Goal: Task Accomplishment & Management: Manage account settings

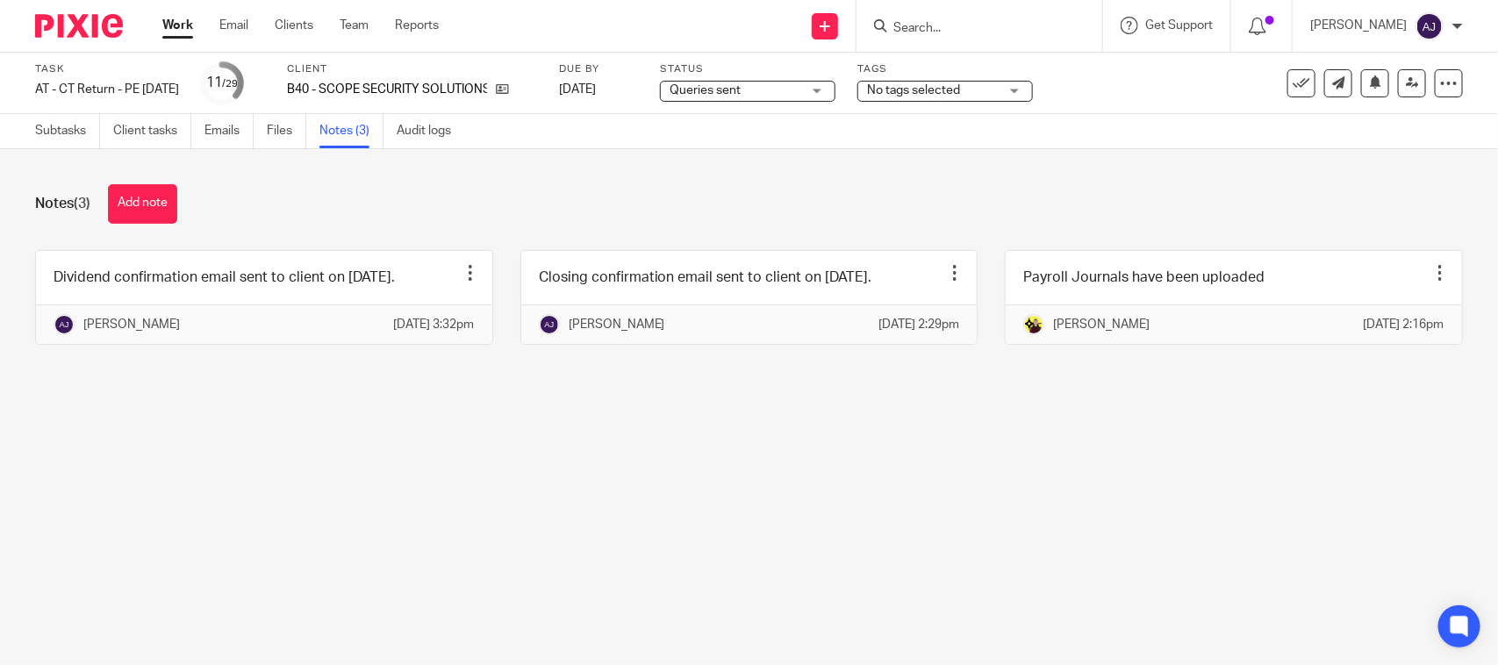
click at [1120, 468] on main "Task AT - CT Return - PE 31-03-2025 Save AT - CT Return - PE 31-03-2025 11 /29 …" at bounding box center [749, 332] width 1498 height 665
click at [61, 130] on link "Subtasks" at bounding box center [67, 131] width 65 height 34
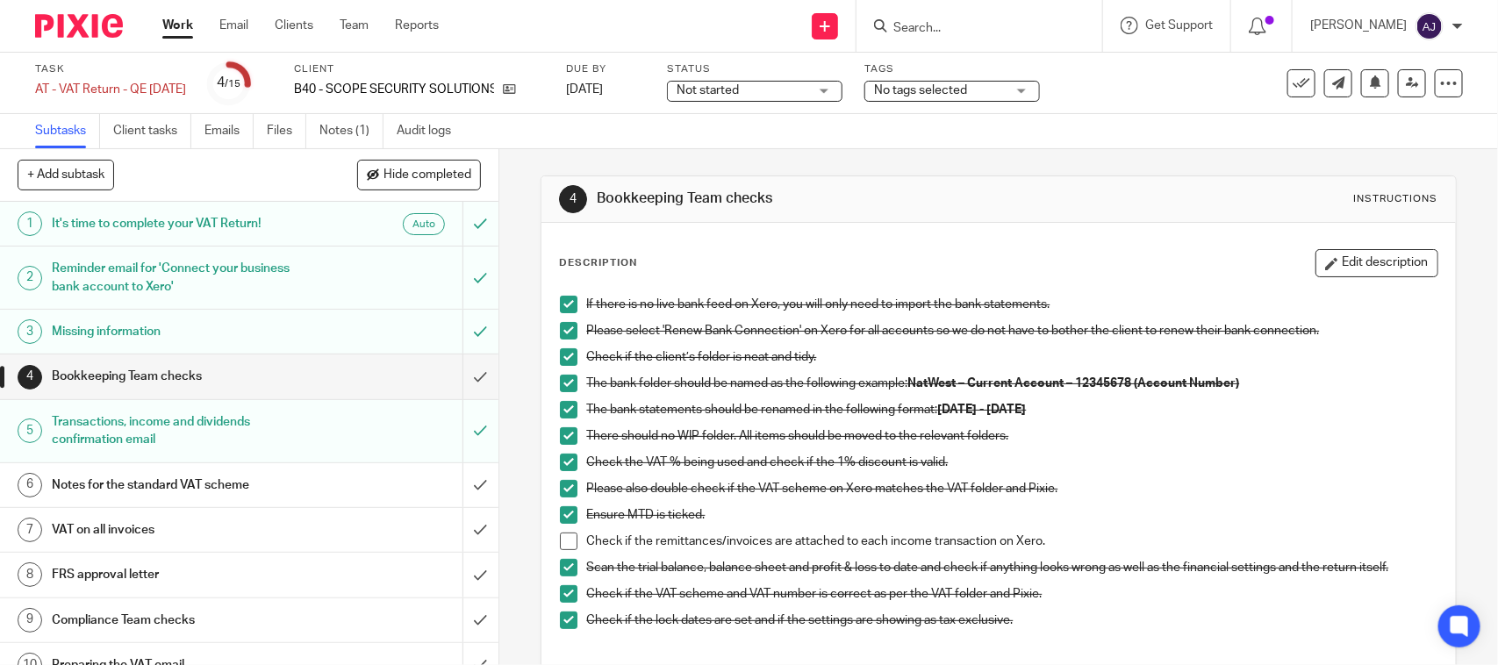
click at [1014, 123] on div "Subtasks Client tasks Emails Files Notes (1) Audit logs" at bounding box center [749, 131] width 1498 height 35
click at [775, 90] on span "Not started" at bounding box center [743, 91] width 132 height 18
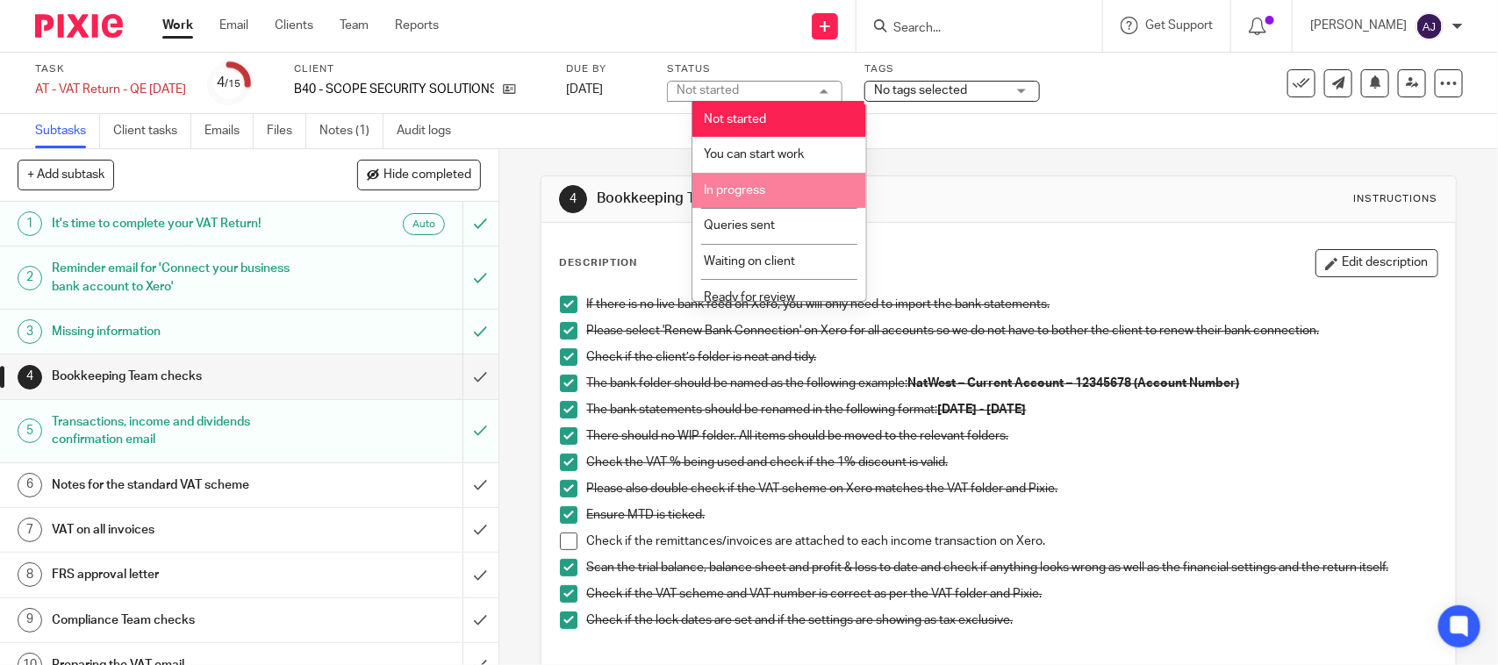
click at [764, 184] on span "In progress" at bounding box center [734, 190] width 61 height 12
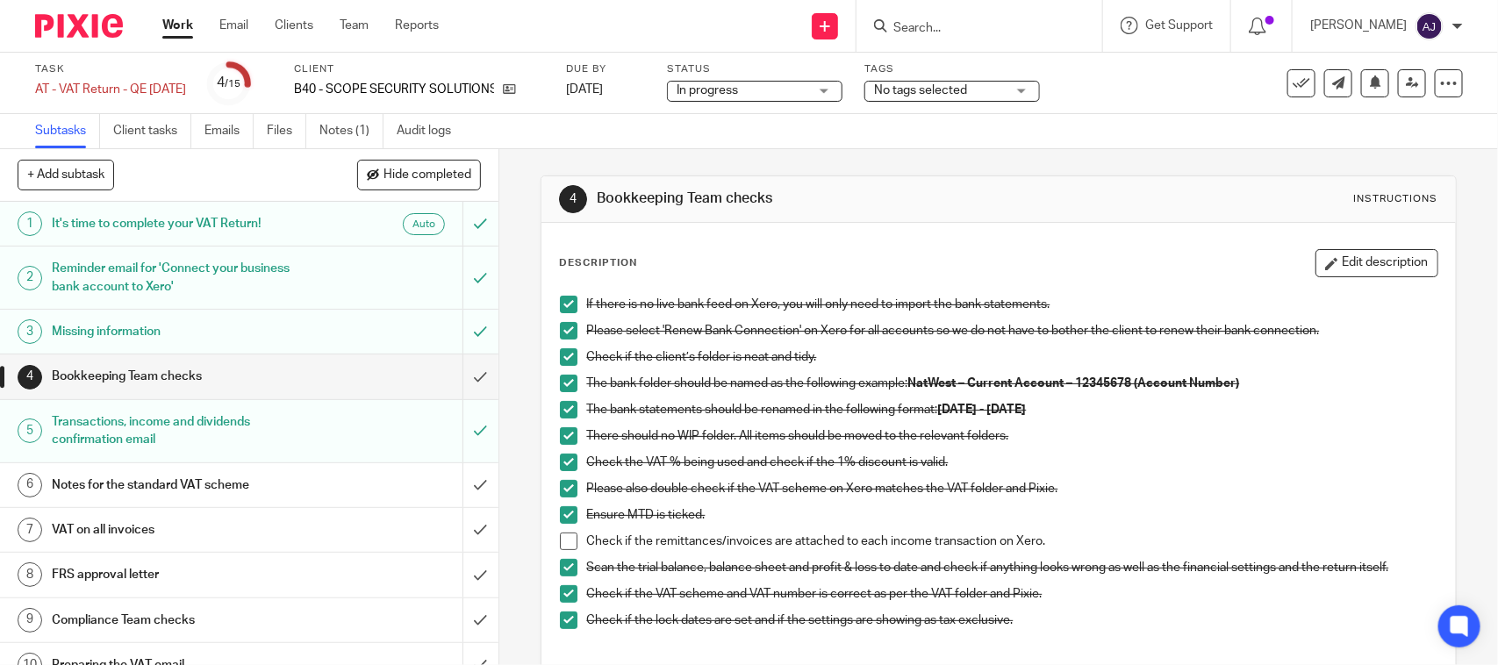
click at [889, 162] on div "4 Bookkeeping Team checks Instructions Description Edit description If there is…" at bounding box center [998, 507] width 915 height 716
click at [562, 541] on span at bounding box center [569, 542] width 18 height 18
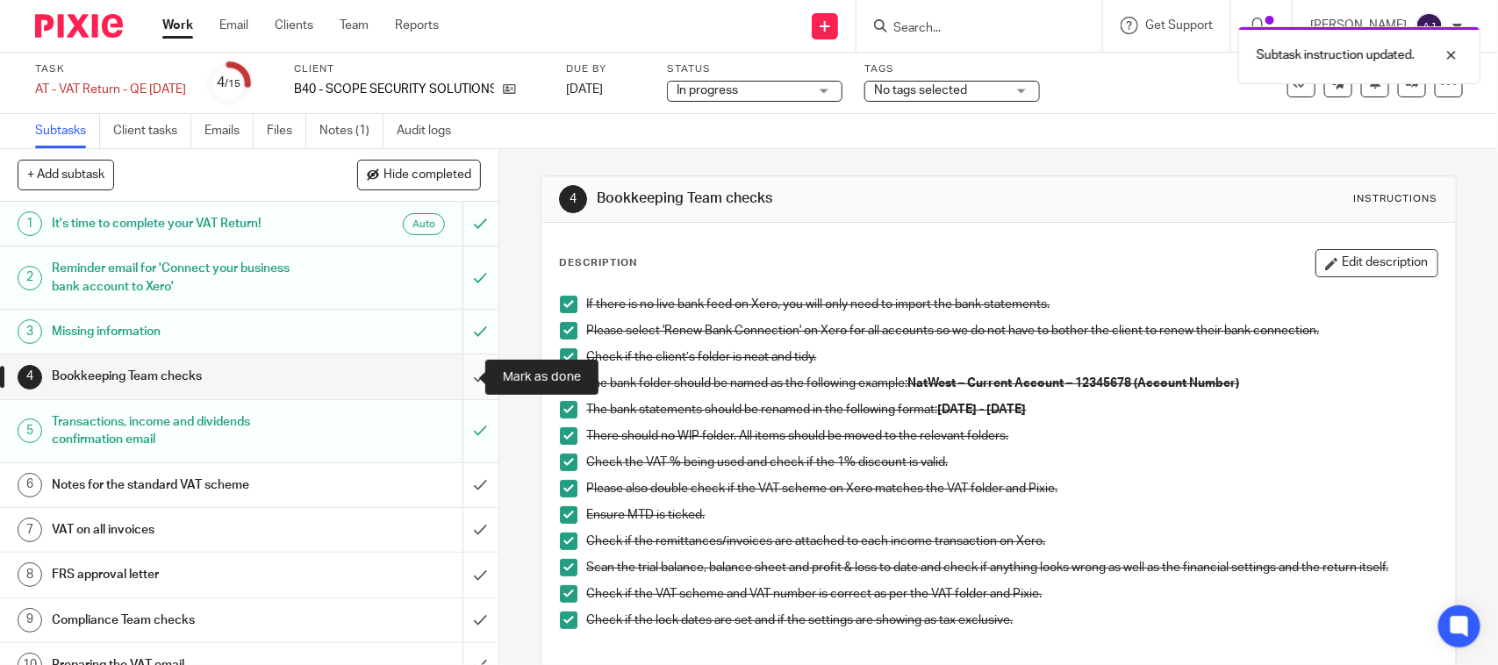
click at [465, 370] on input "submit" at bounding box center [249, 377] width 498 height 44
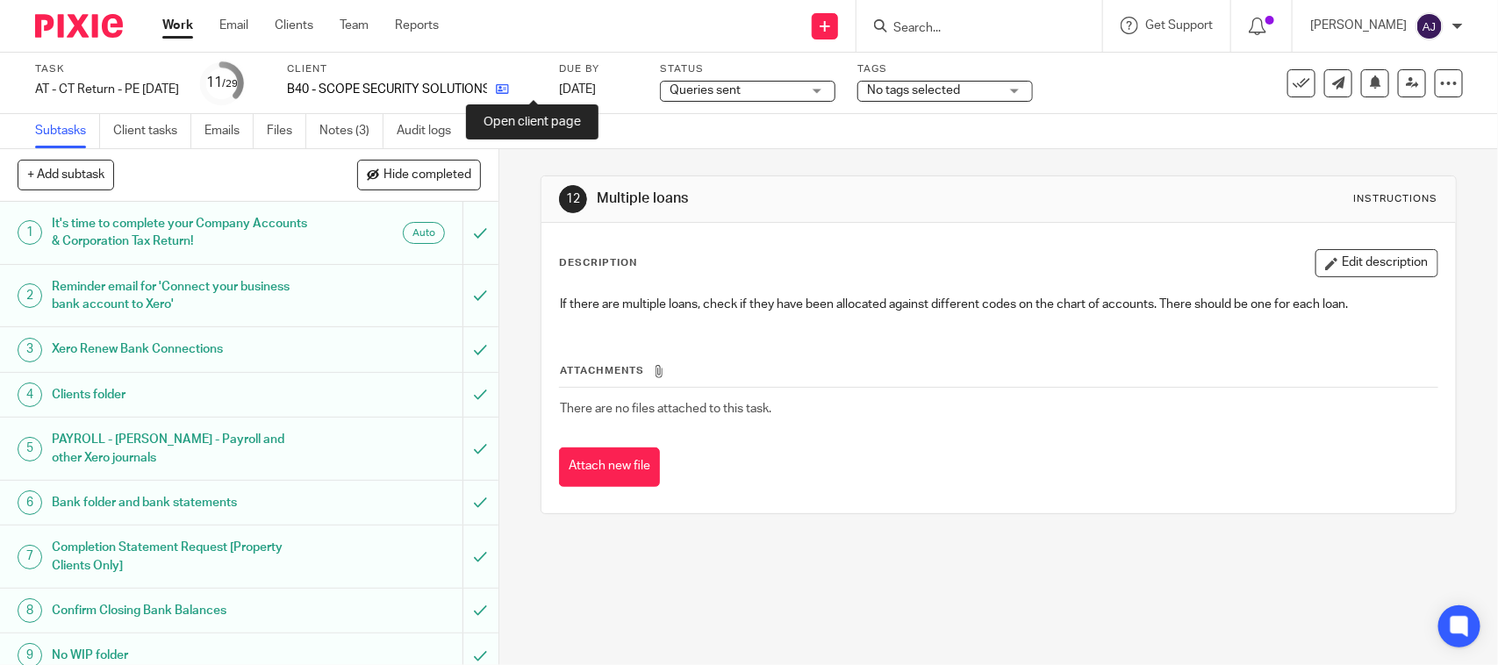
click at [509, 88] on icon at bounding box center [502, 88] width 13 height 13
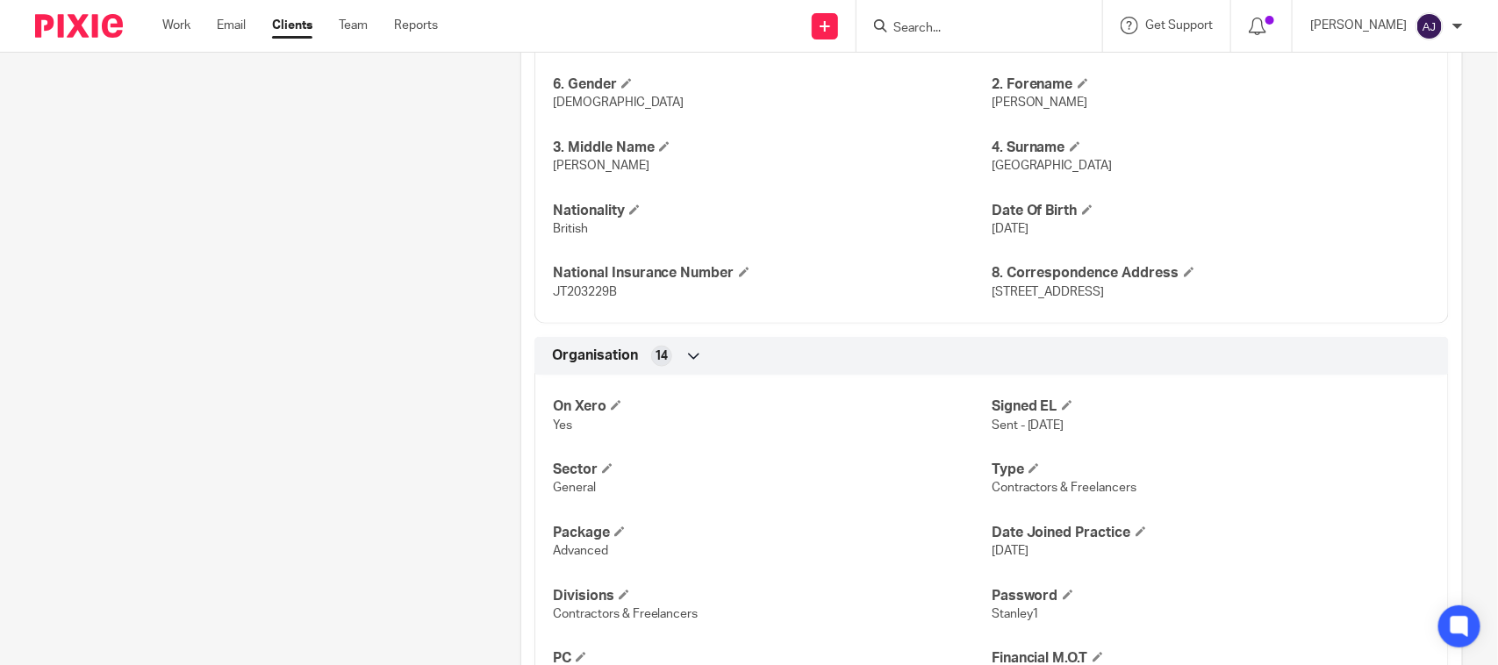
scroll to position [768, 0]
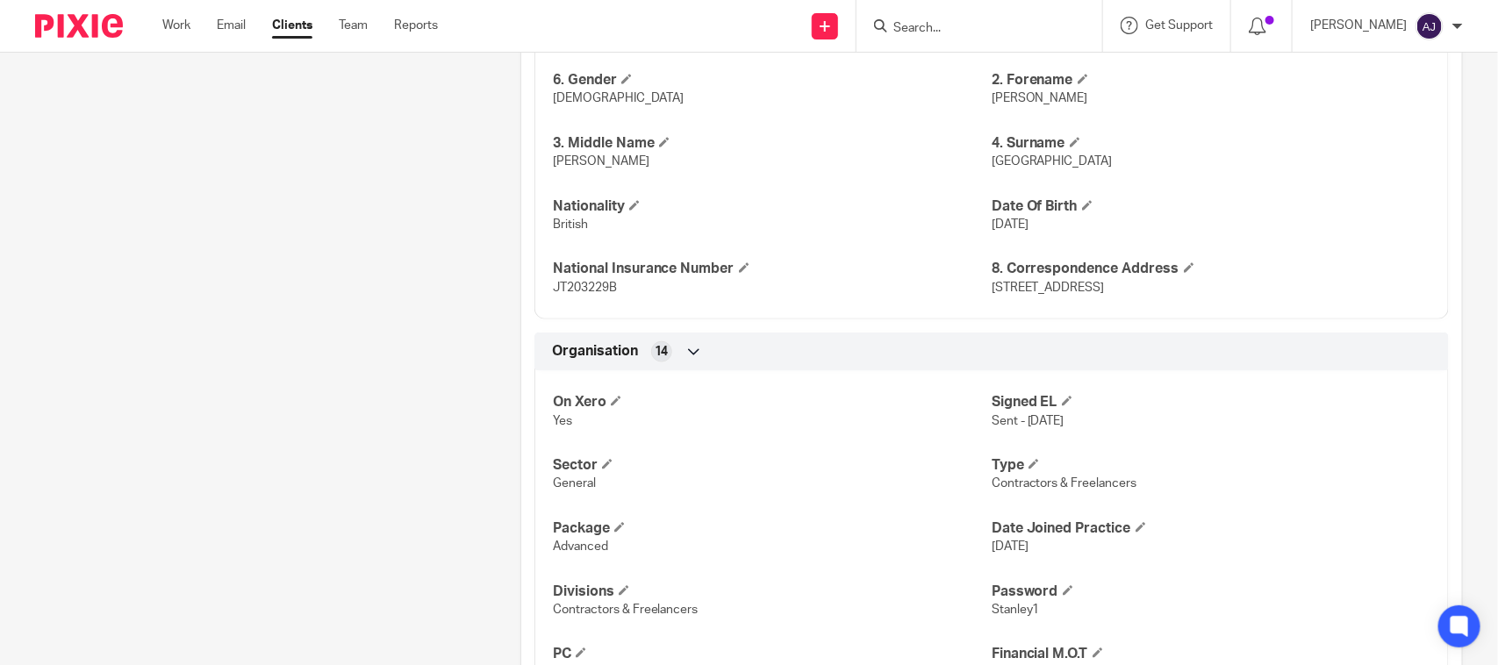
drag, startPoint x: 172, startPoint y: 238, endPoint x: 190, endPoint y: 243, distance: 19.2
click at [183, 241] on div "Client contacts [PERSON_NAME] (Security Systems Engineer) 07753 692 531 [EMAIL_…" at bounding box center [250, 595] width 485 height 2352
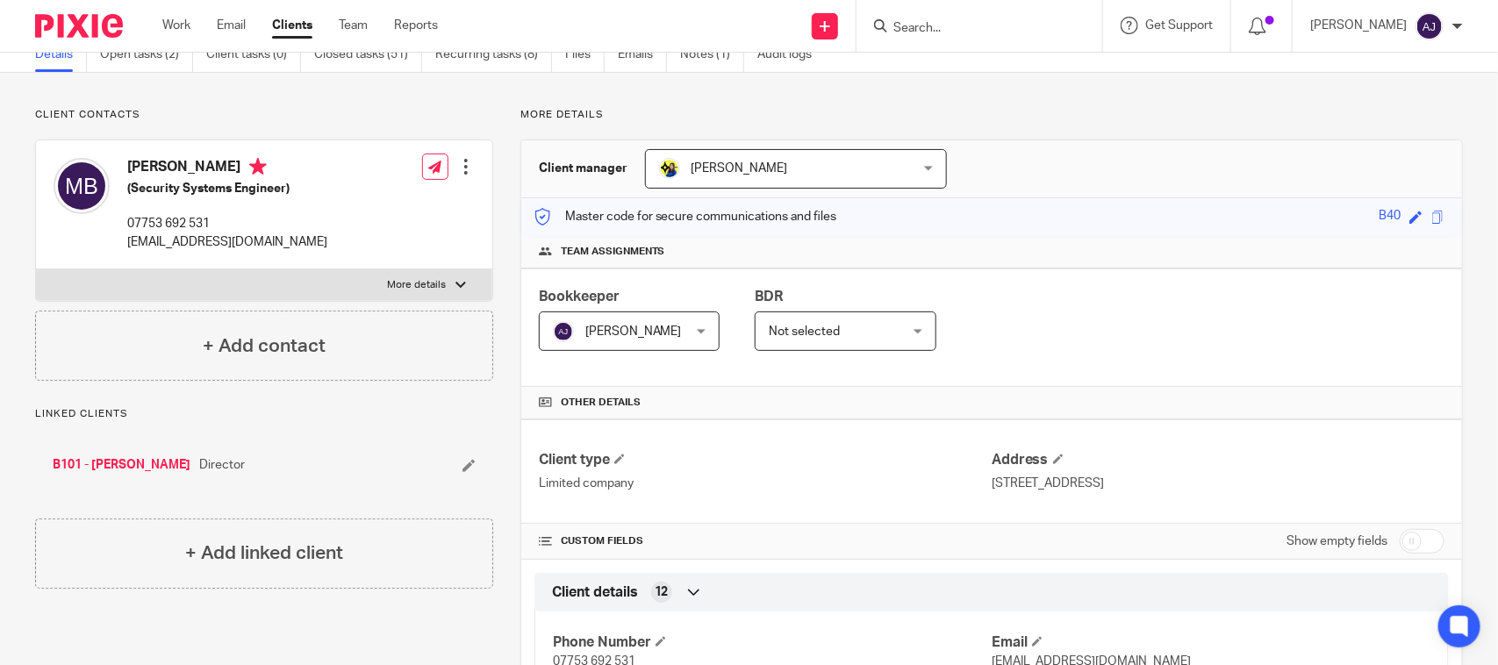
scroll to position [0, 0]
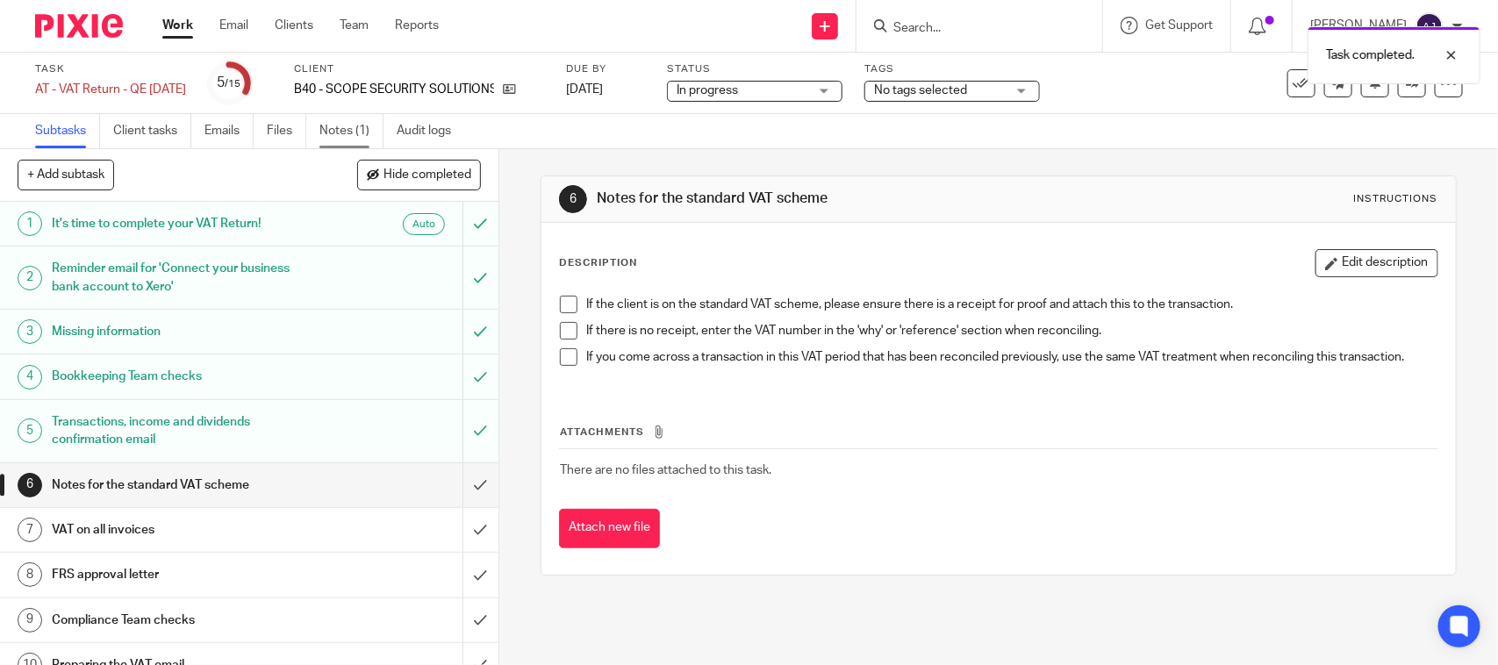
click at [355, 130] on link "Notes (1)" at bounding box center [351, 131] width 64 height 34
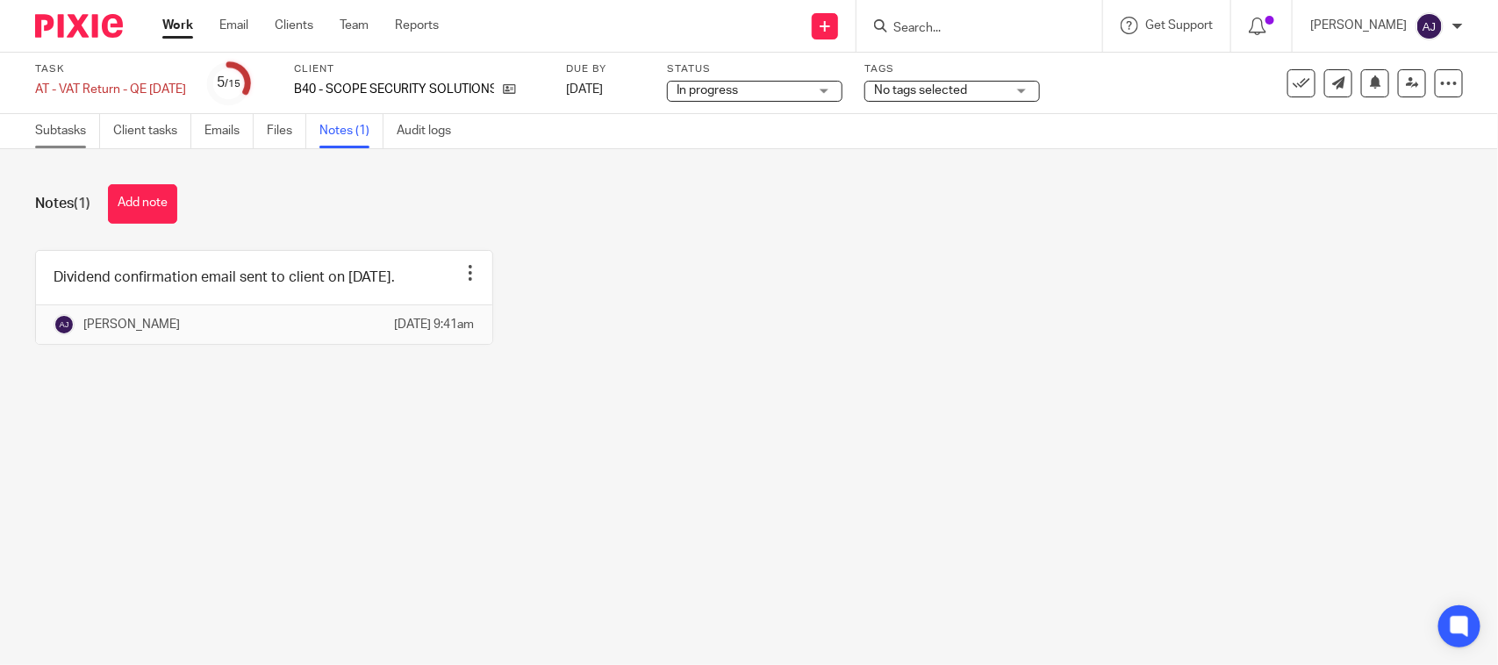
click at [66, 123] on link "Subtasks" at bounding box center [67, 131] width 65 height 34
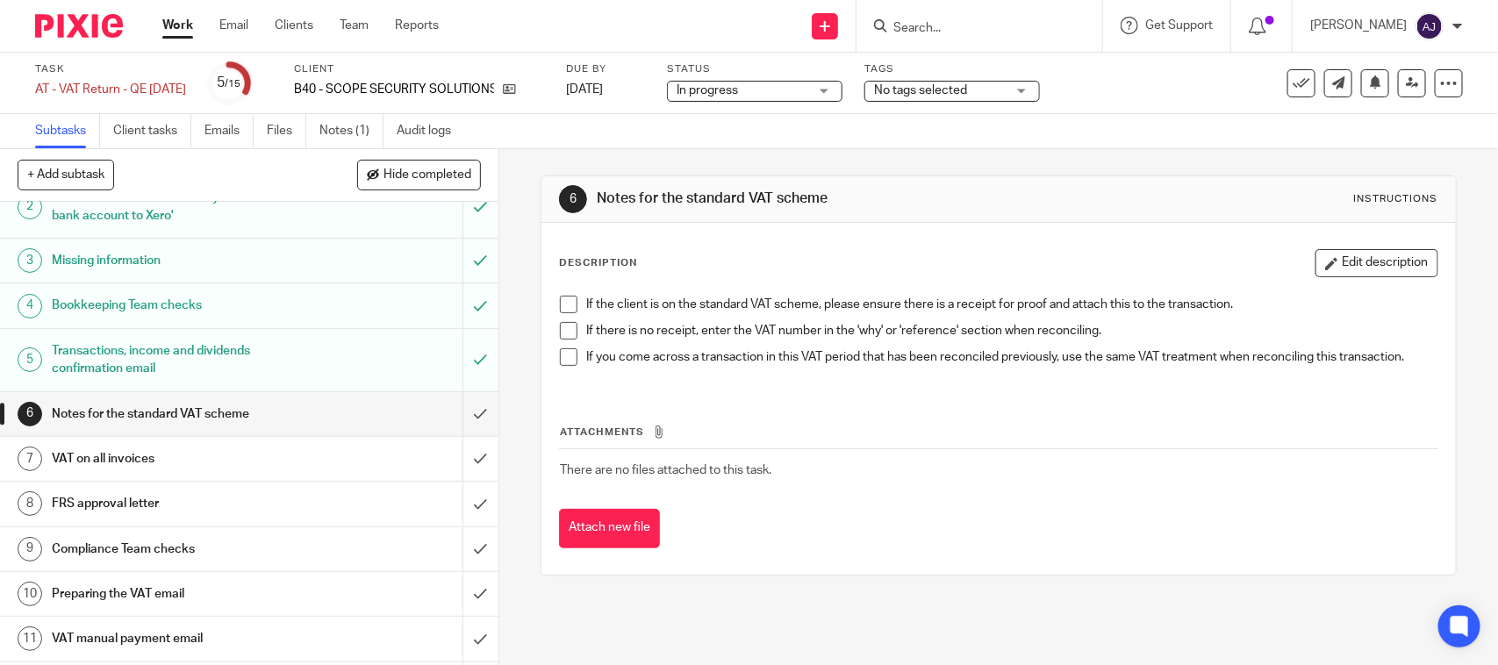
scroll to position [110, 0]
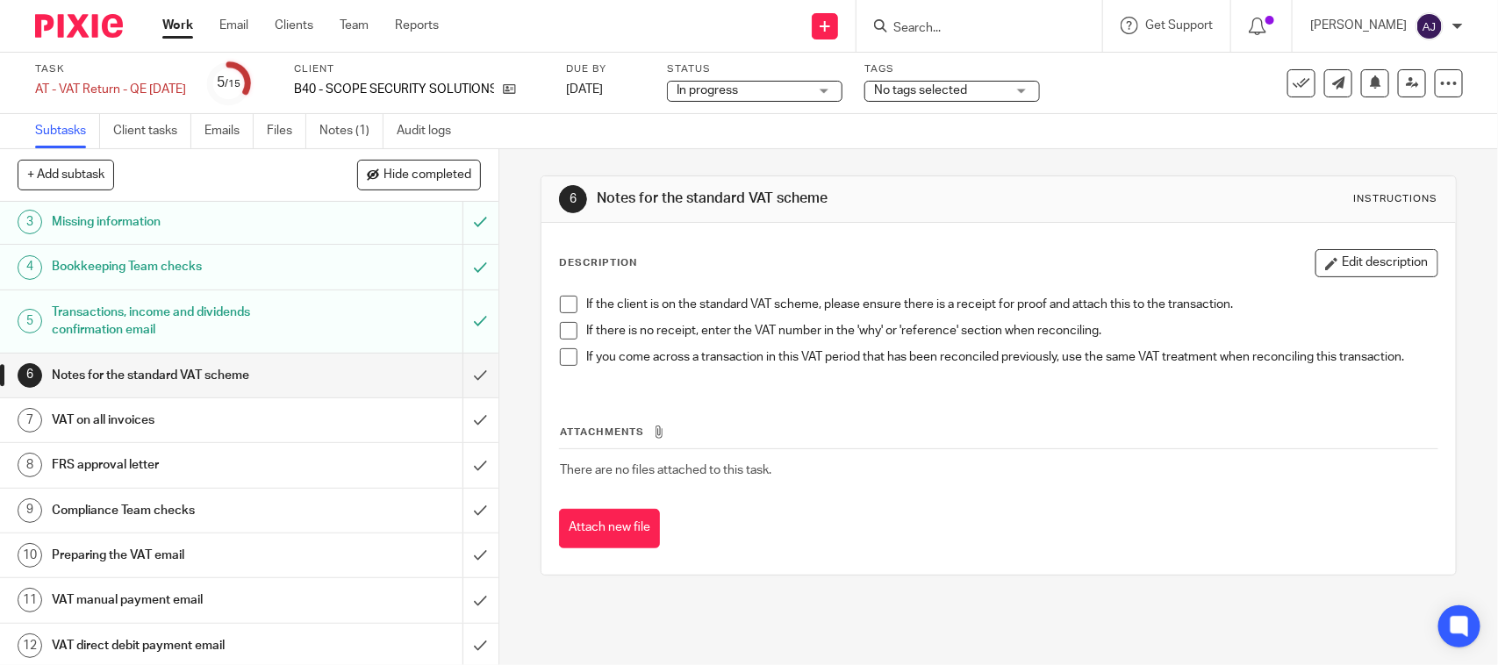
click at [996, 143] on div "Subtasks Client tasks Emails Files Notes (1) Audit logs" at bounding box center [749, 131] width 1498 height 35
click at [569, 307] on span at bounding box center [569, 305] width 18 height 18
click at [567, 340] on li "If there is no receipt, enter the VAT number in the 'why' or 'reference' sectio…" at bounding box center [998, 335] width 877 height 26
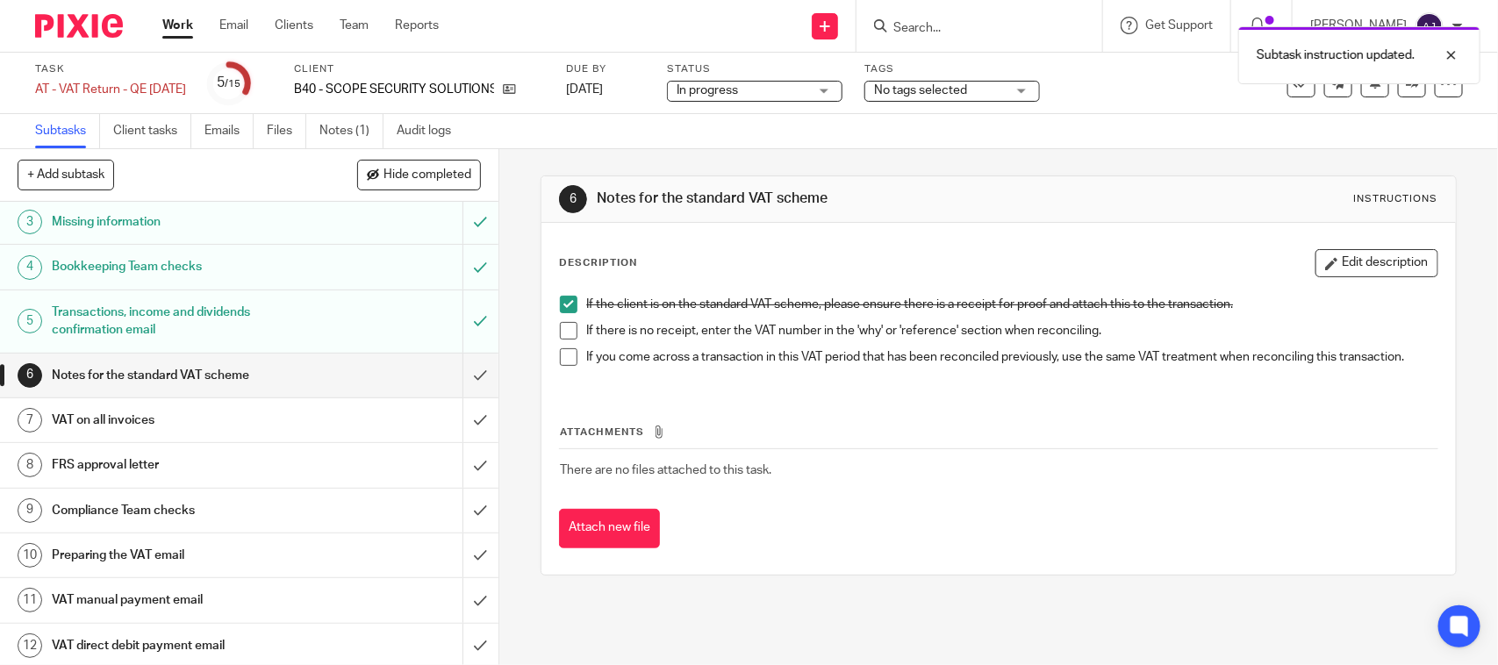
click at [560, 335] on span at bounding box center [569, 331] width 18 height 18
click at [562, 351] on span at bounding box center [569, 357] width 18 height 18
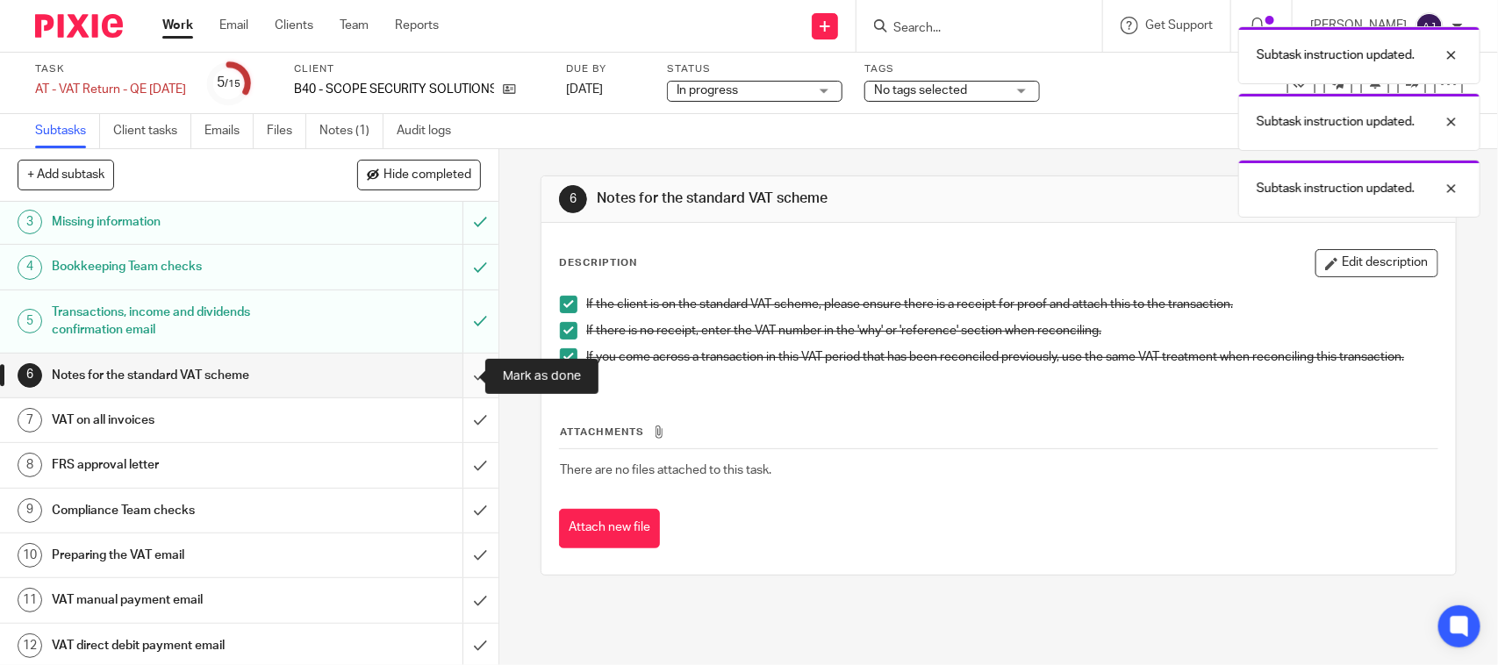
click at [456, 375] on input "submit" at bounding box center [249, 376] width 498 height 44
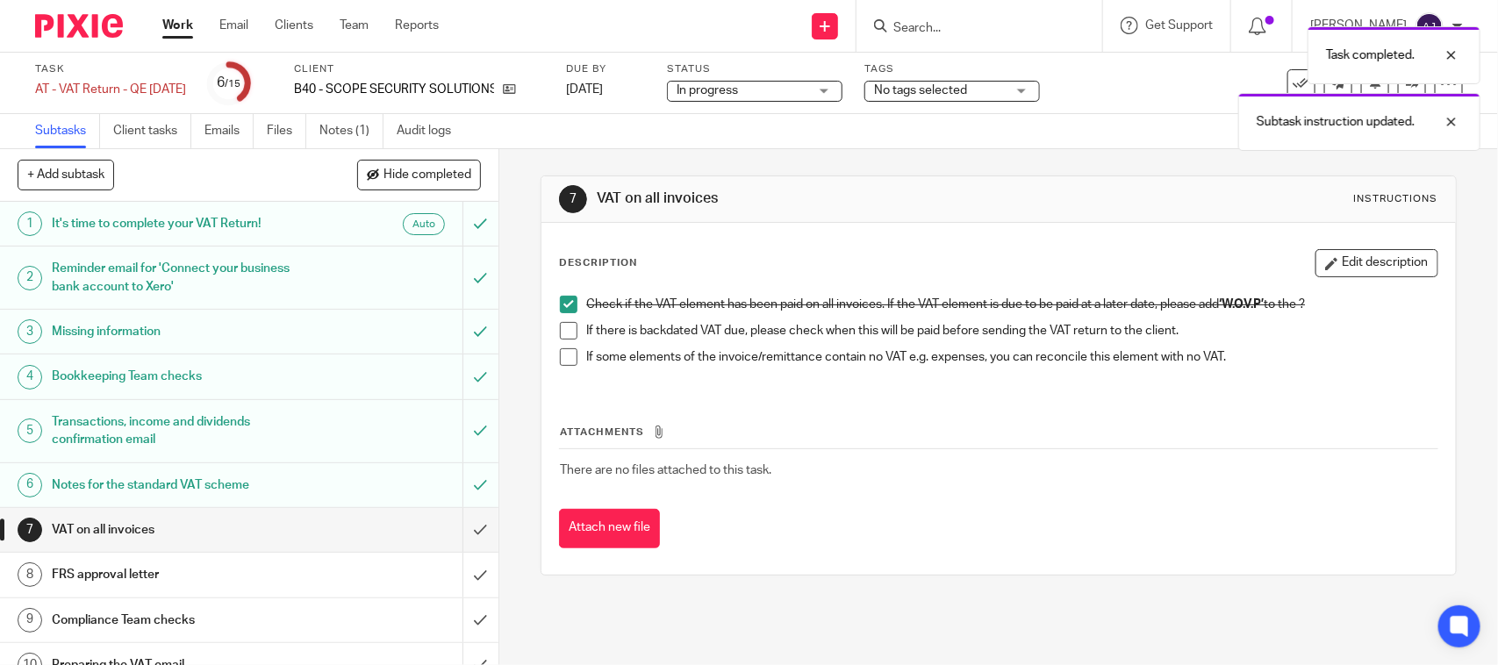
click at [560, 335] on span at bounding box center [569, 331] width 18 height 18
click at [560, 358] on span at bounding box center [569, 357] width 18 height 18
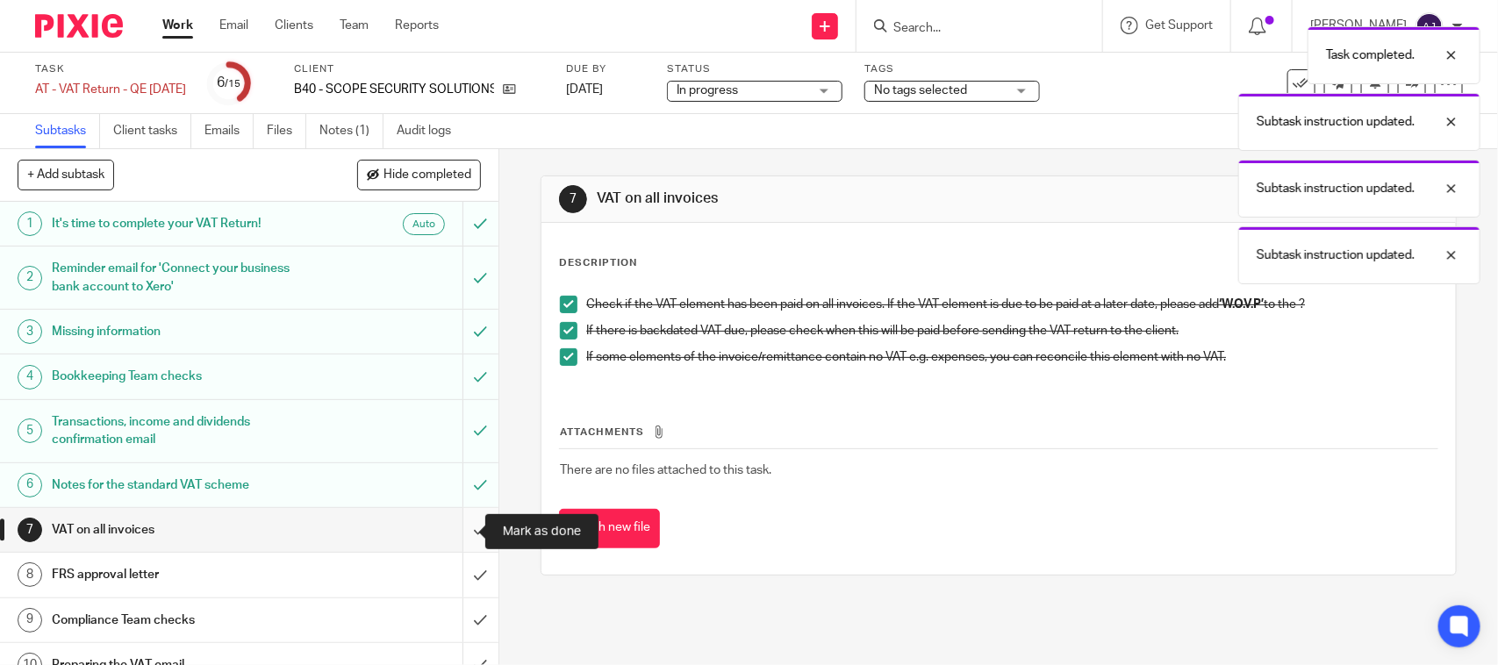
click at [446, 534] on input "submit" at bounding box center [249, 530] width 498 height 44
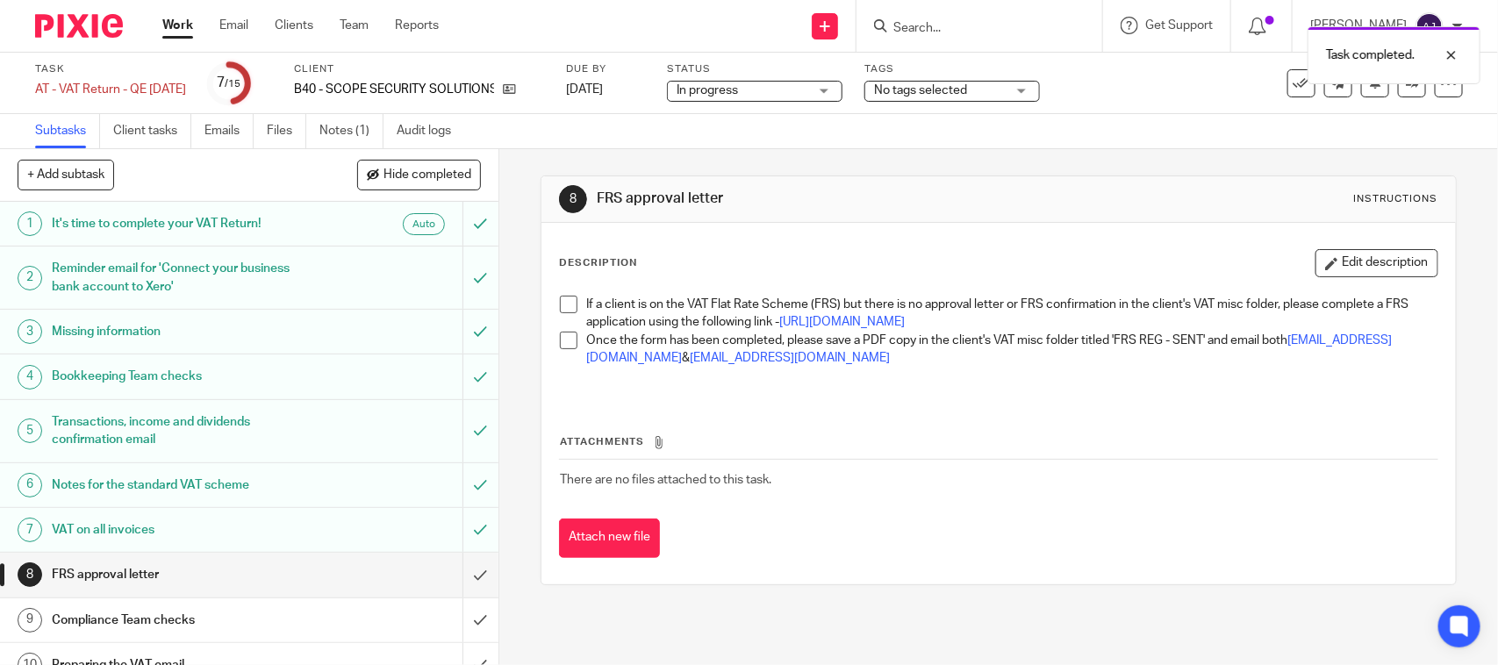
click at [560, 303] on span at bounding box center [569, 305] width 18 height 18
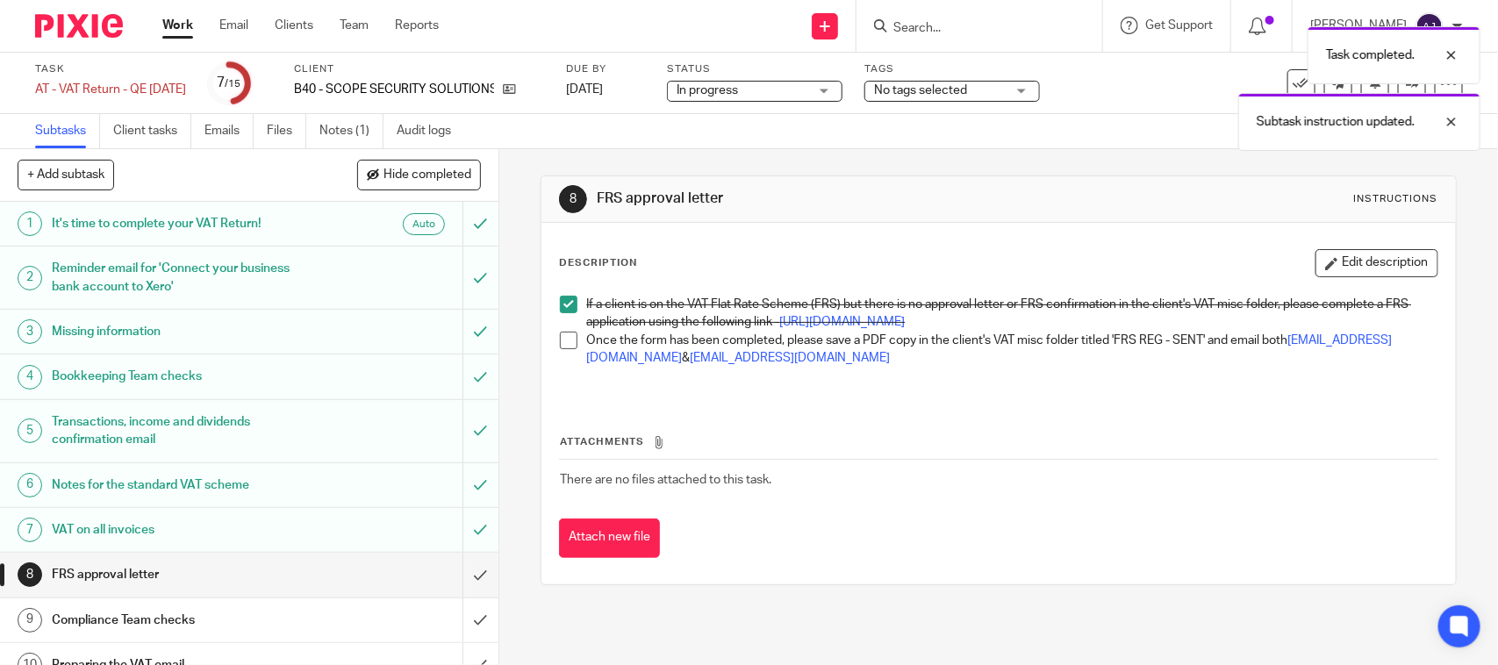
click at [563, 349] on span at bounding box center [569, 341] width 18 height 18
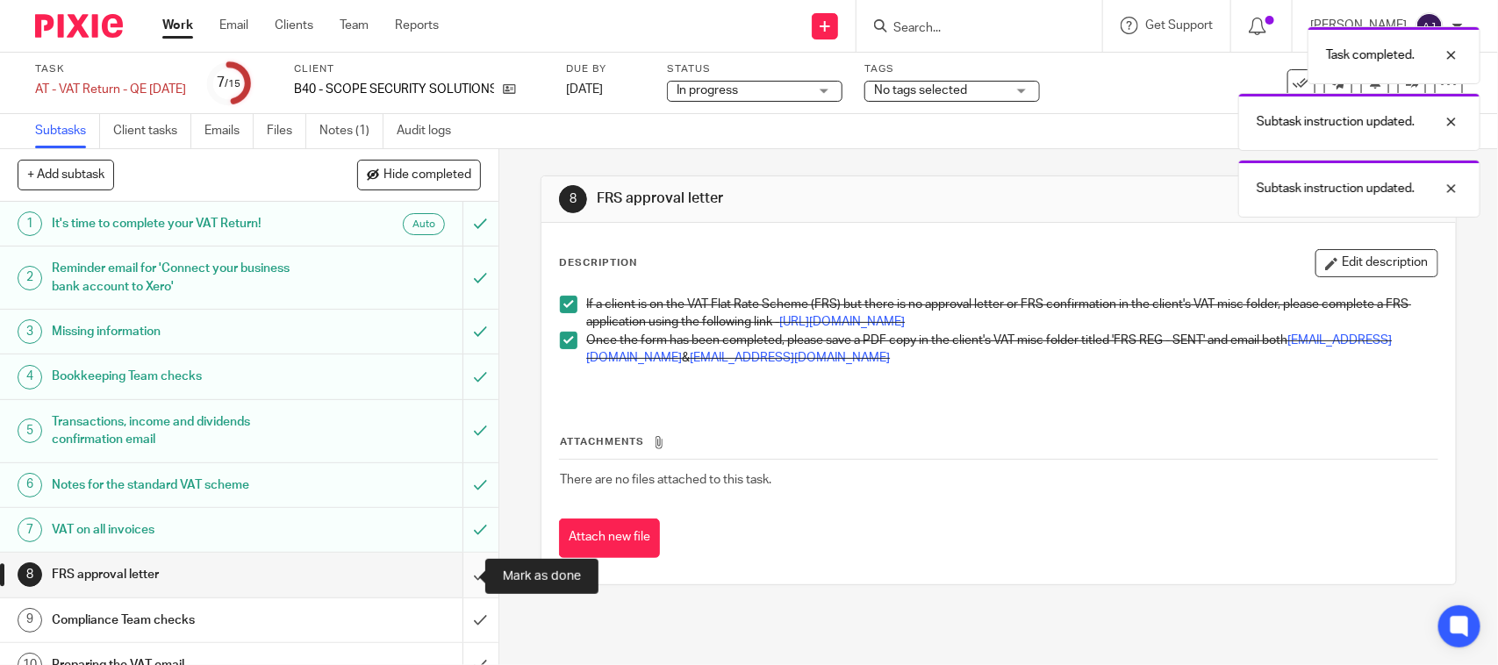
click at [458, 566] on input "submit" at bounding box center [249, 575] width 498 height 44
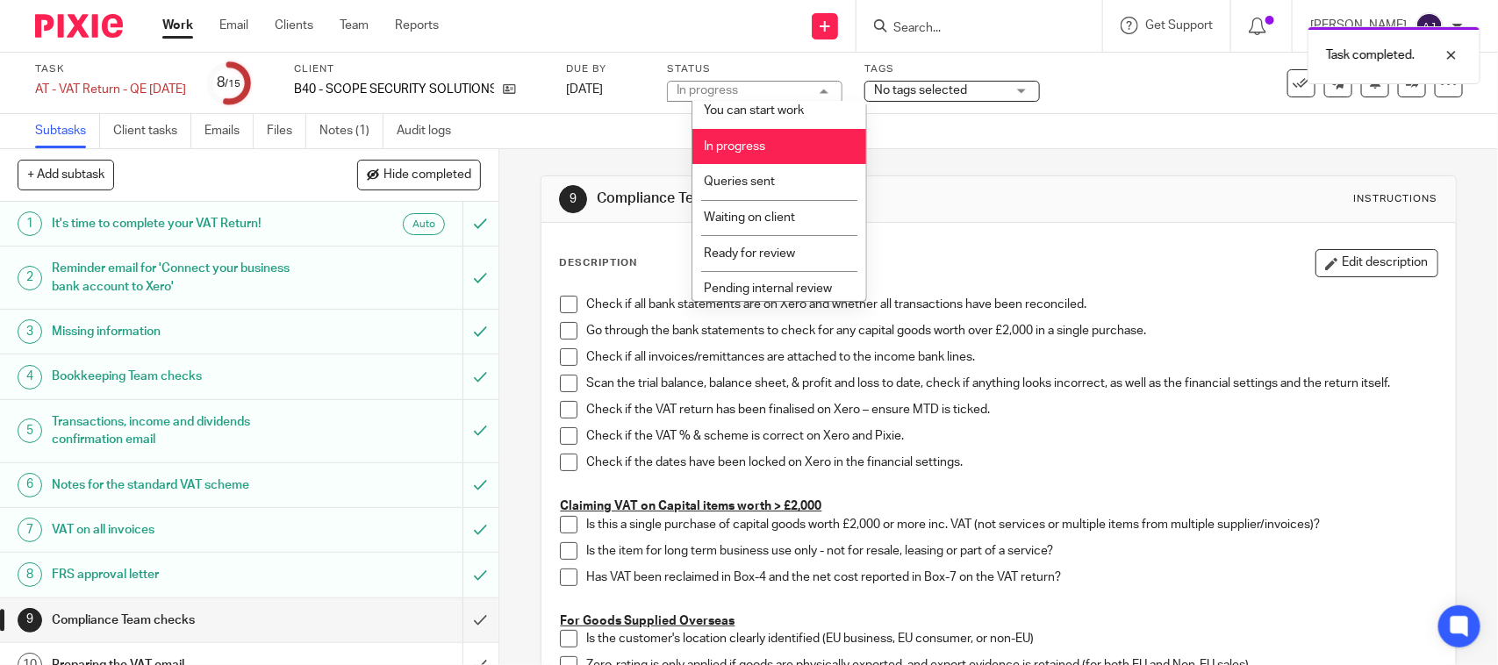
scroll to position [83, 0]
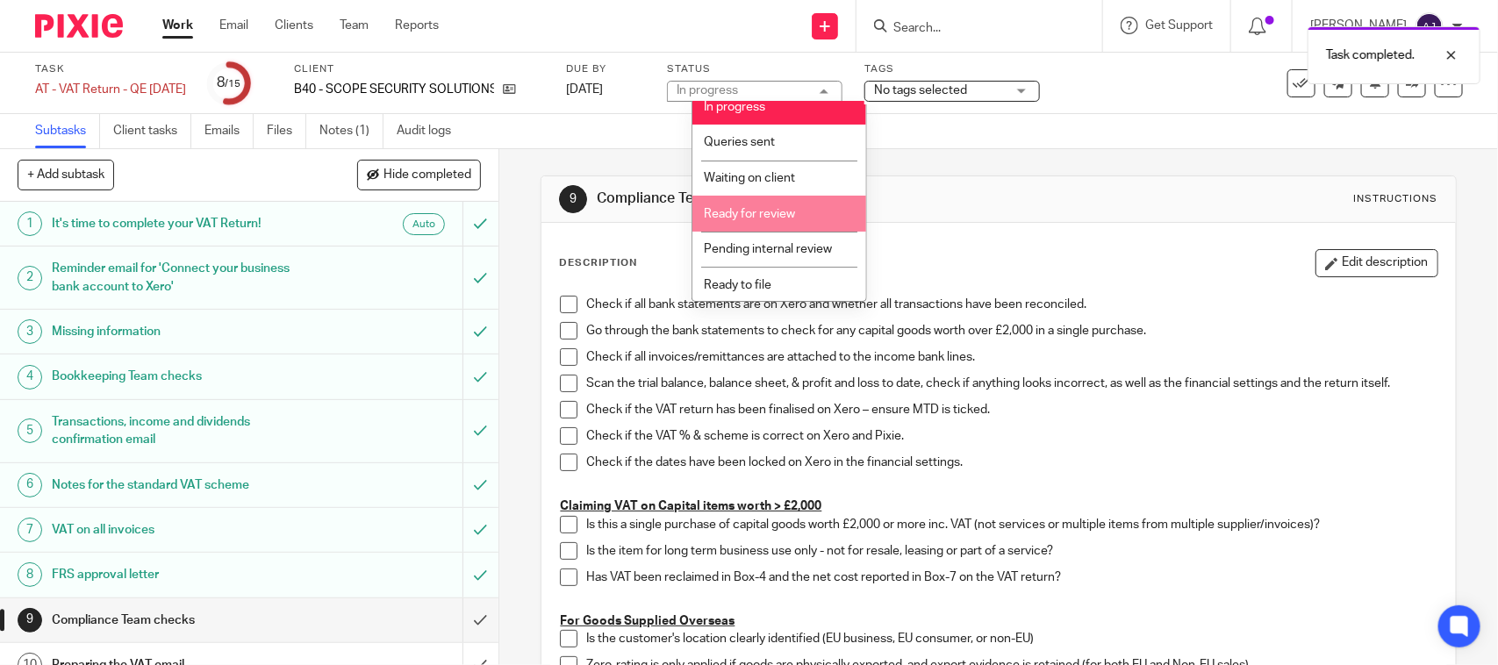
click at [762, 208] on span "Ready for review" at bounding box center [749, 214] width 91 height 12
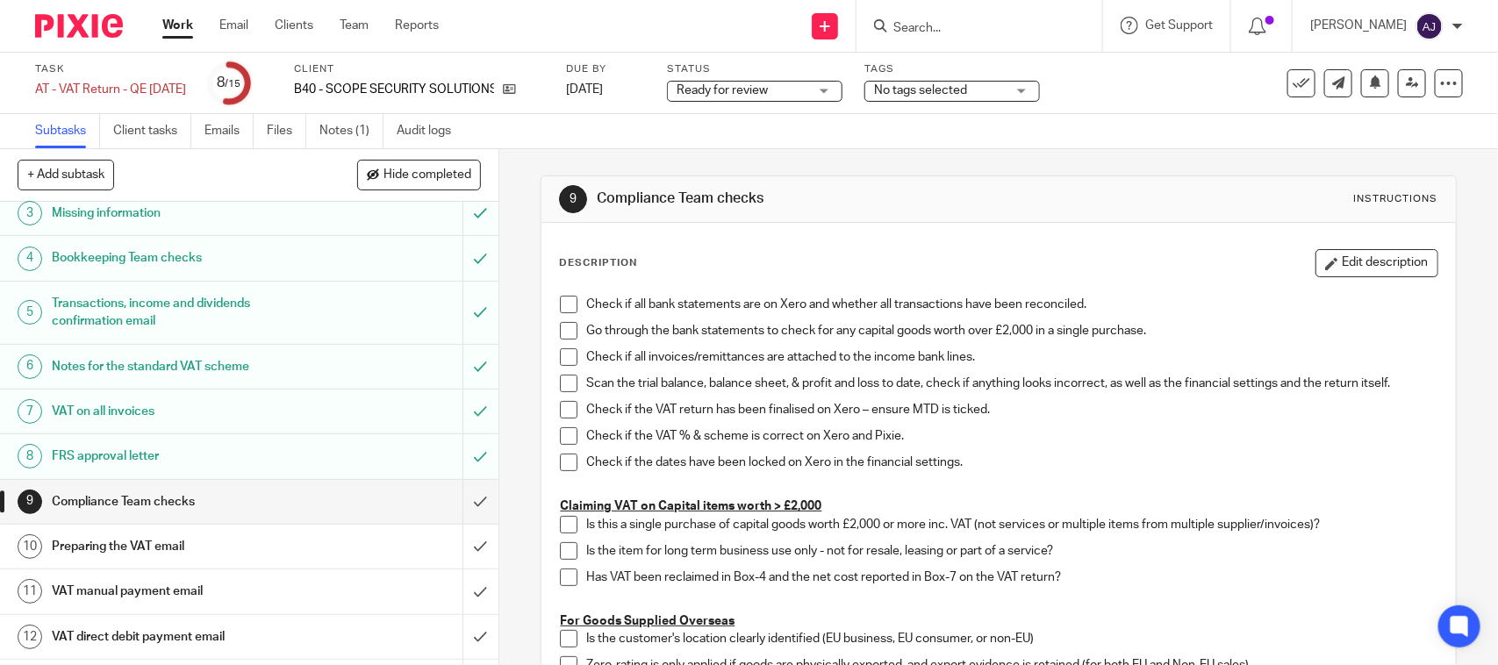
scroll to position [0, 0]
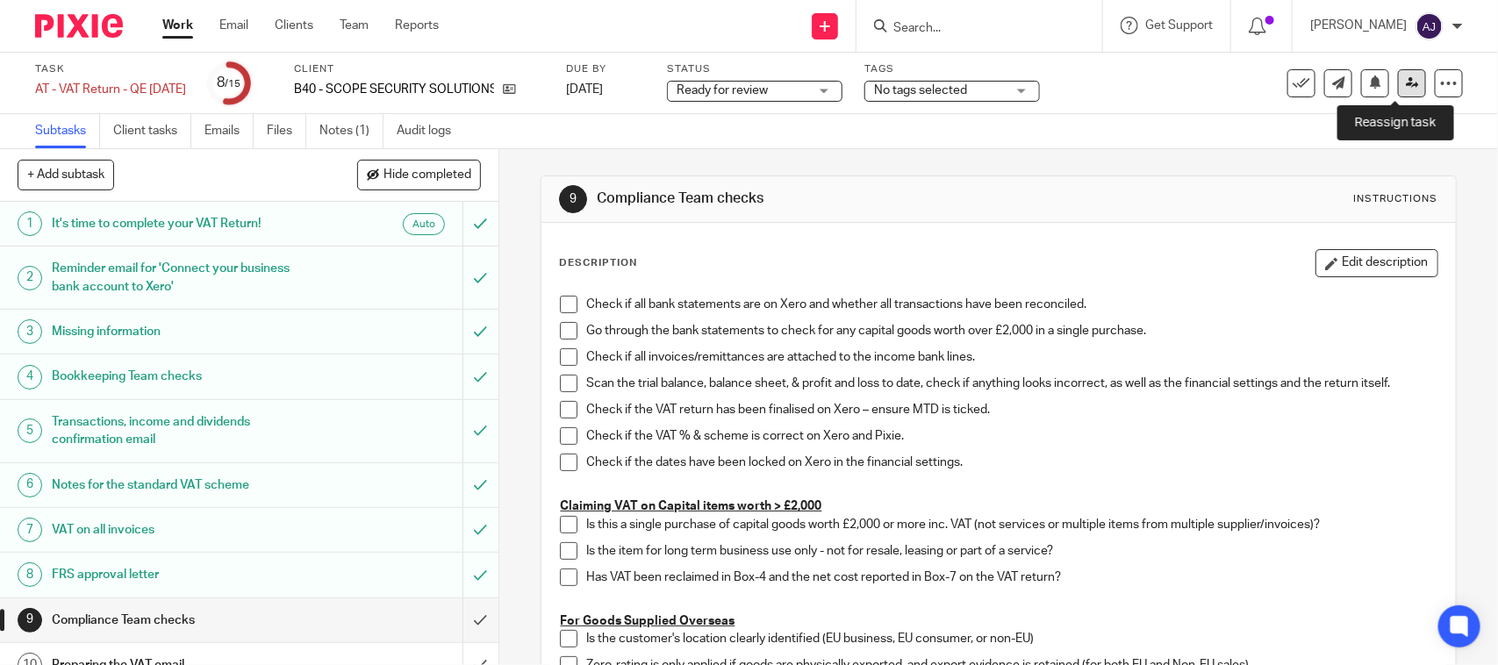
click at [1405, 85] on link at bounding box center [1412, 83] width 28 height 28
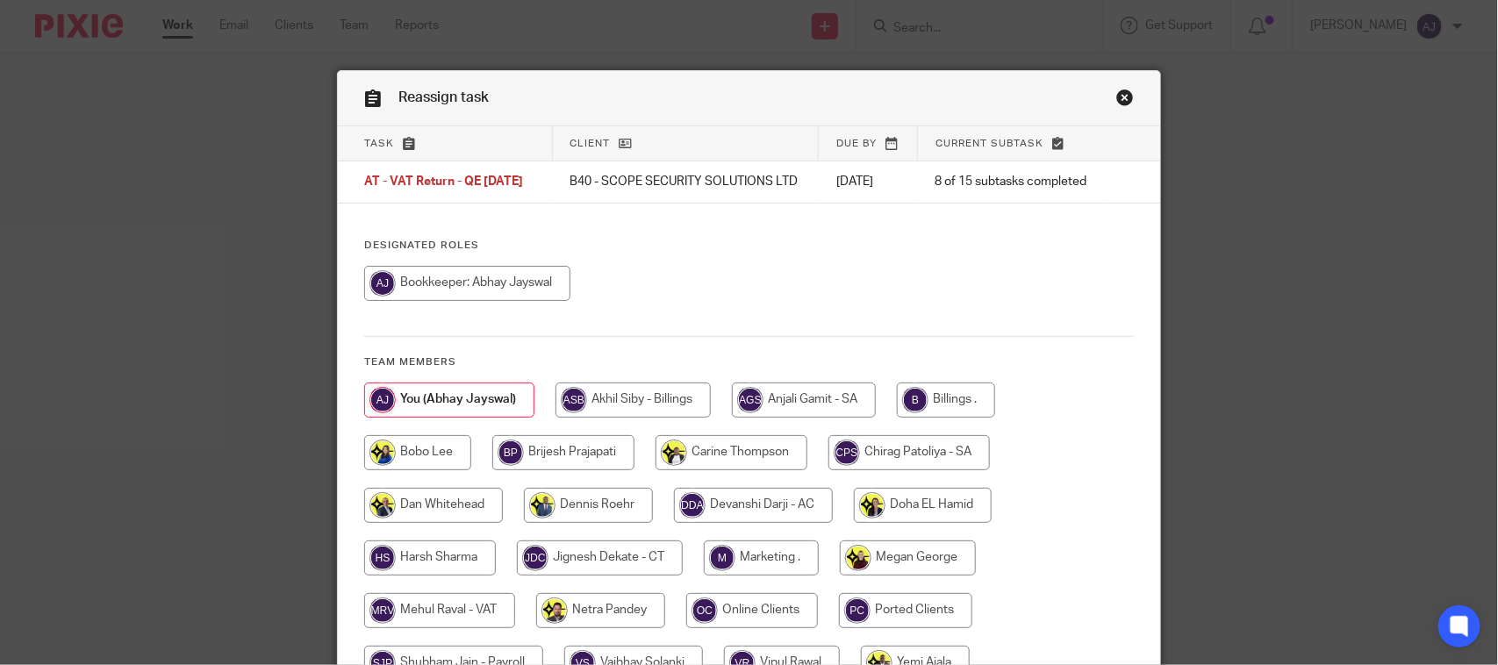
scroll to position [190, 0]
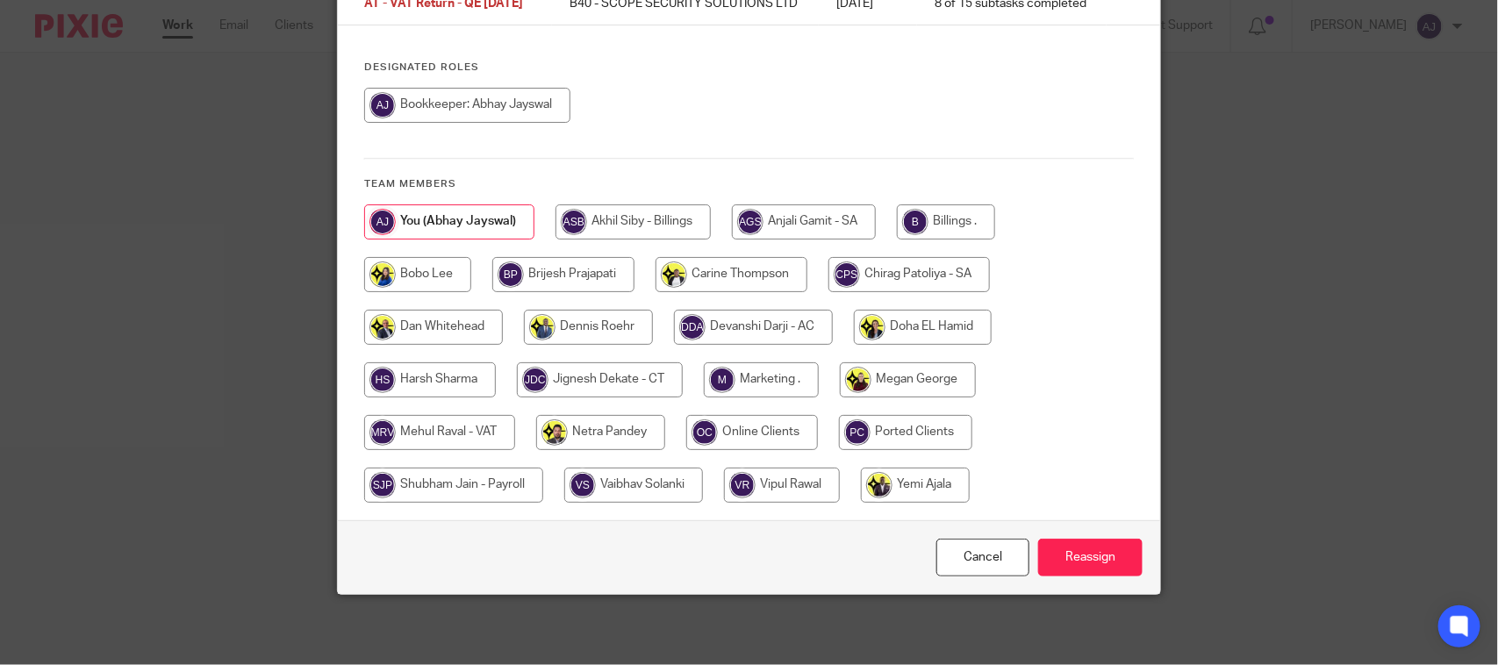
click at [455, 426] on input "radio" at bounding box center [439, 432] width 151 height 35
radio input "true"
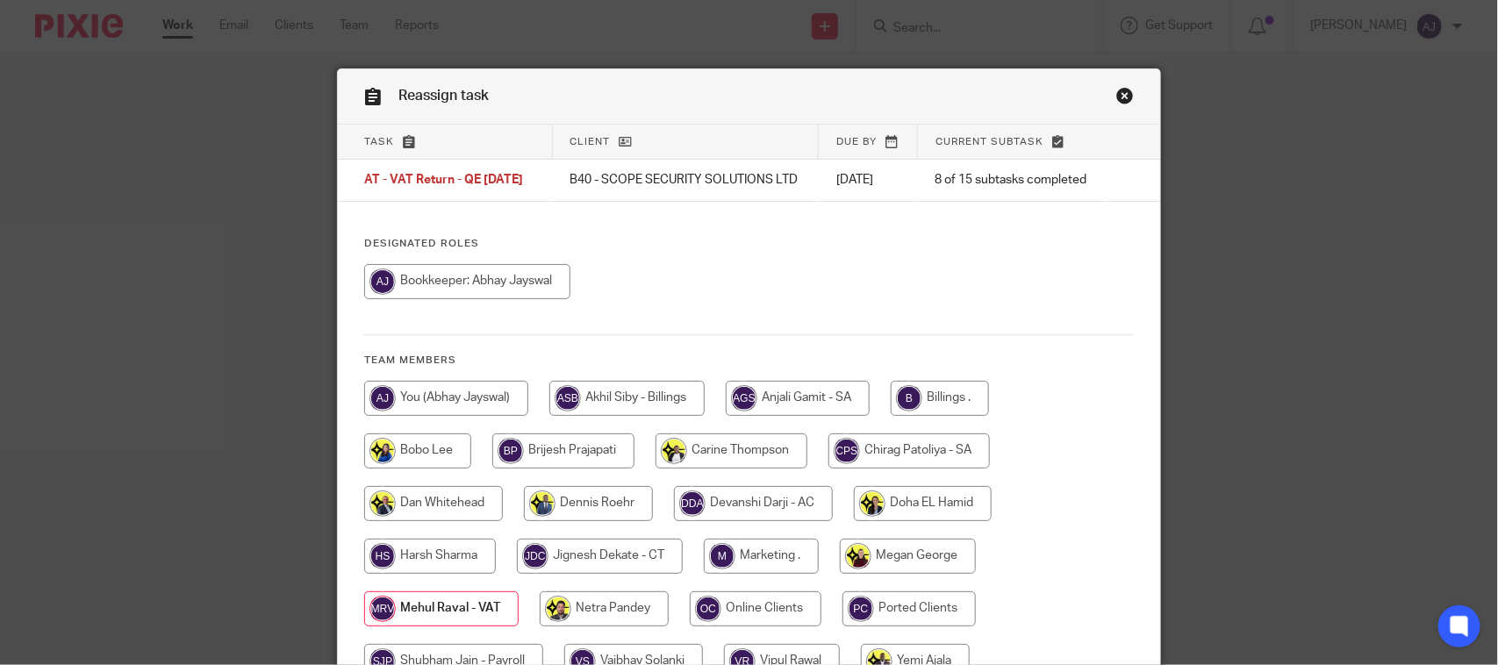
scroll to position [0, 0]
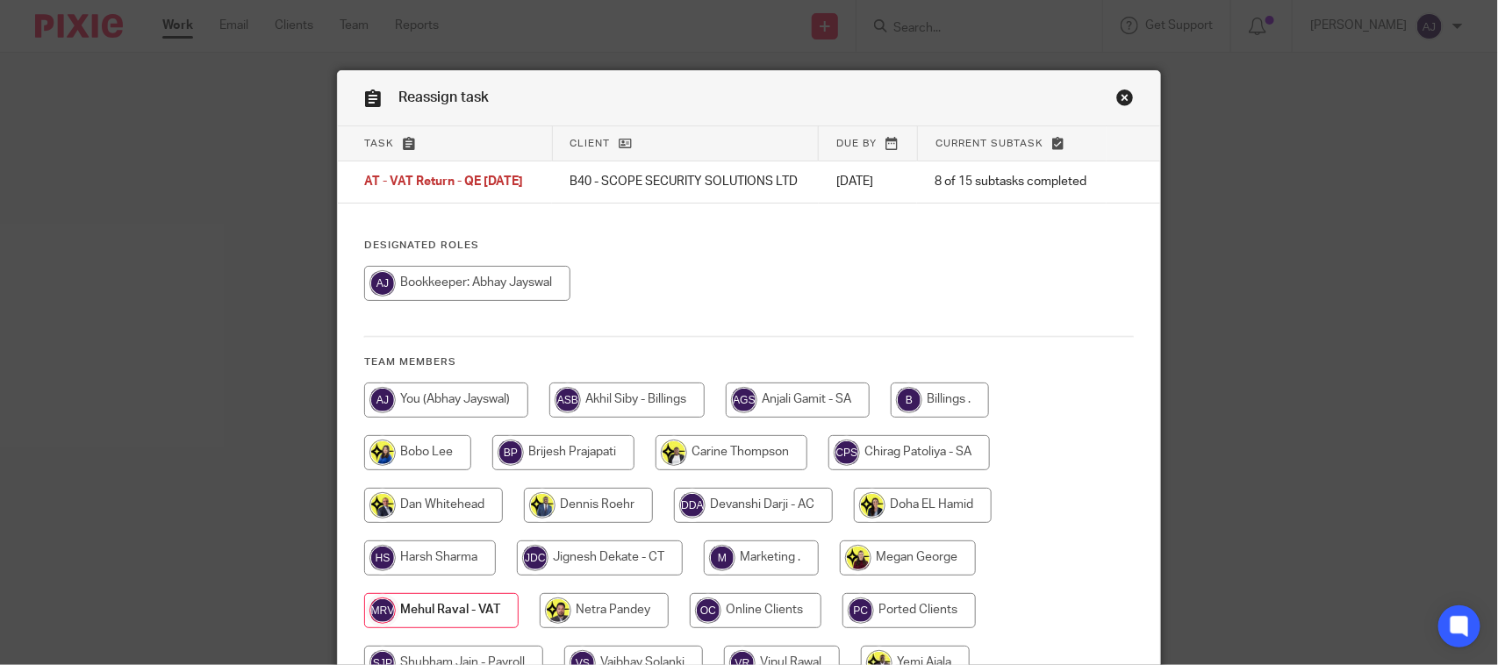
click at [1116, 101] on link "Close this dialog window" at bounding box center [1125, 101] width 18 height 24
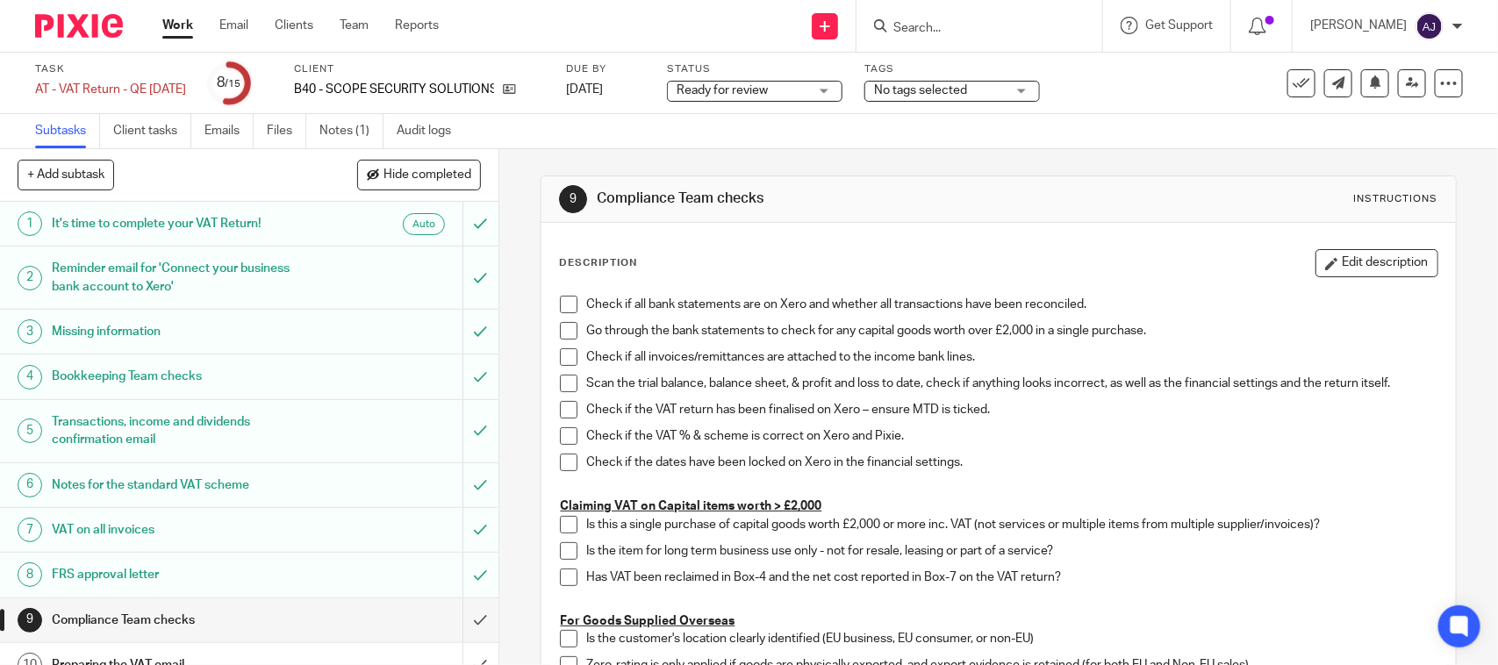
click at [972, 99] on div "No tags selected" at bounding box center [952, 91] width 176 height 21
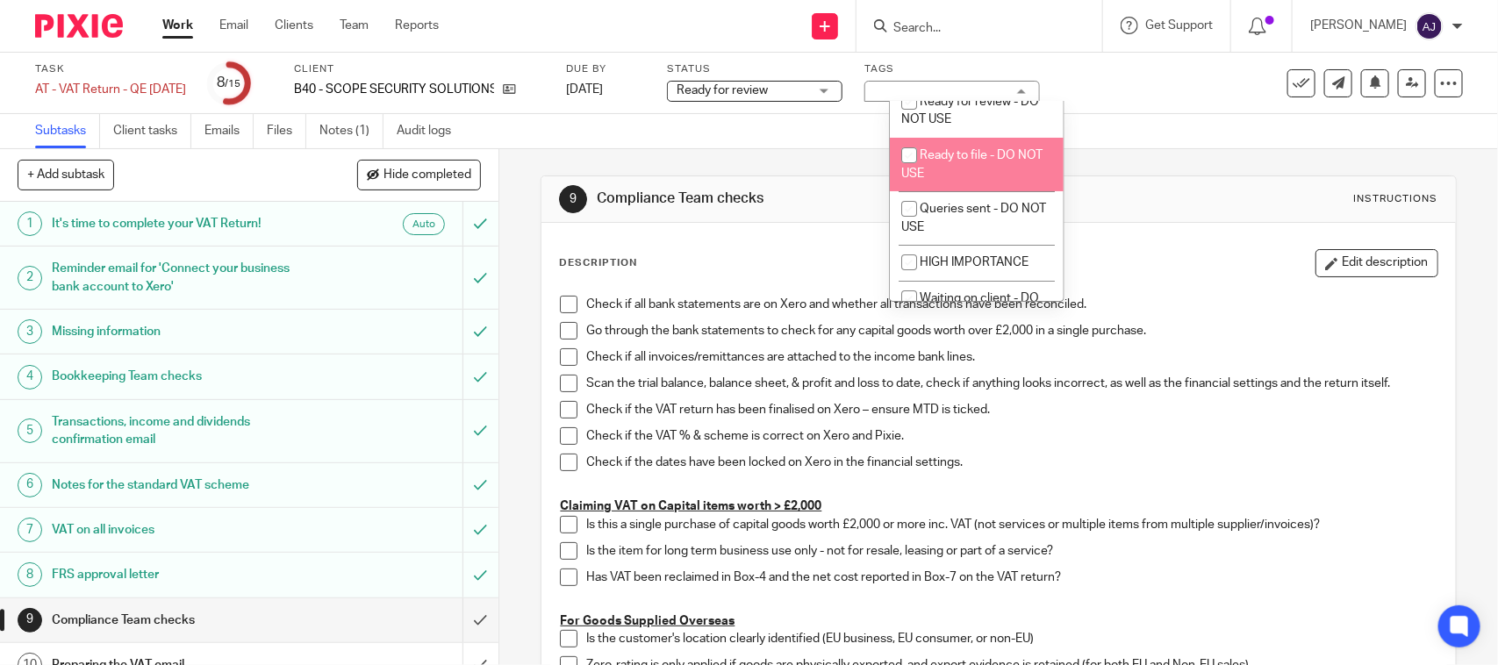
scroll to position [110, 0]
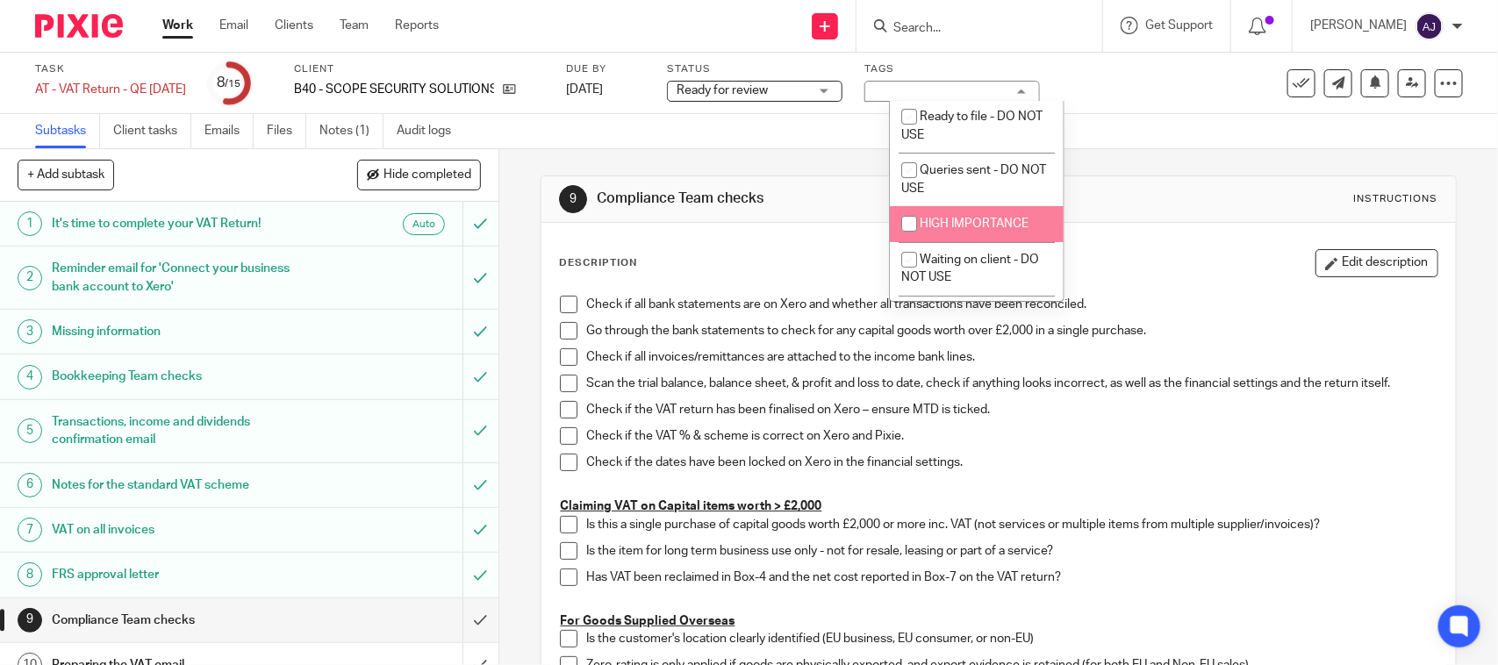
click at [962, 231] on li "HIGH IMPORTANCE" at bounding box center [977, 224] width 174 height 36
checkbox input "true"
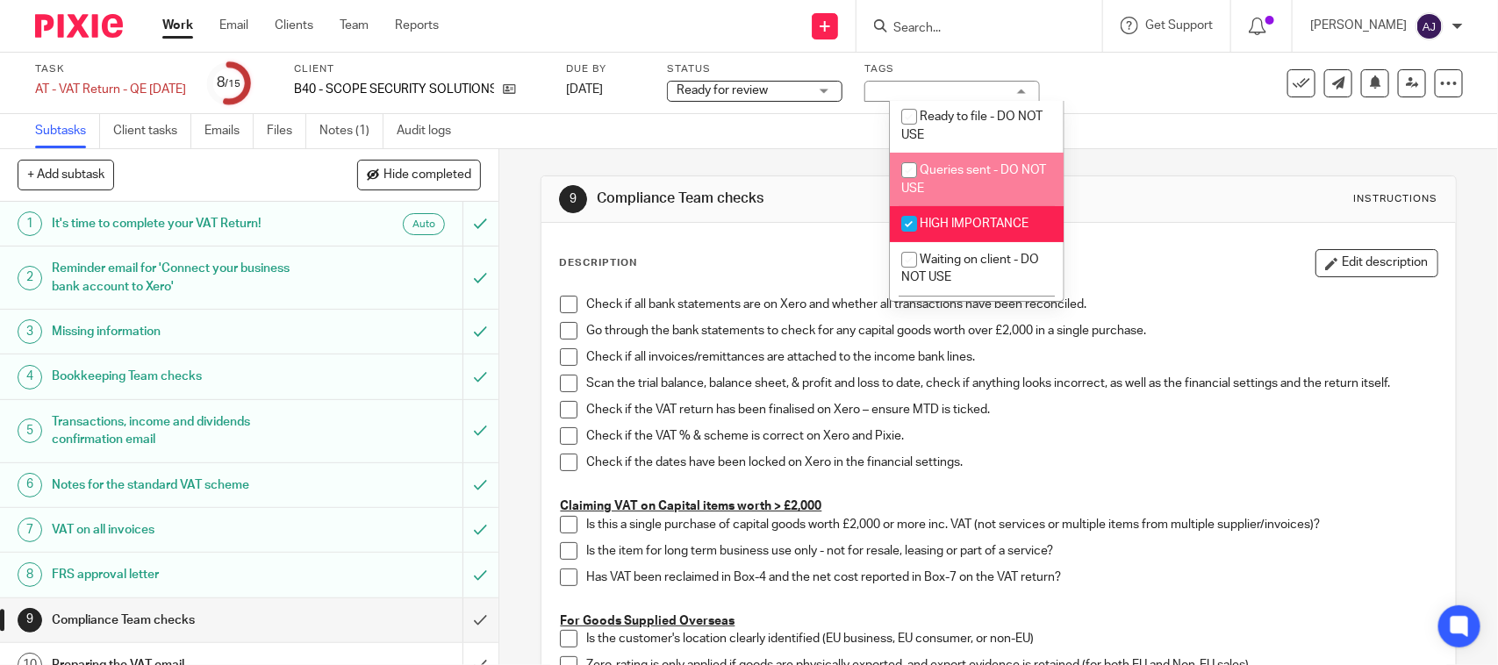
click at [1085, 129] on div "Subtasks Client tasks Emails Files Notes (1) Audit logs" at bounding box center [749, 131] width 1498 height 35
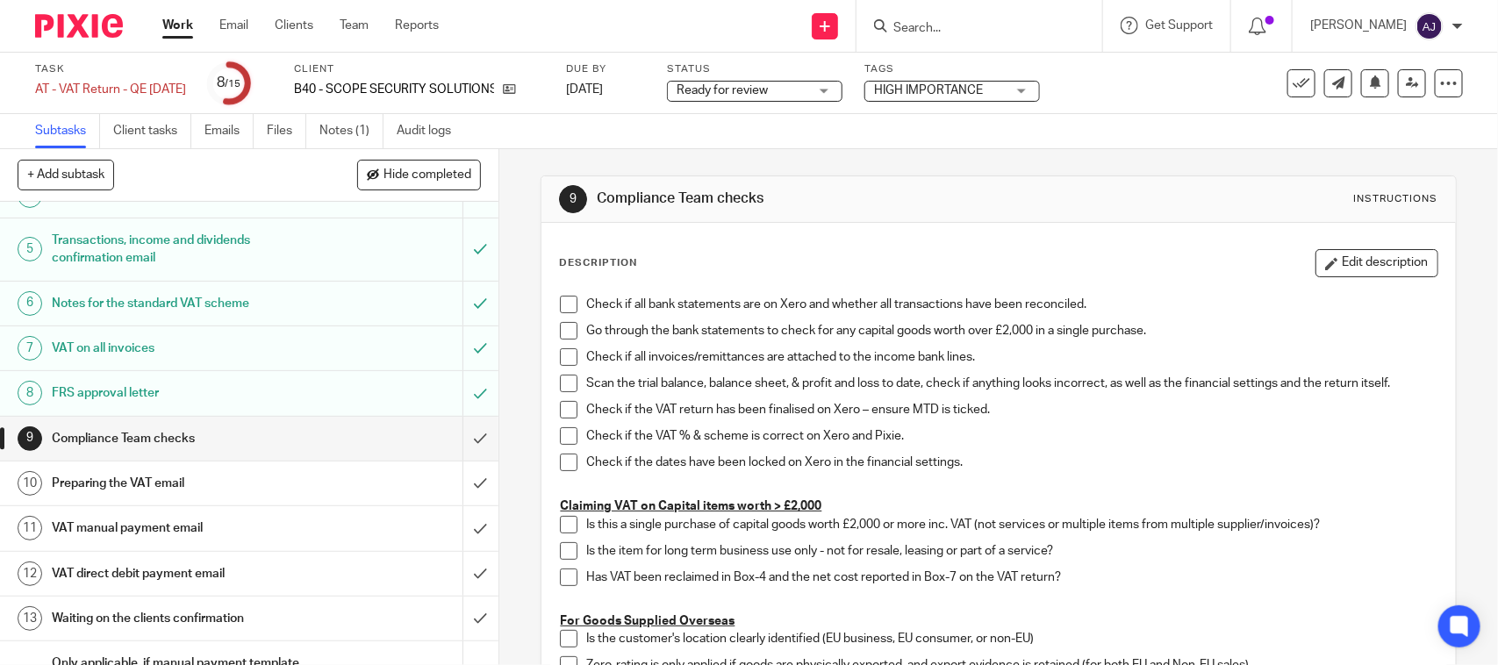
scroll to position [0, 0]
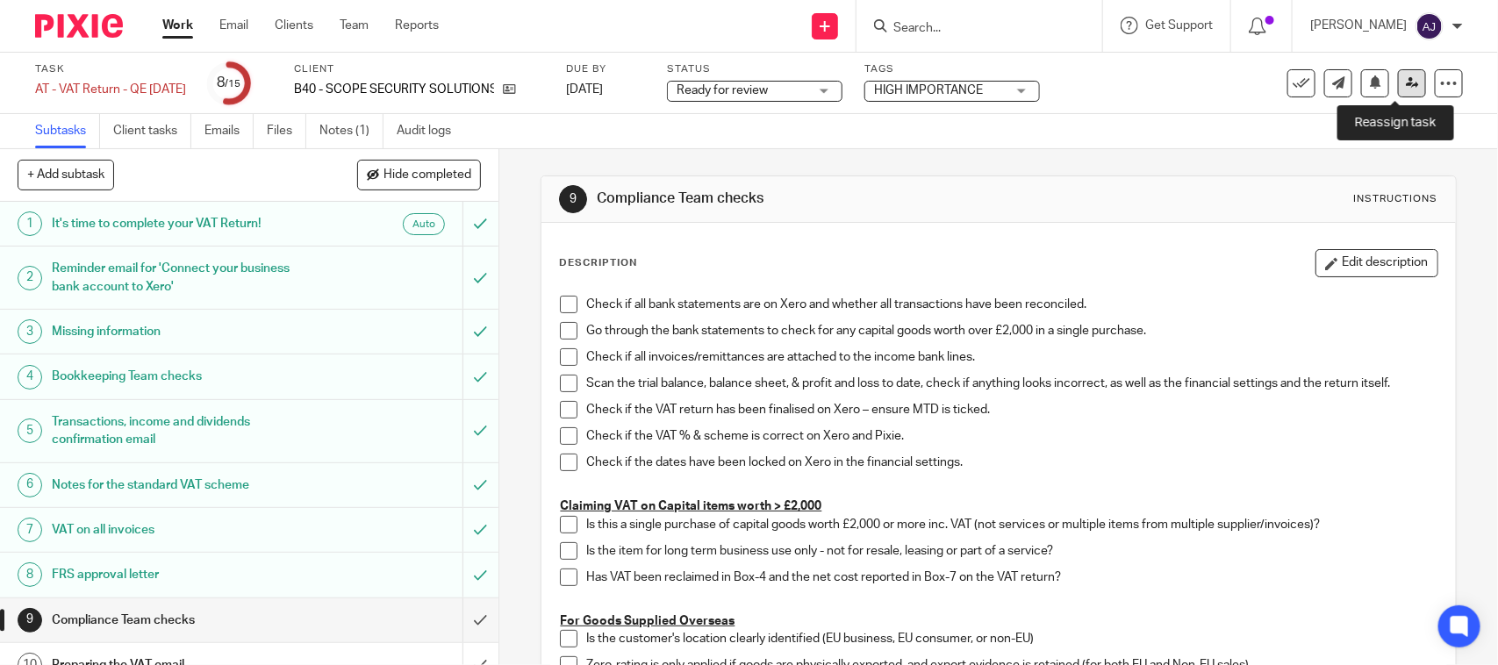
click at [1406, 79] on icon at bounding box center [1412, 82] width 13 height 13
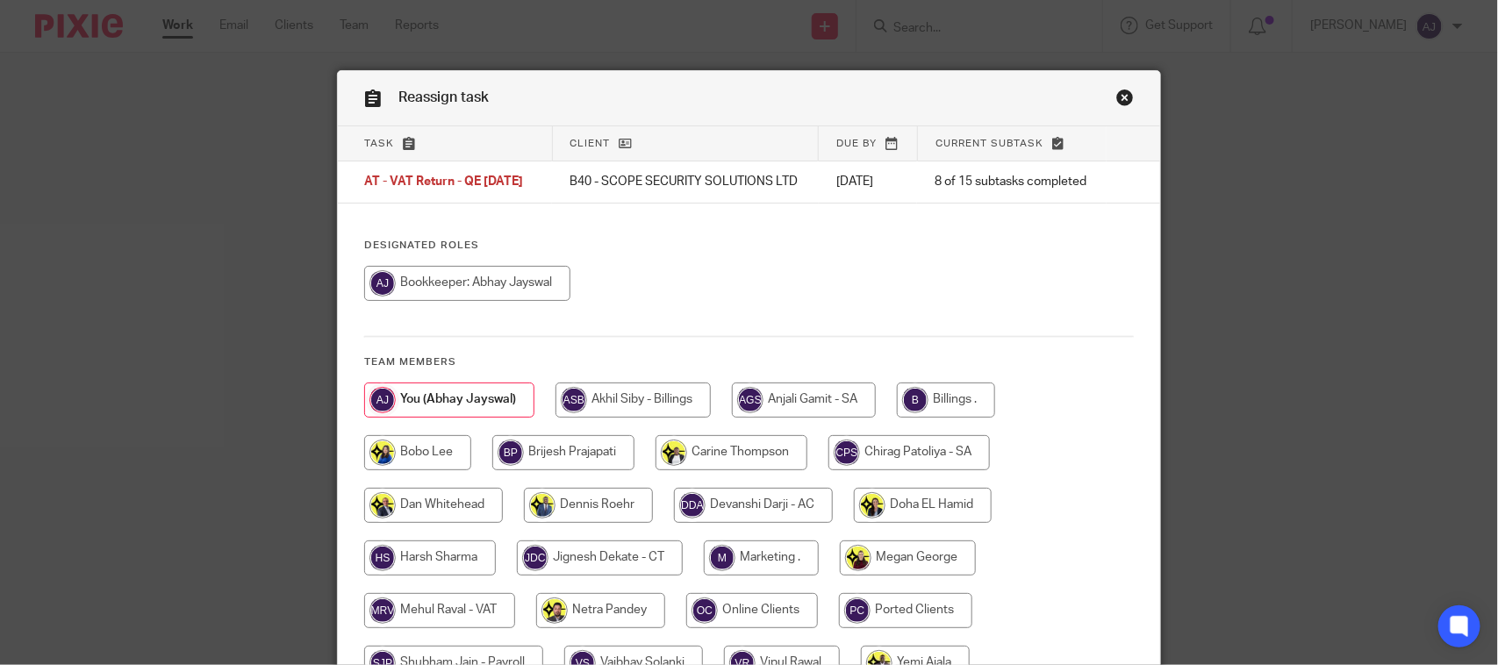
scroll to position [190, 0]
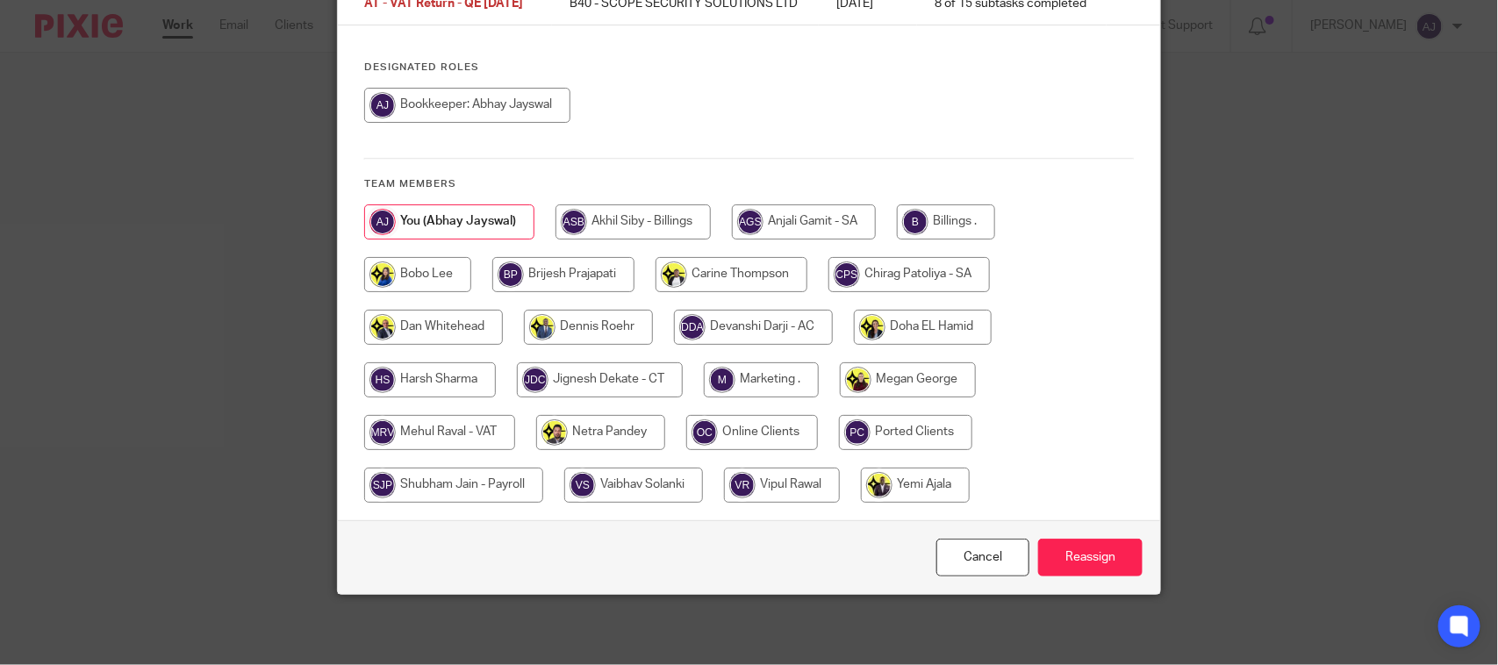
click at [419, 439] on input "radio" at bounding box center [439, 432] width 151 height 35
radio input "true"
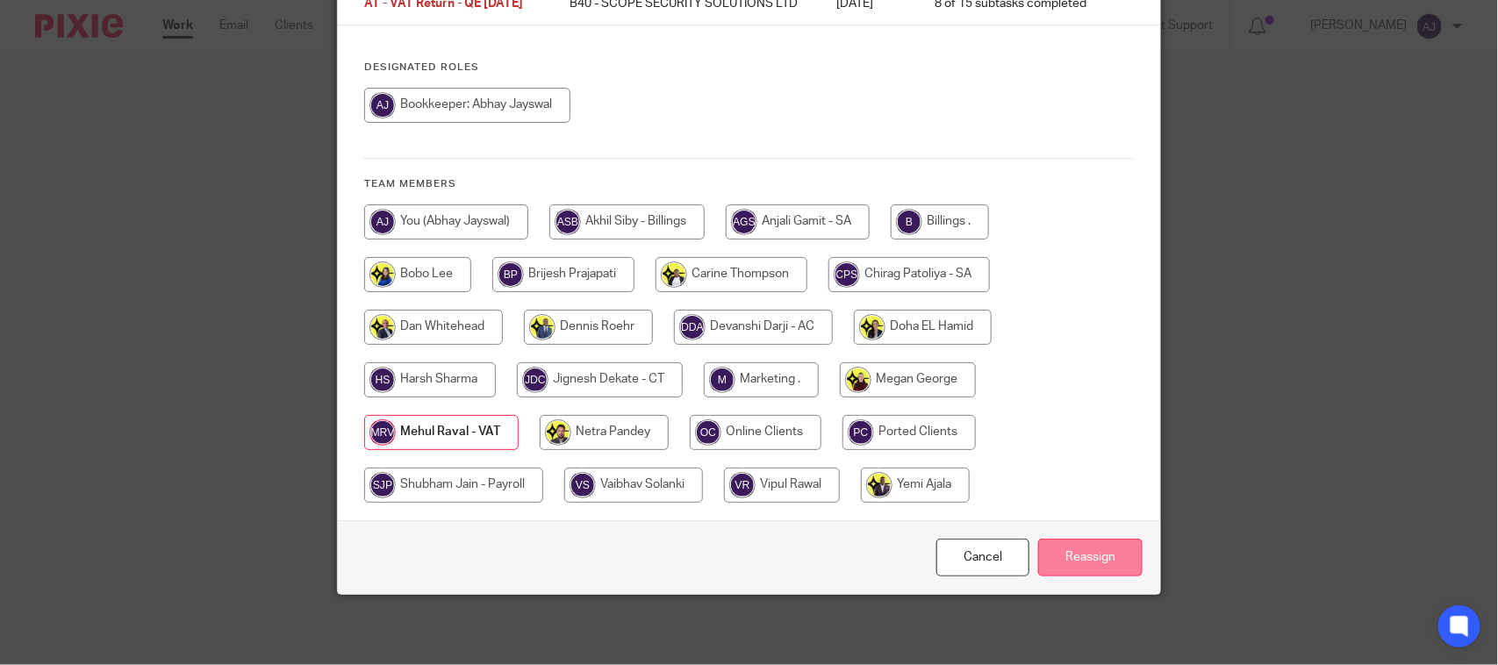
click at [1067, 555] on input "Reassign" at bounding box center [1090, 558] width 104 height 38
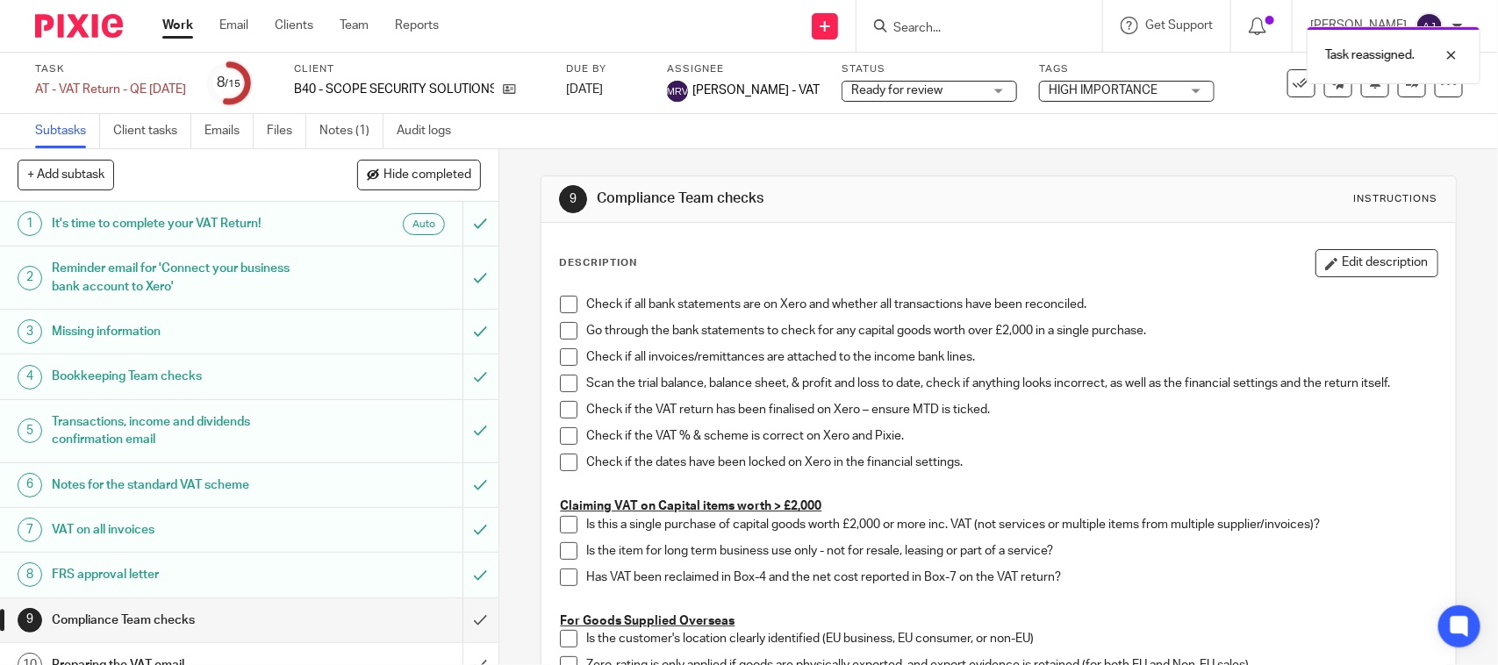
click at [163, 32] on link "Work" at bounding box center [177, 26] width 31 height 18
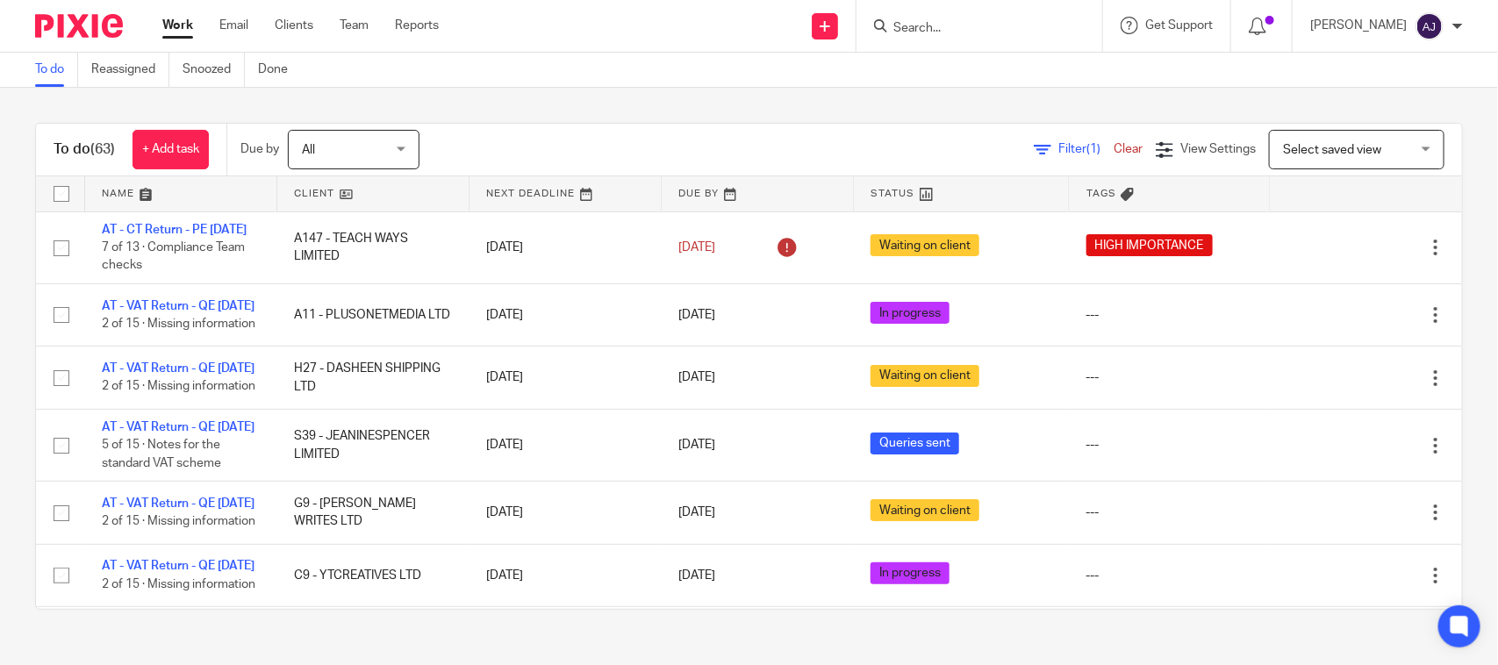
click at [513, 127] on div "To do (63) + Add task Due by All All Today Tomorrow This week Next week This mo…" at bounding box center [749, 150] width 1426 height 53
click at [664, 115] on div "To do (63) + Add task Due by All All Today Tomorrow This week Next week This mo…" at bounding box center [749, 366] width 1498 height 557
click at [832, 114] on div "To do (63) + Add task Due by All All Today Tomorrow This week Next week This mo…" at bounding box center [749, 366] width 1498 height 557
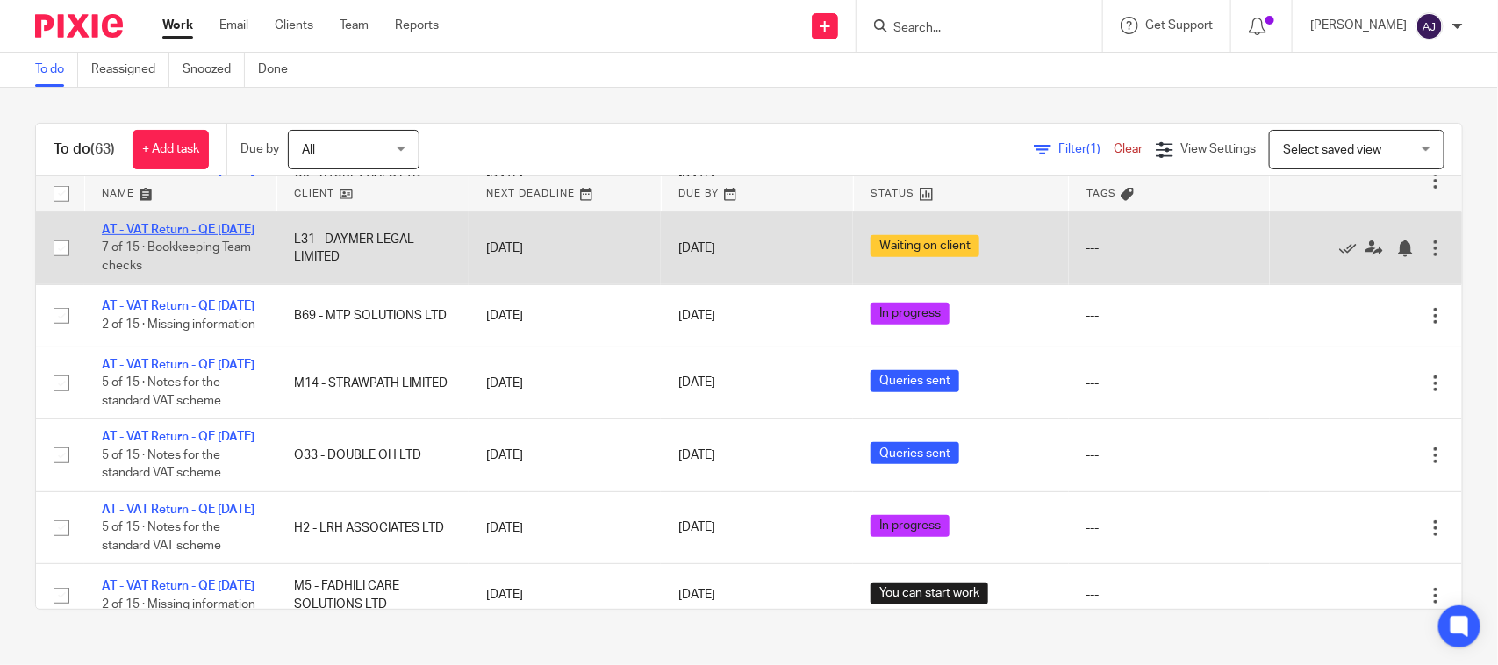
click at [196, 236] on link "AT - VAT Return - QE [DATE]" at bounding box center [178, 230] width 153 height 12
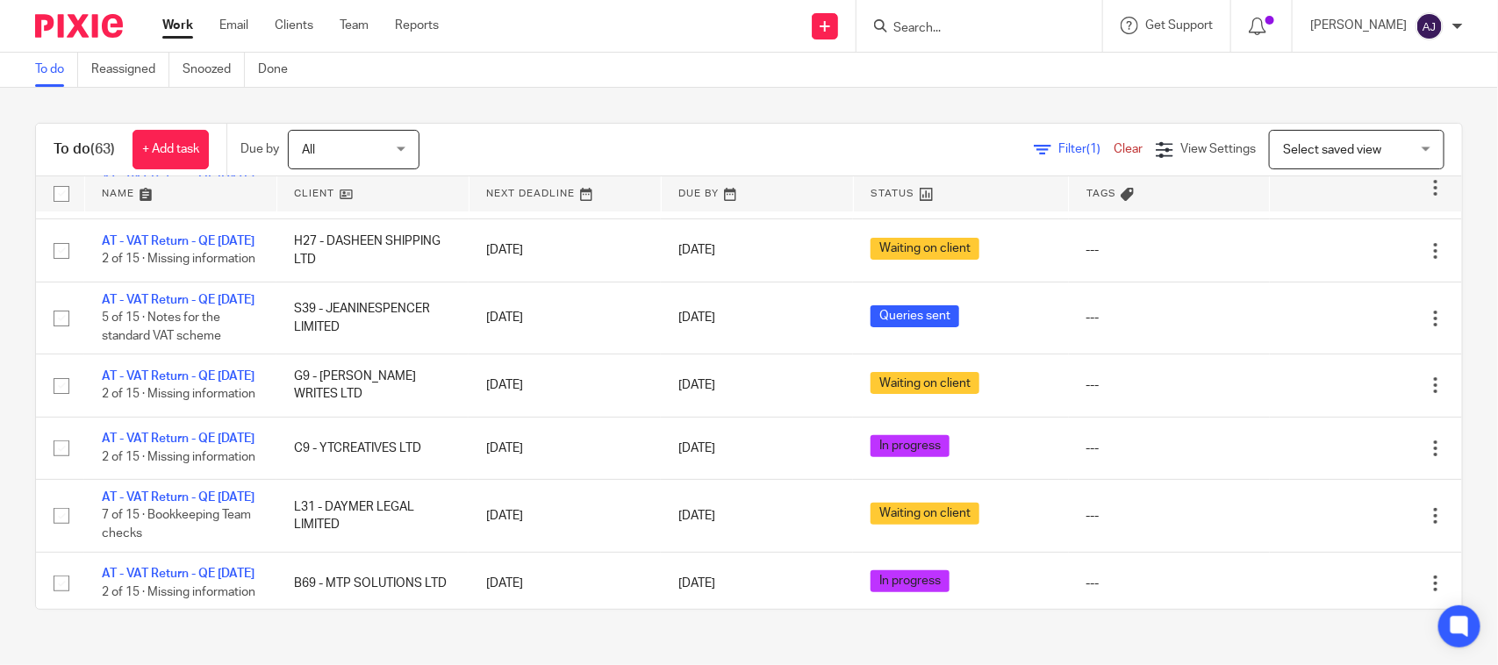
scroll to position [0, 0]
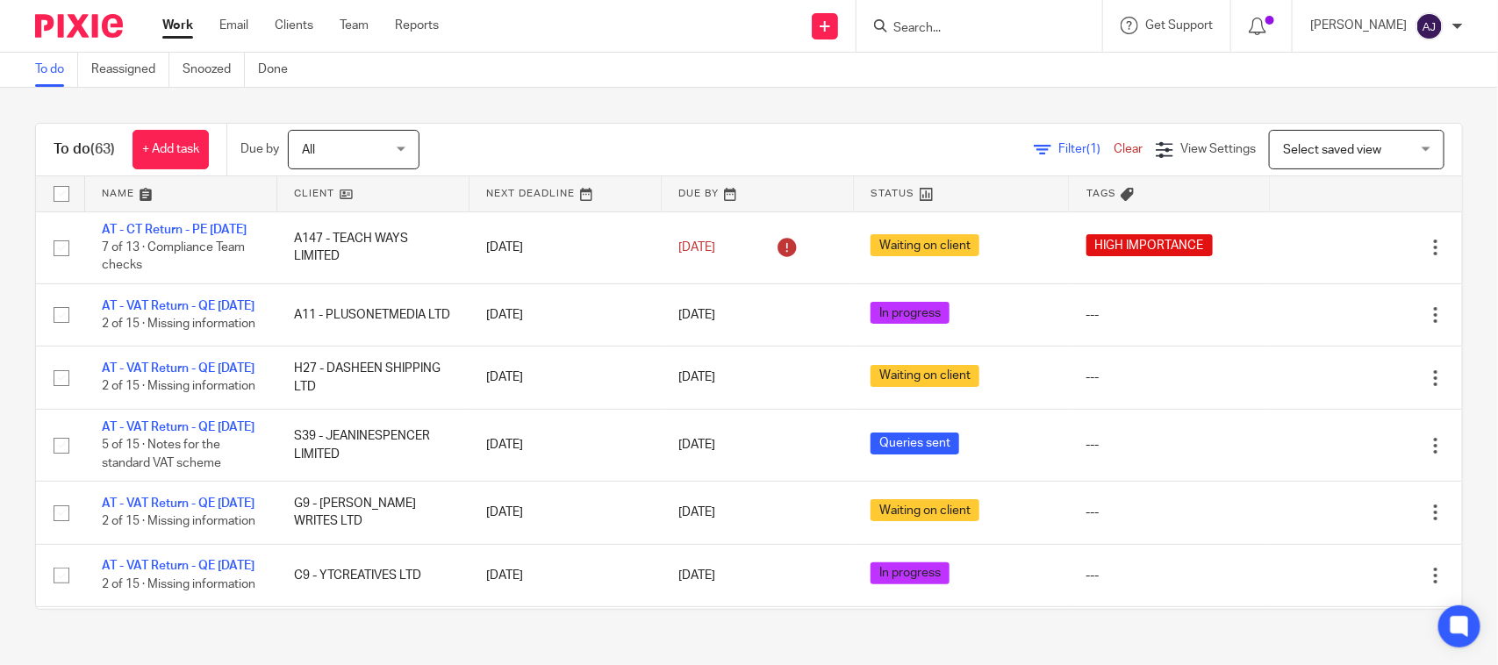
click at [942, 36] on form at bounding box center [985, 26] width 187 height 22
click at [935, 21] on input "Search" at bounding box center [971, 29] width 158 height 16
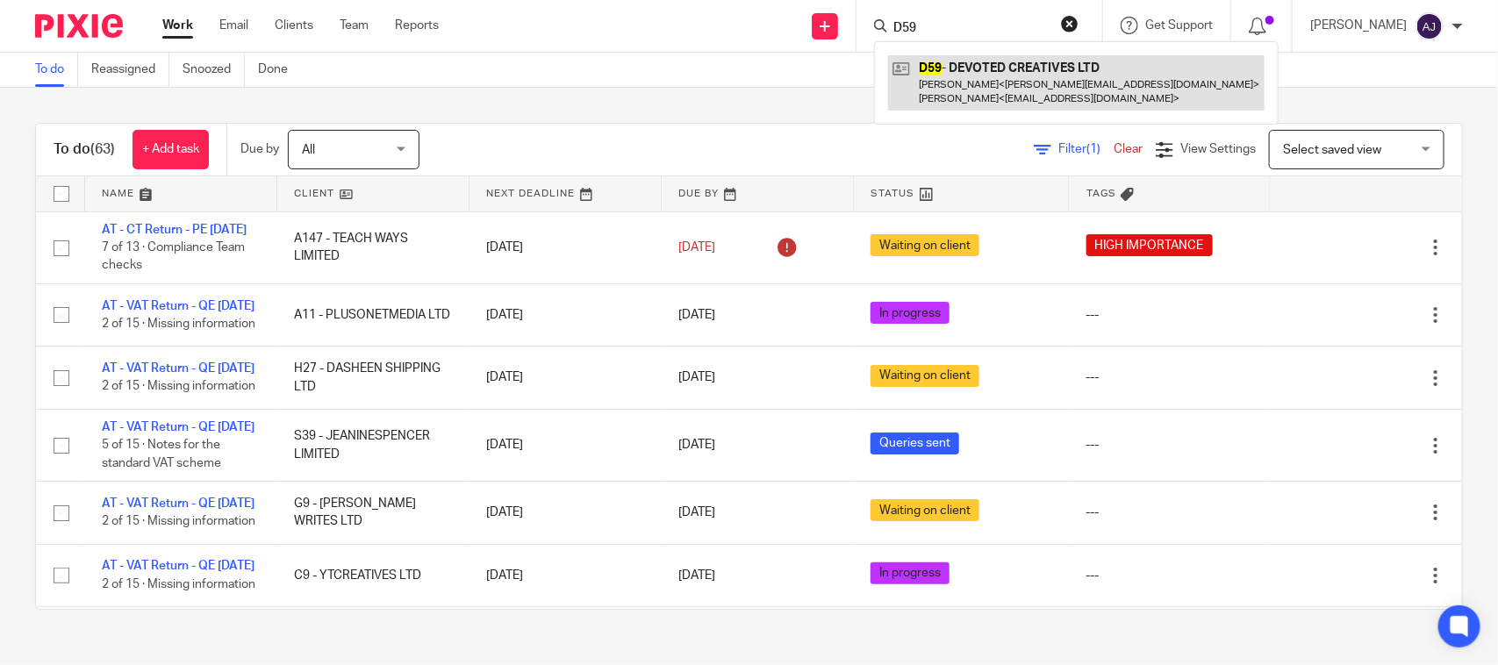
type input "D59"
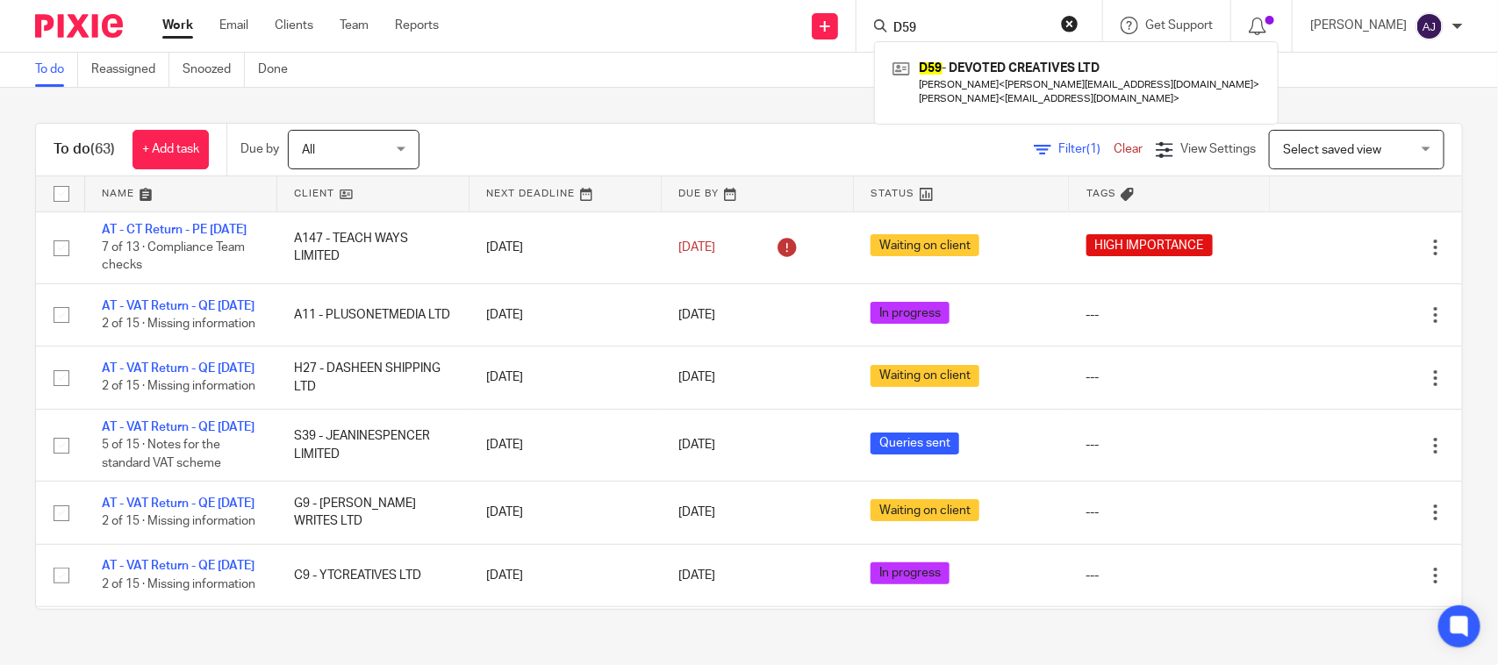
click at [668, 141] on div "Filter (1) Clear View Settings View Settings (1) Filters Clear Save Manage save…" at bounding box center [956, 149] width 1012 height 39
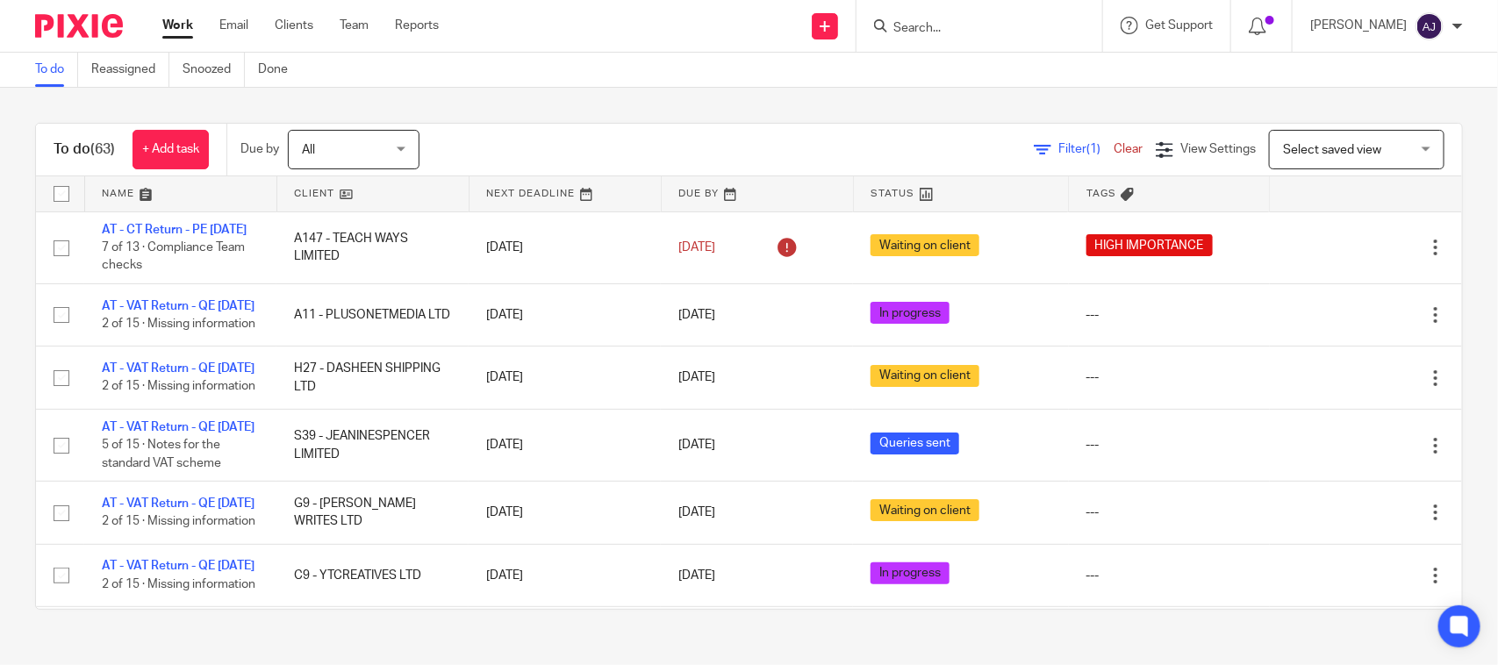
click at [677, 90] on div "To do (63) + Add task Due by All All Today Tomorrow This week Next week This mo…" at bounding box center [749, 366] width 1498 height 557
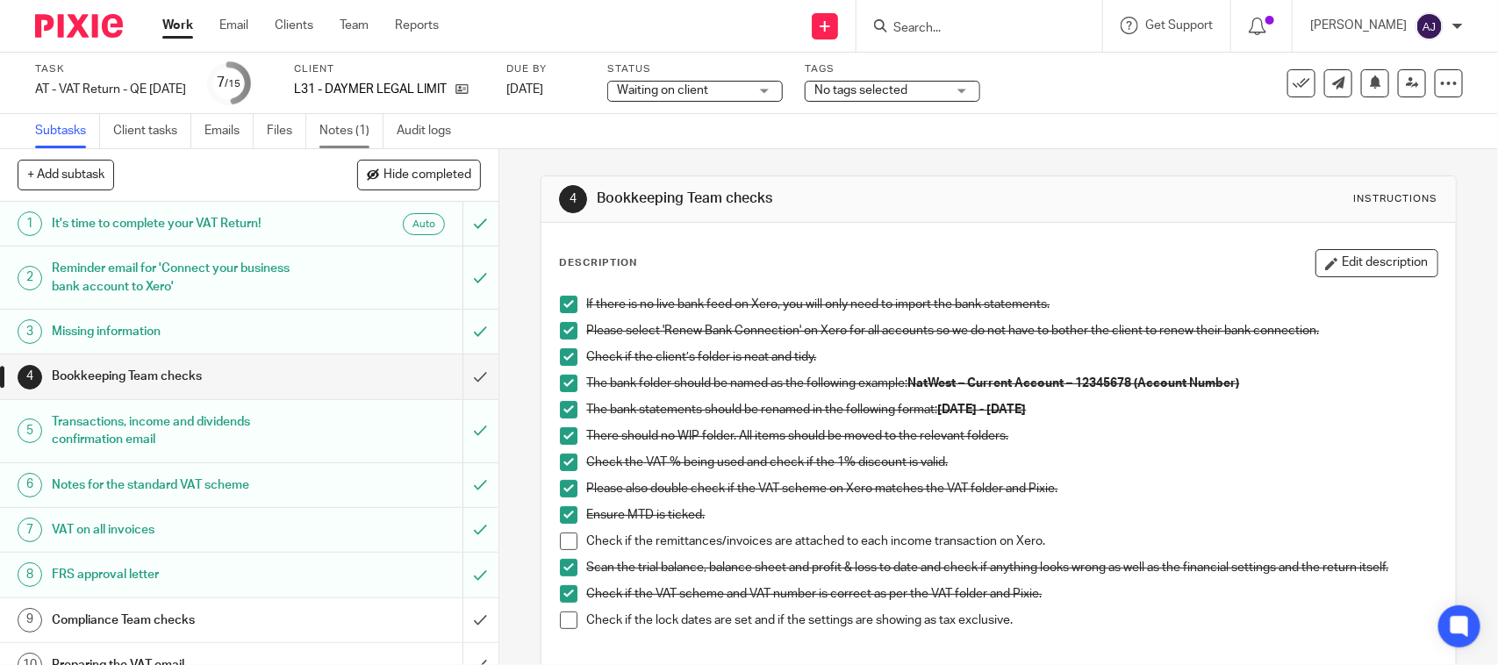
click at [349, 138] on link "Notes (1)" at bounding box center [351, 131] width 64 height 34
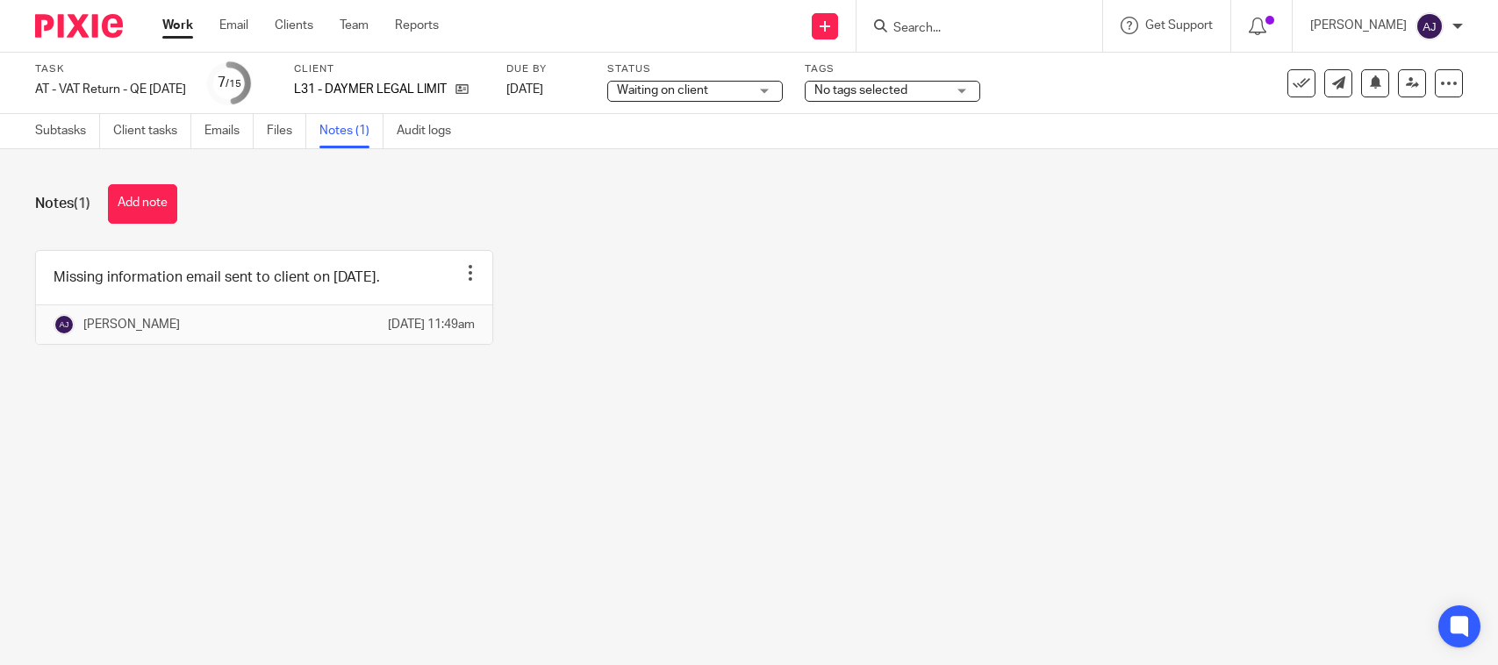
click at [292, 294] on link at bounding box center [264, 297] width 456 height 93
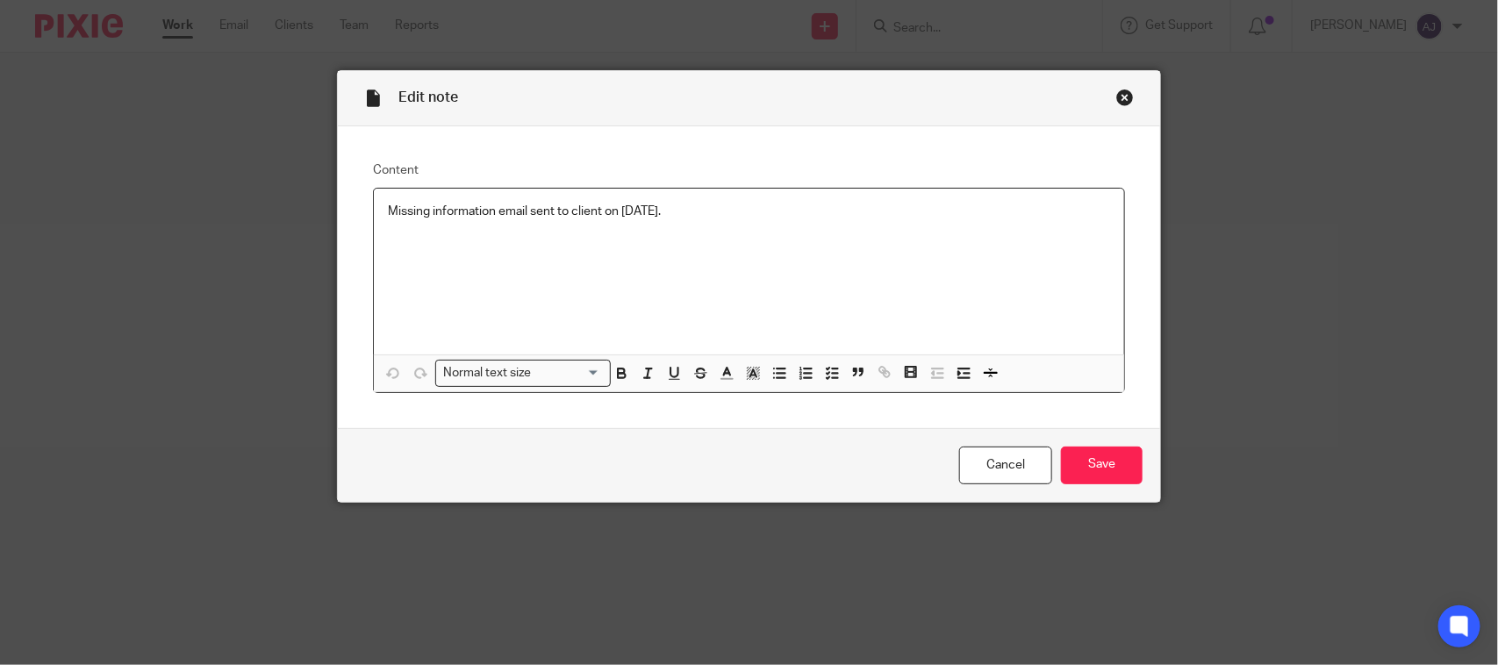
drag, startPoint x: 648, startPoint y: 237, endPoint x: 729, endPoint y: 221, distance: 83.1
click at [655, 239] on div "Missing information email sent to client on 06-08-2025." at bounding box center [749, 272] width 750 height 166
click at [734, 209] on p "Missing information email sent to client on 06-08-2025." at bounding box center [749, 212] width 722 height 18
click at [1114, 475] on input "Save" at bounding box center [1102, 466] width 82 height 38
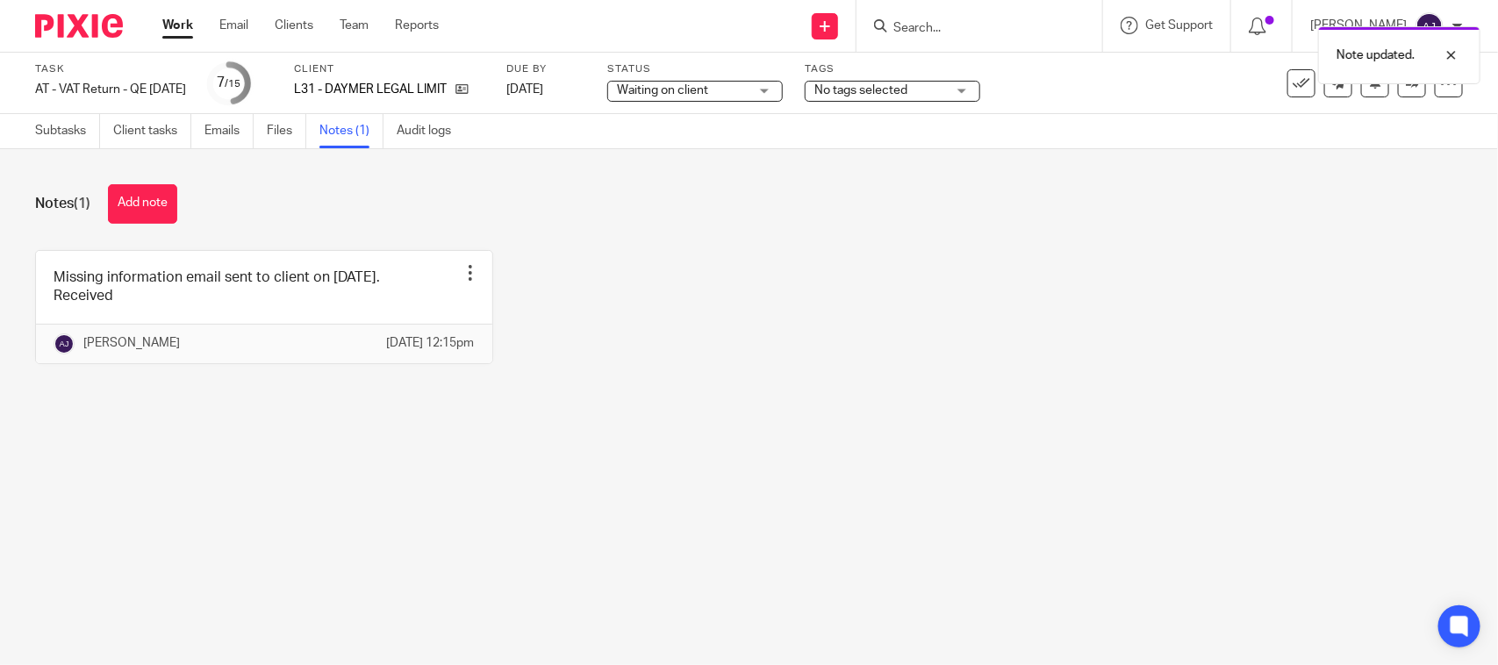
click at [708, 89] on span "Waiting on client" at bounding box center [662, 90] width 91 height 12
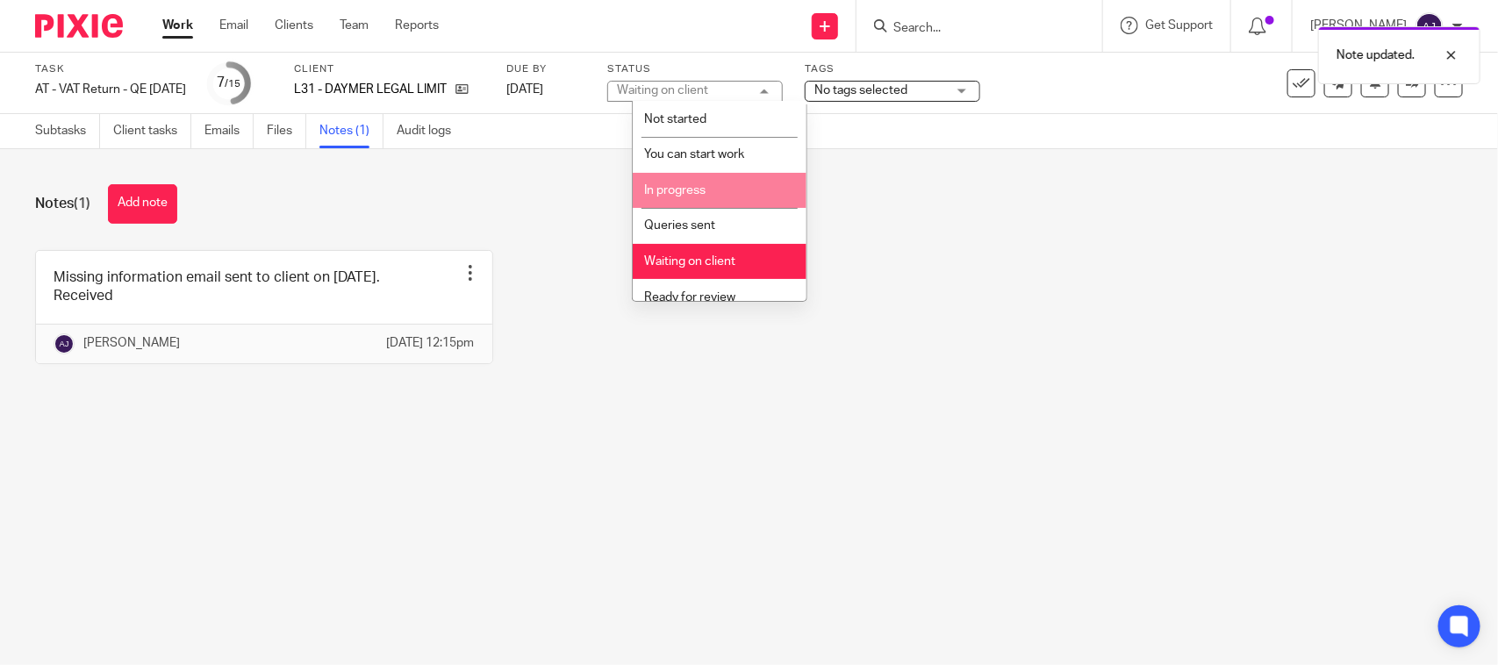
click at [689, 187] on span "In progress" at bounding box center [674, 190] width 61 height 12
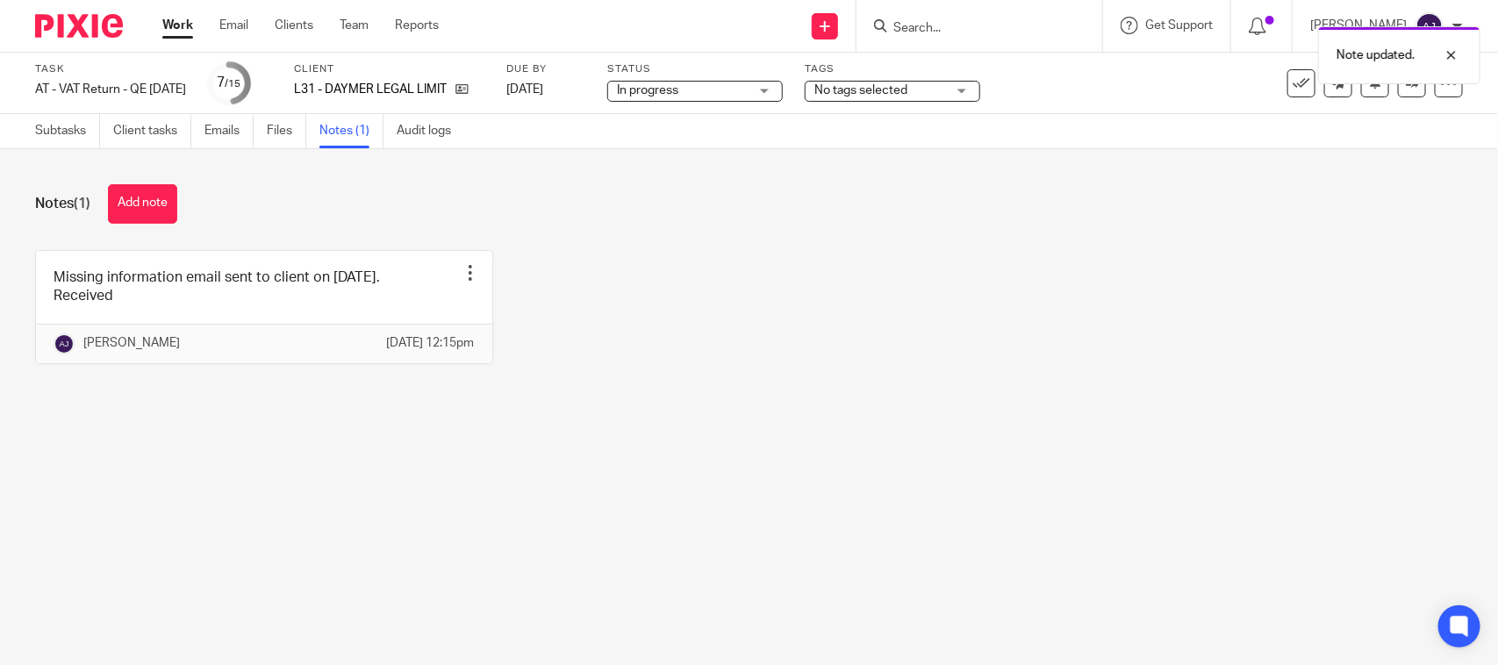
click at [1075, 290] on div "Missing information email sent to client on 06-08-2025. Received Edit note Dele…" at bounding box center [735, 320] width 1455 height 140
click at [830, 364] on div "Missing information email sent to client on 06-08-2025. Received Edit note Dele…" at bounding box center [735, 320] width 1455 height 140
click at [988, 287] on div "Missing information email sent to client on 06-08-2025. Received Edit note Dele…" at bounding box center [735, 320] width 1455 height 140
click at [67, 117] on link "Subtasks" at bounding box center [67, 131] width 65 height 34
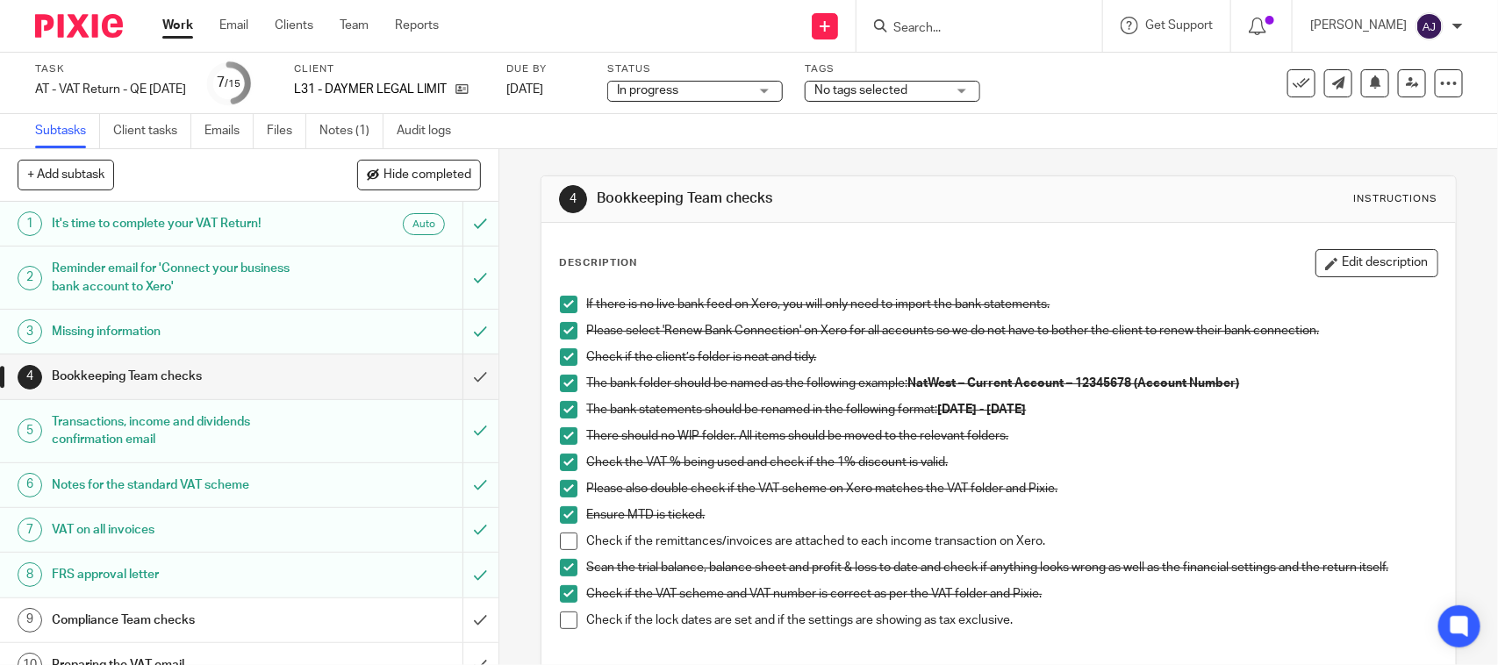
click at [563, 538] on span at bounding box center [569, 542] width 18 height 18
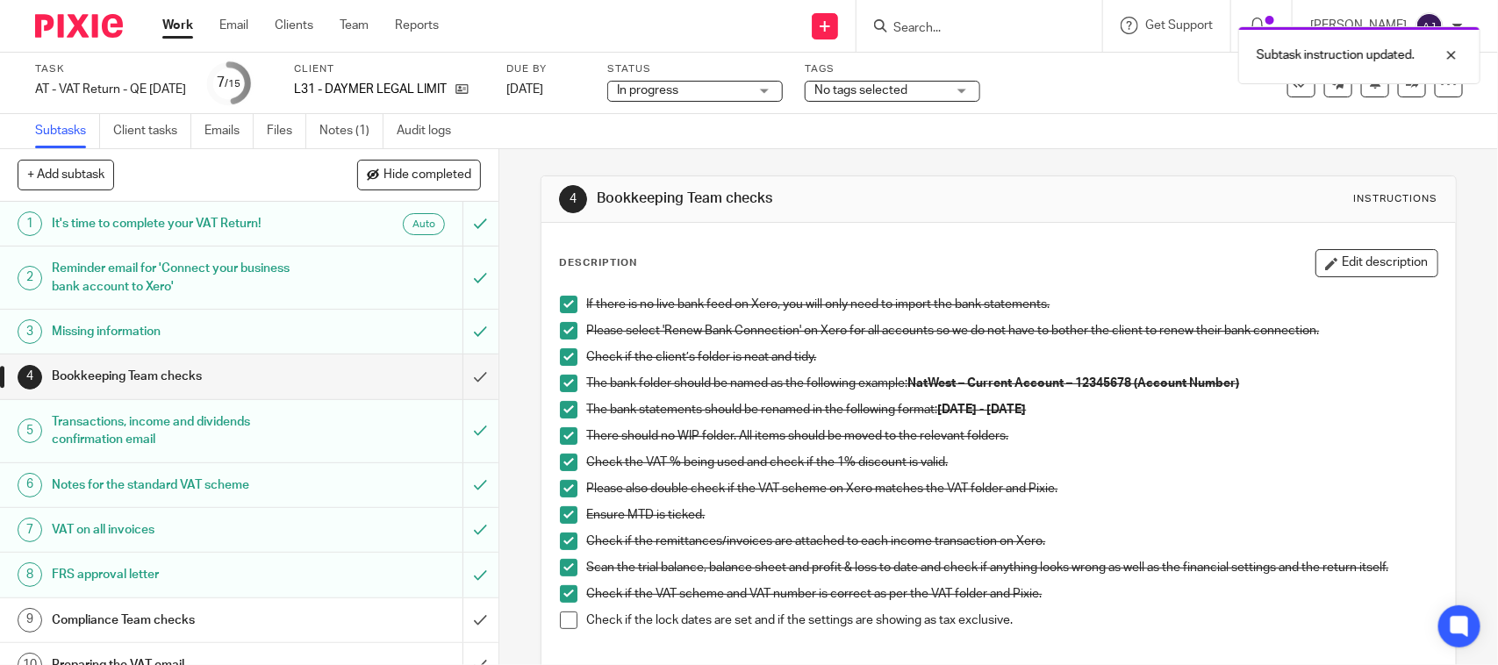
click at [563, 629] on span at bounding box center [569, 621] width 18 height 18
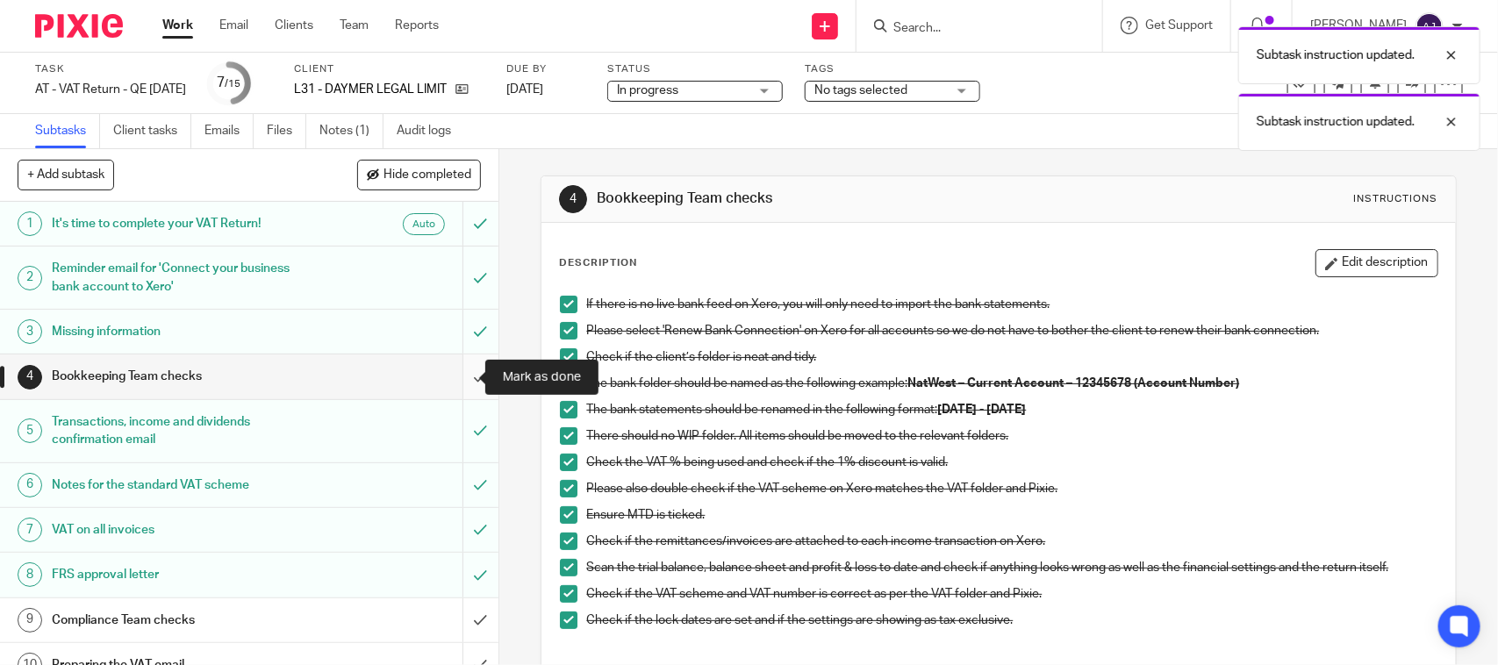
click at [450, 378] on input "submit" at bounding box center [249, 377] width 498 height 44
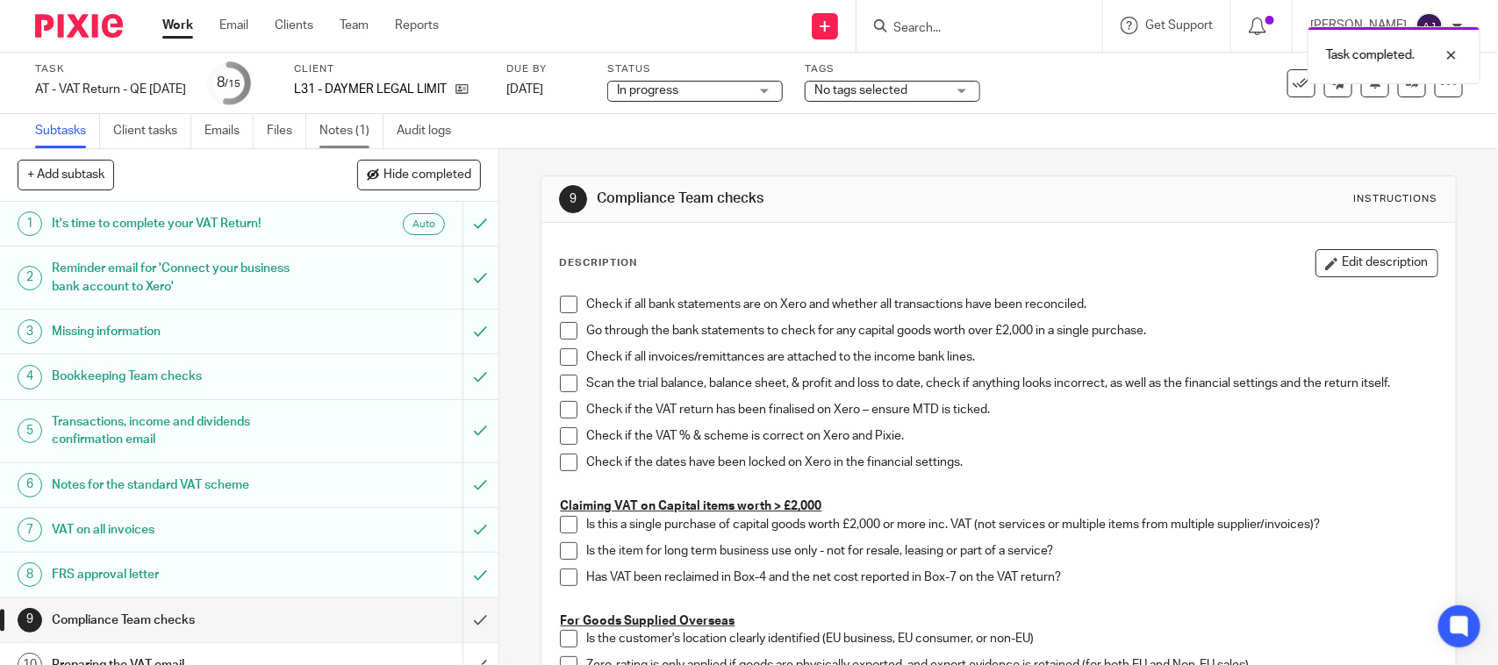
click at [347, 129] on link "Notes (1)" at bounding box center [351, 131] width 64 height 34
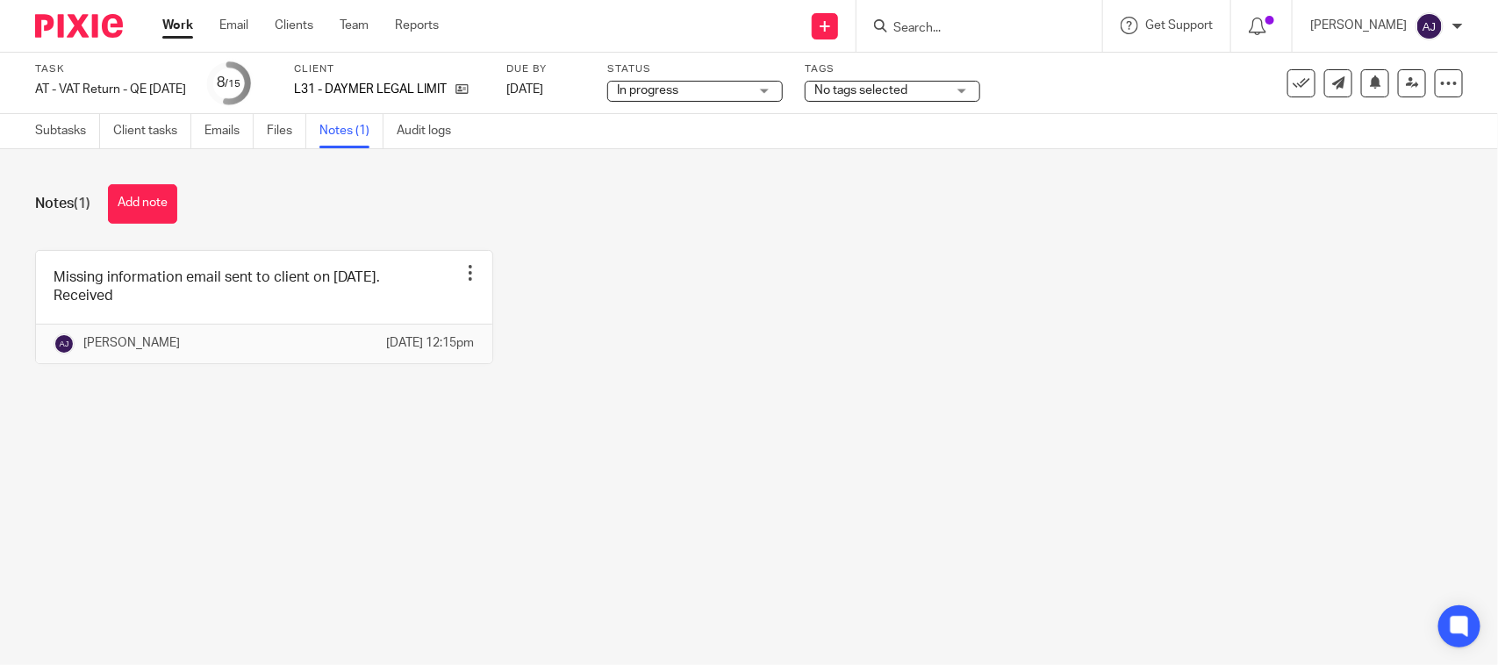
click at [717, 86] on span "In progress" at bounding box center [683, 91] width 132 height 18
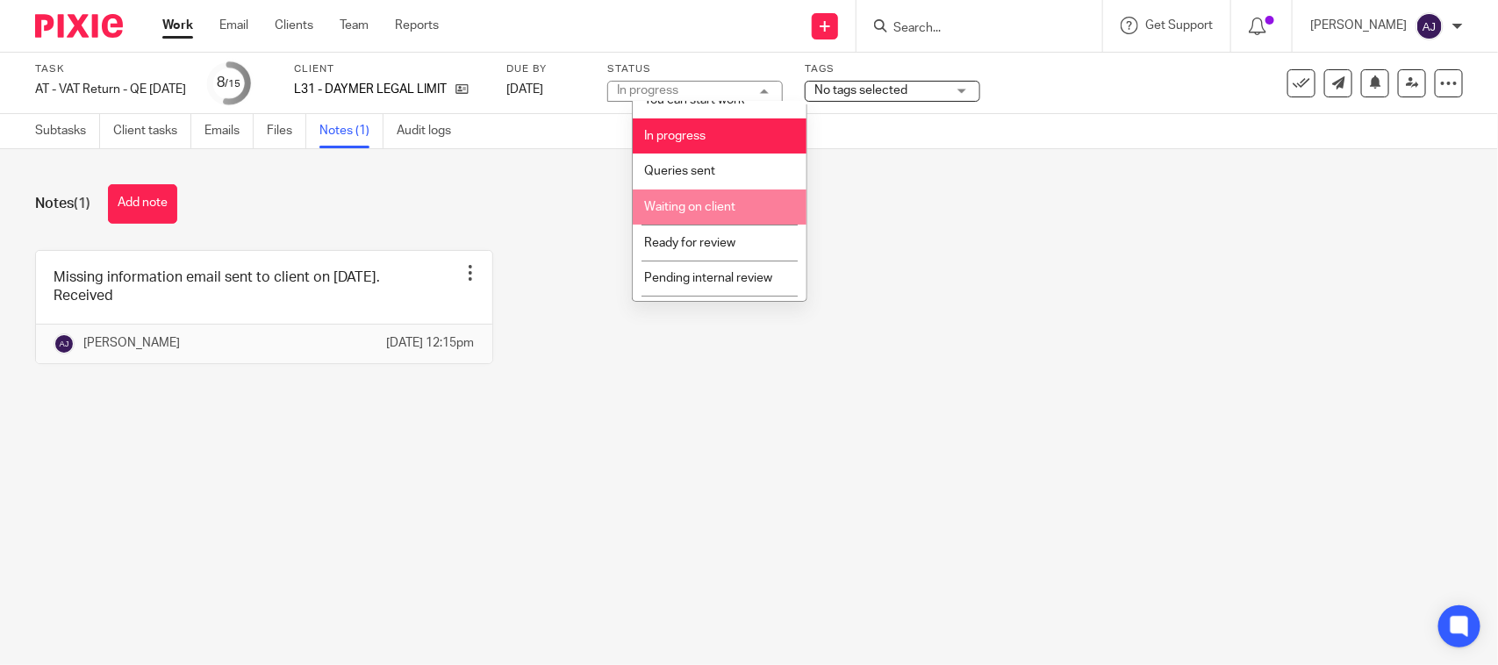
scroll to position [83, 0]
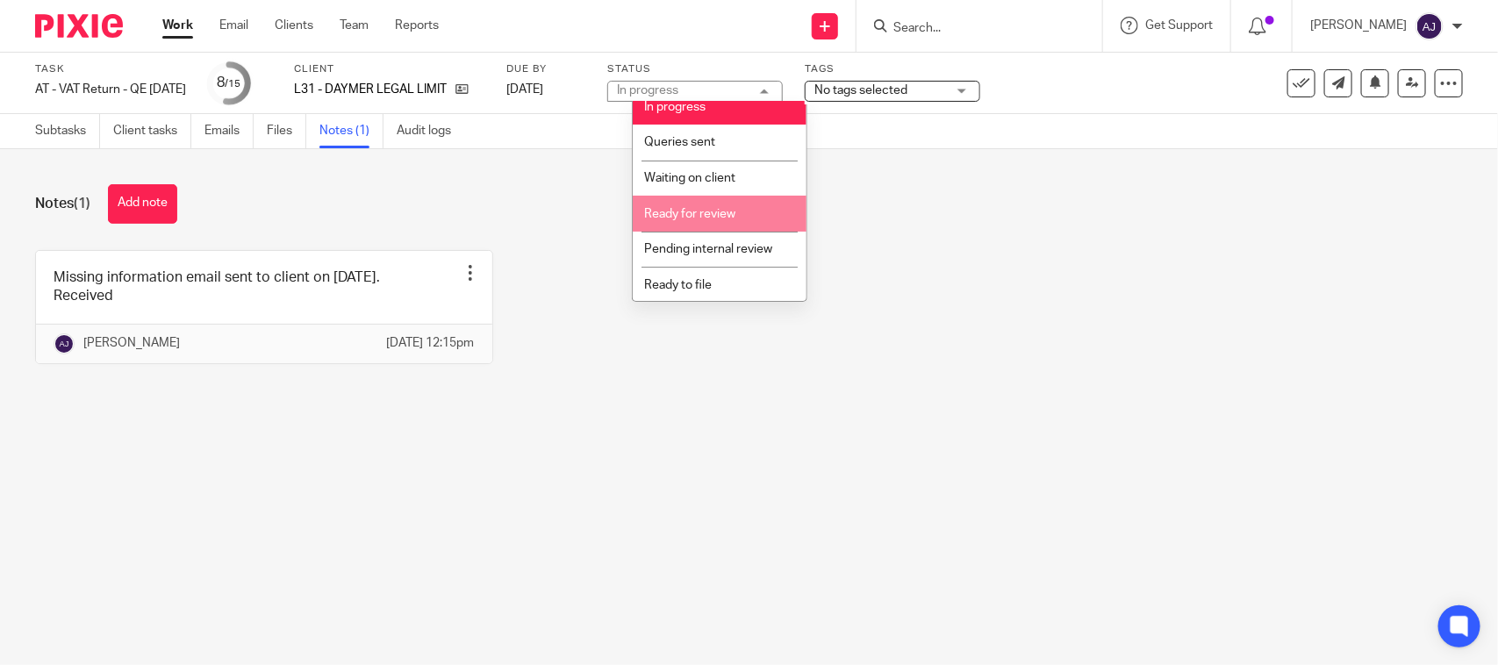
click at [706, 217] on span "Ready for review" at bounding box center [689, 214] width 91 height 12
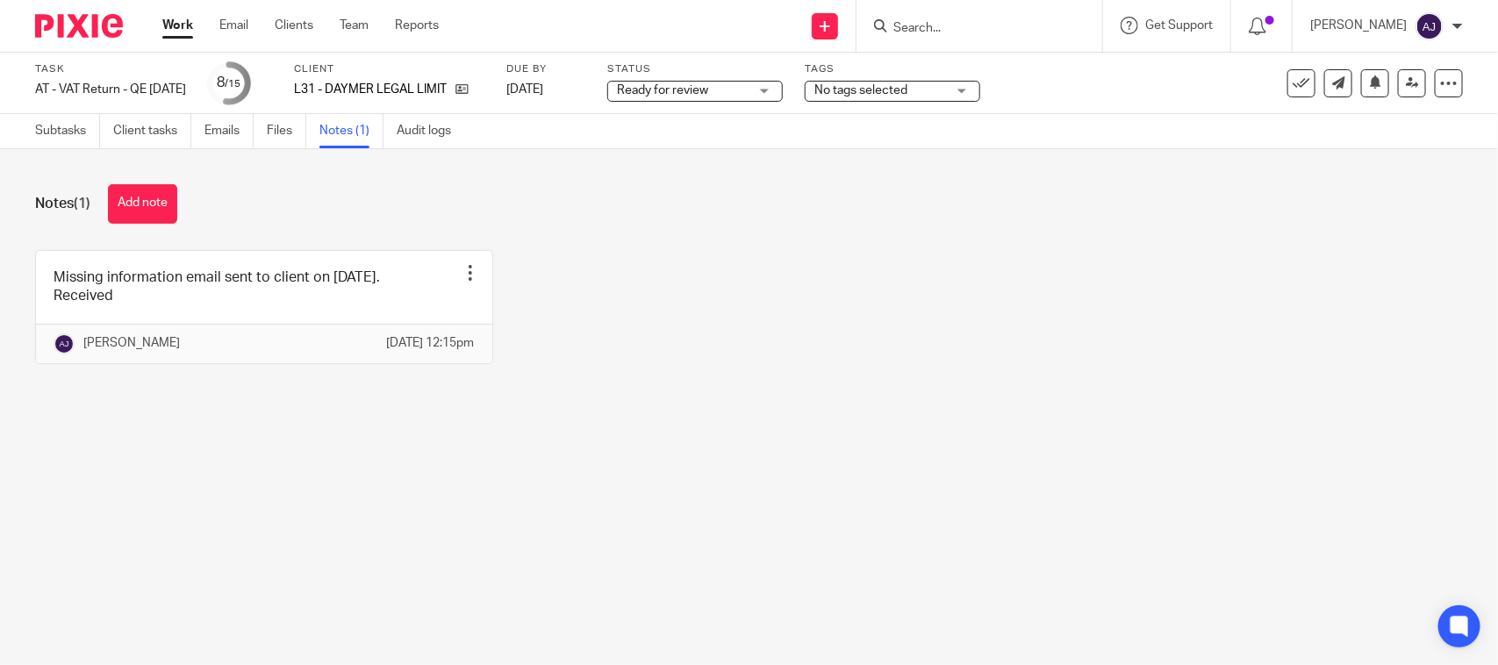
click at [1033, 259] on div "Missing information email sent to client on 06-08-2025. Received Edit note Dele…" at bounding box center [735, 320] width 1455 height 140
click at [978, 244] on div "Notes (1) Add note Missing information email sent to client on 06-08-2025. Rece…" at bounding box center [749, 287] width 1498 height 276
click at [1406, 85] on icon at bounding box center [1412, 82] width 13 height 13
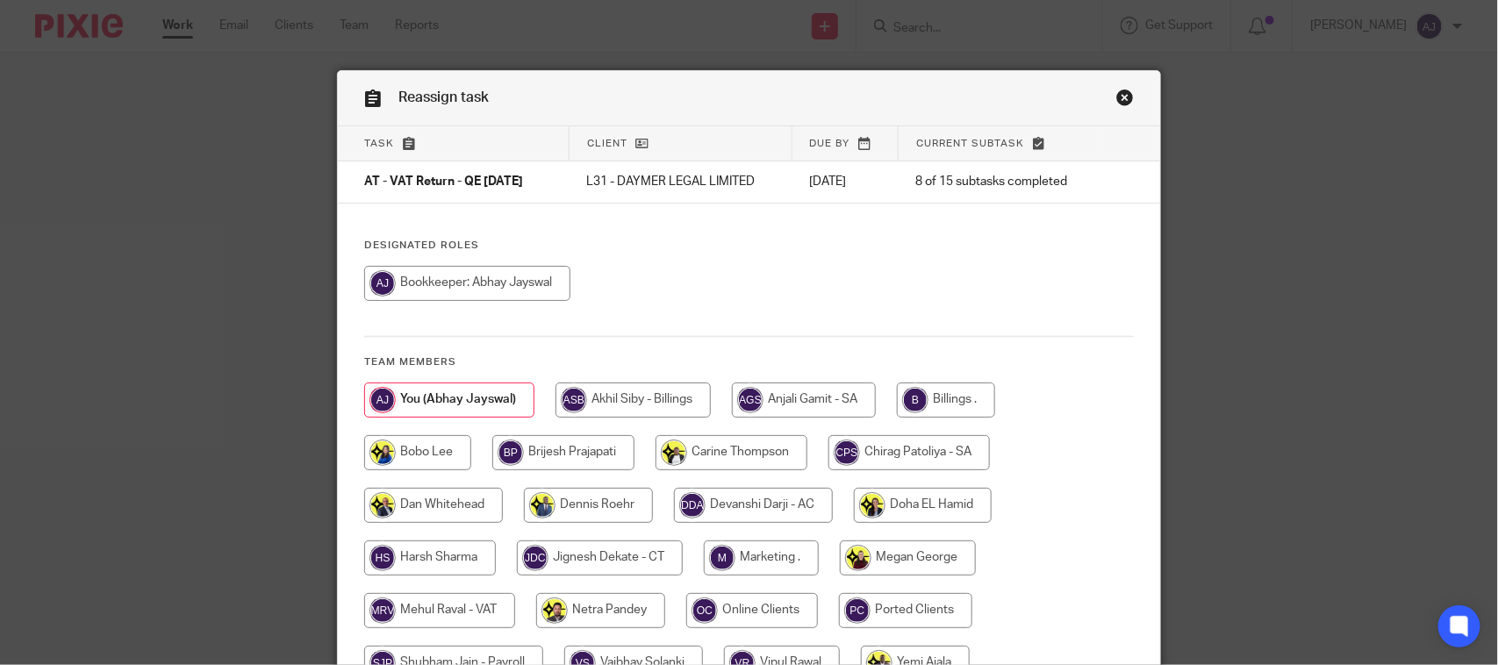
scroll to position [178, 0]
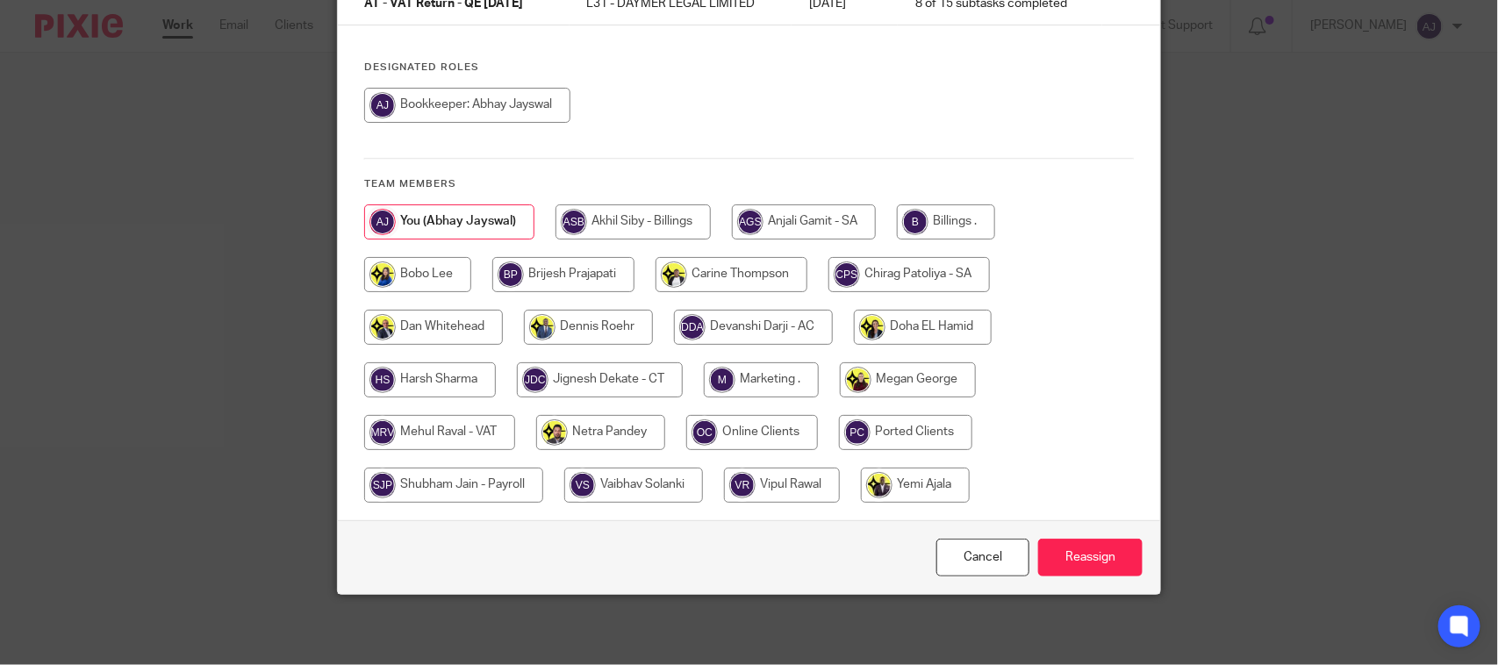
click at [430, 430] on input "radio" at bounding box center [439, 432] width 151 height 35
radio input "true"
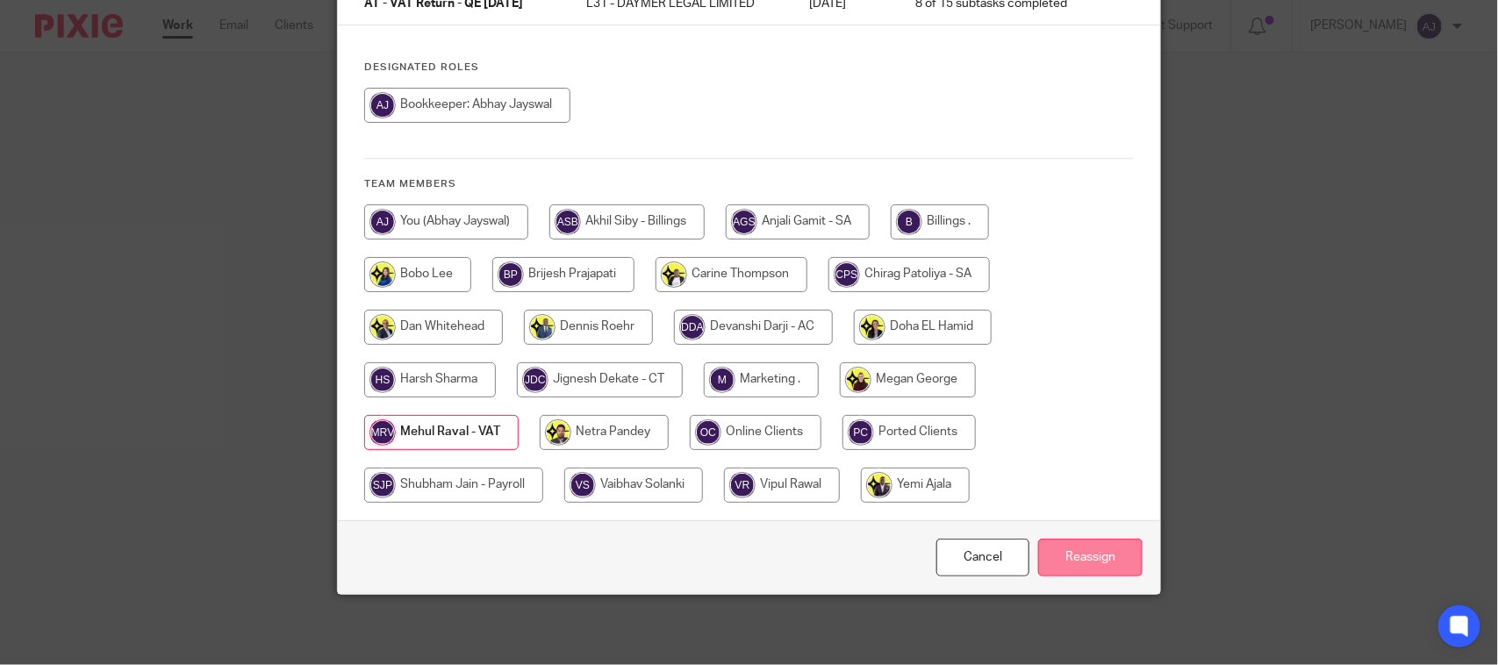
click at [1100, 549] on input "Reassign" at bounding box center [1090, 558] width 104 height 38
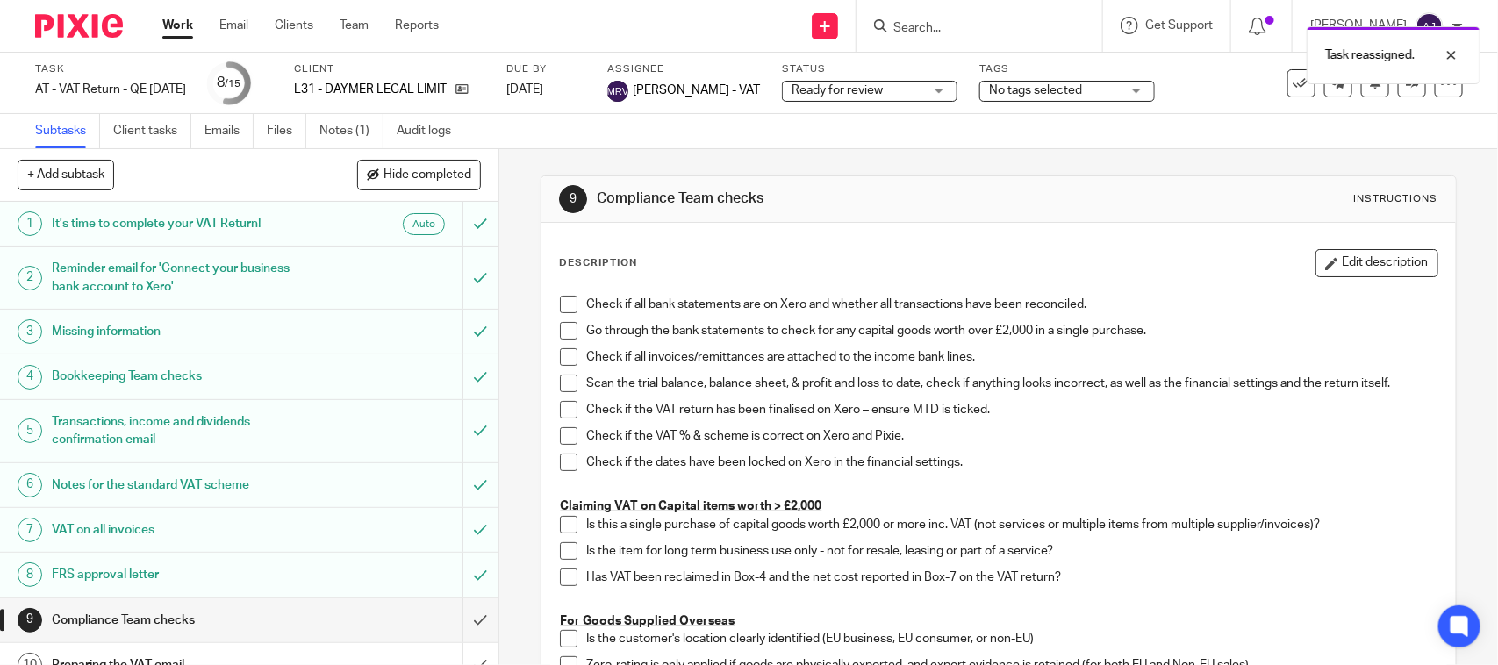
click at [167, 25] on link "Work" at bounding box center [177, 26] width 31 height 18
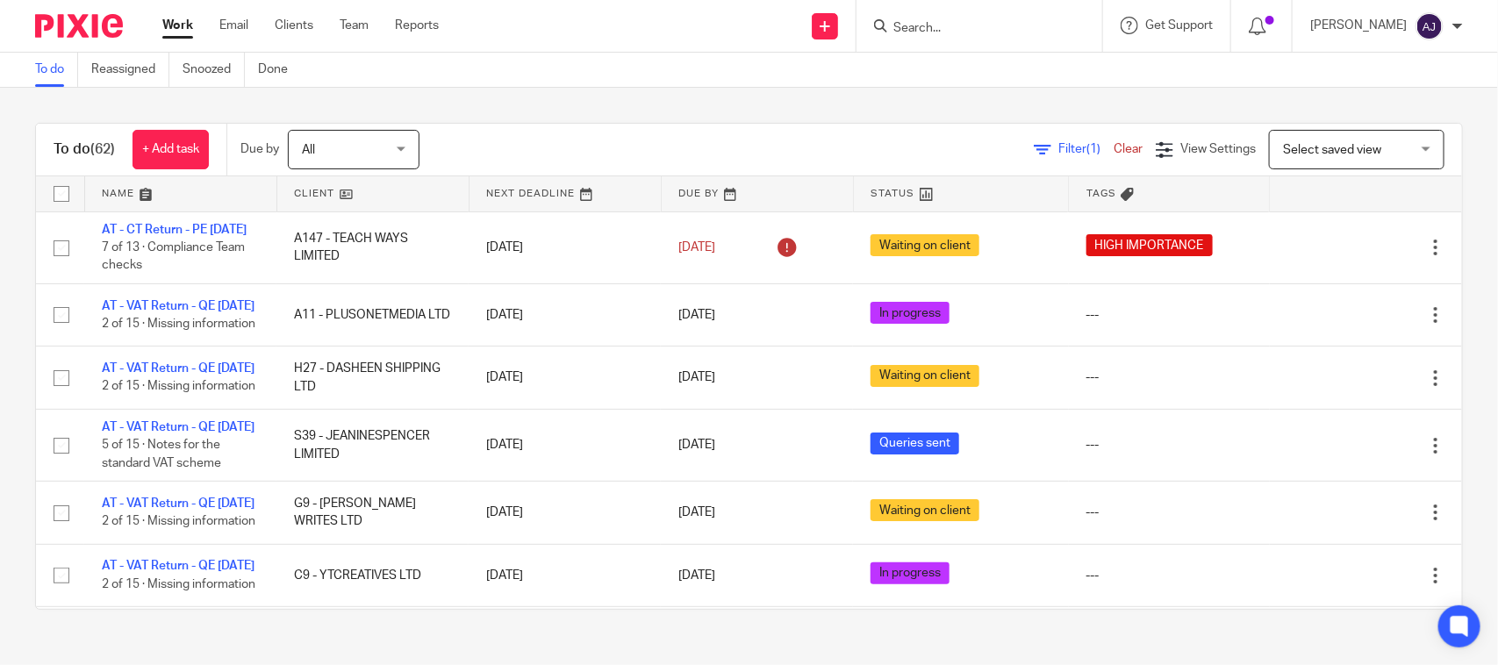
click at [511, 101] on div "To do (62) + Add task Due by All All Today Tomorrow This week Next week This mo…" at bounding box center [749, 366] width 1498 height 557
click at [731, 99] on div "To do (62) + Add task Due by All All Today Tomorrow This week Next week This mo…" at bounding box center [749, 366] width 1498 height 557
click at [812, 112] on div "To do (62) + Add task Due by All All Today Tomorrow This week Next week This mo…" at bounding box center [749, 366] width 1498 height 557
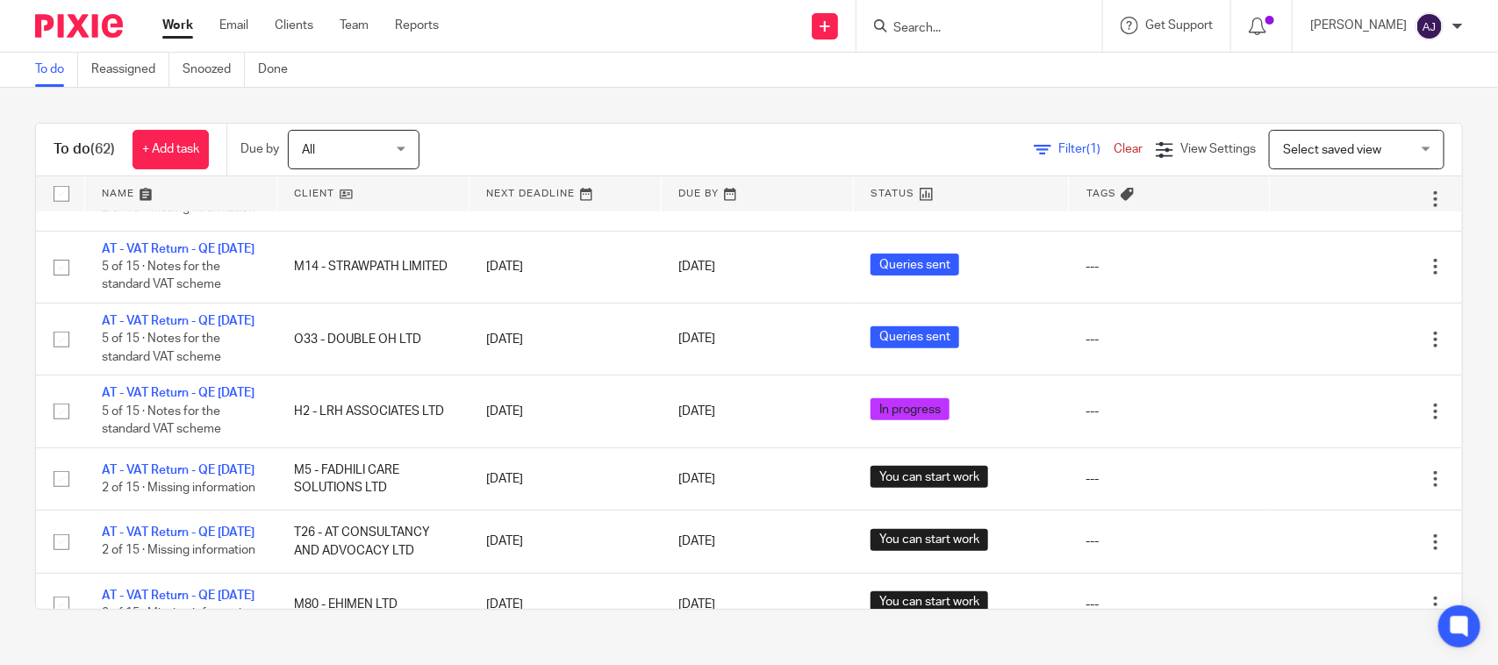
scroll to position [548, 0]
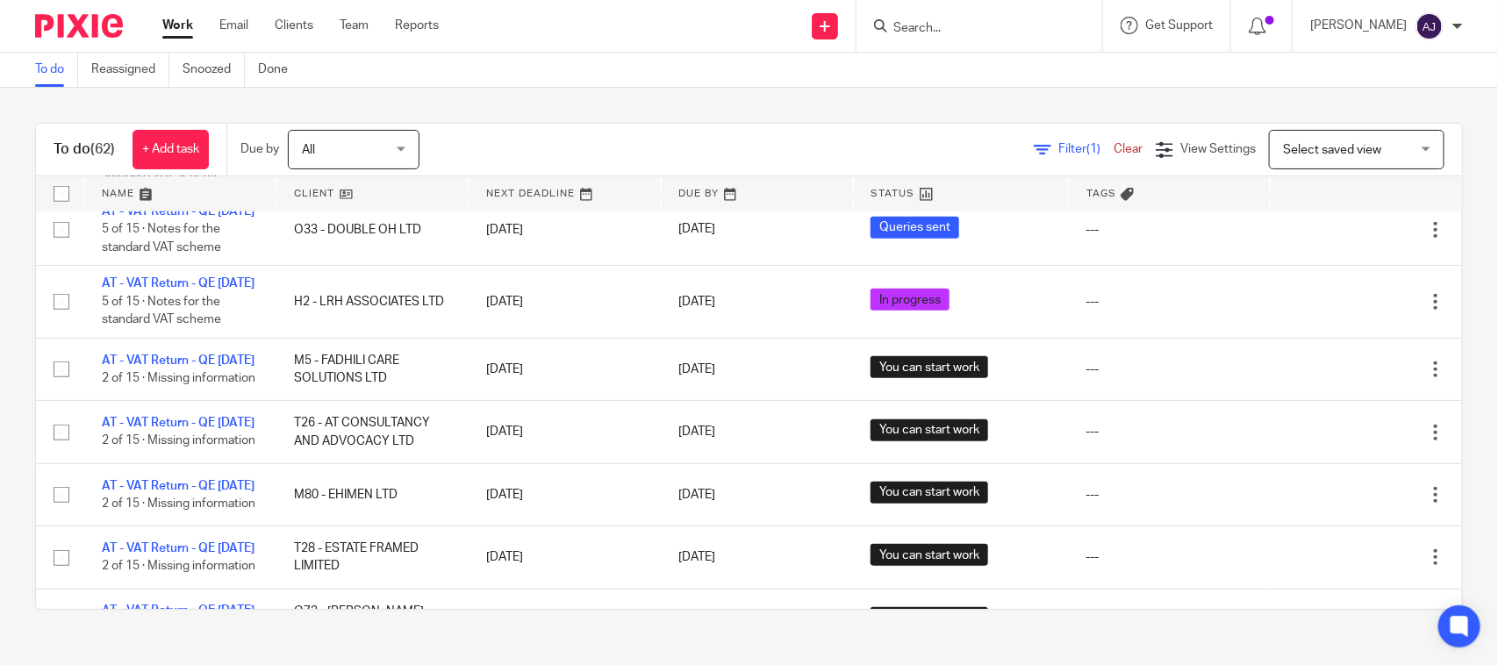
click at [1429, 272] on div "To do (62) + Add task Due by All All Today Tomorrow This week Next week This mo…" at bounding box center [749, 366] width 1428 height 487
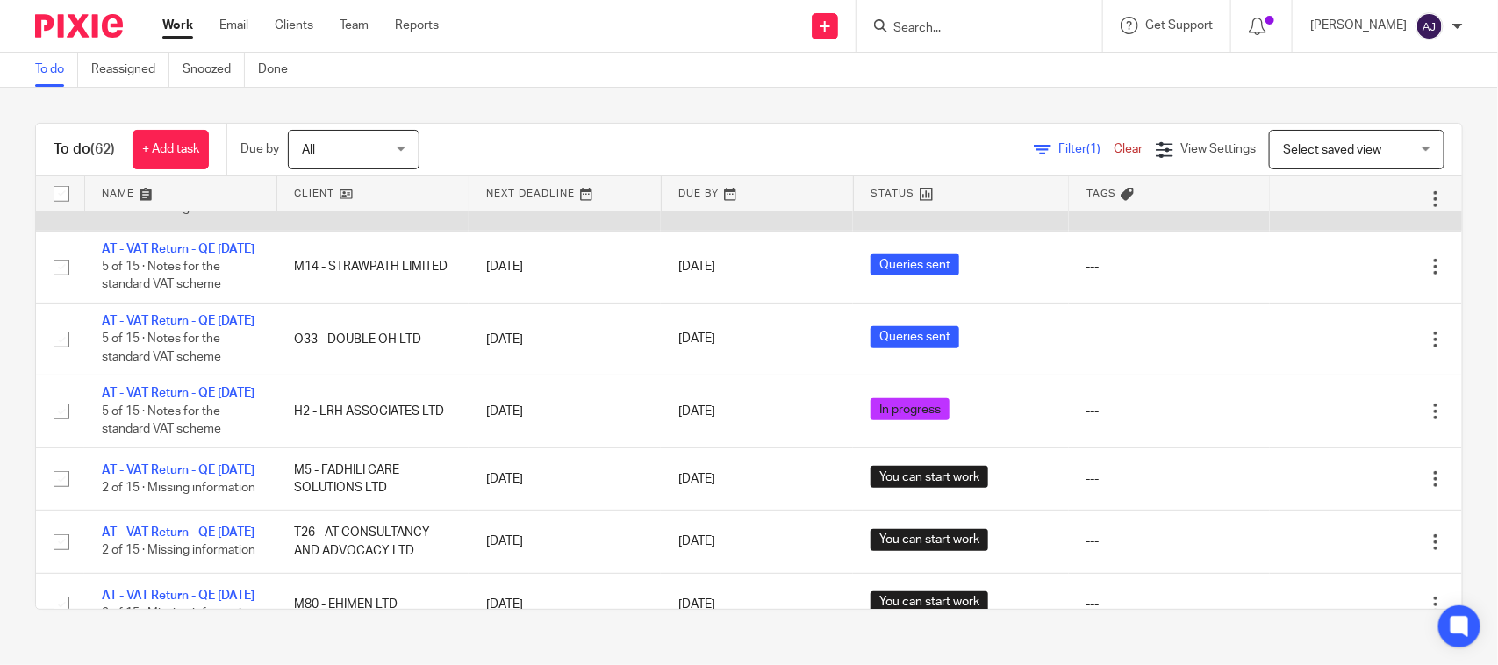
scroll to position [329, 0]
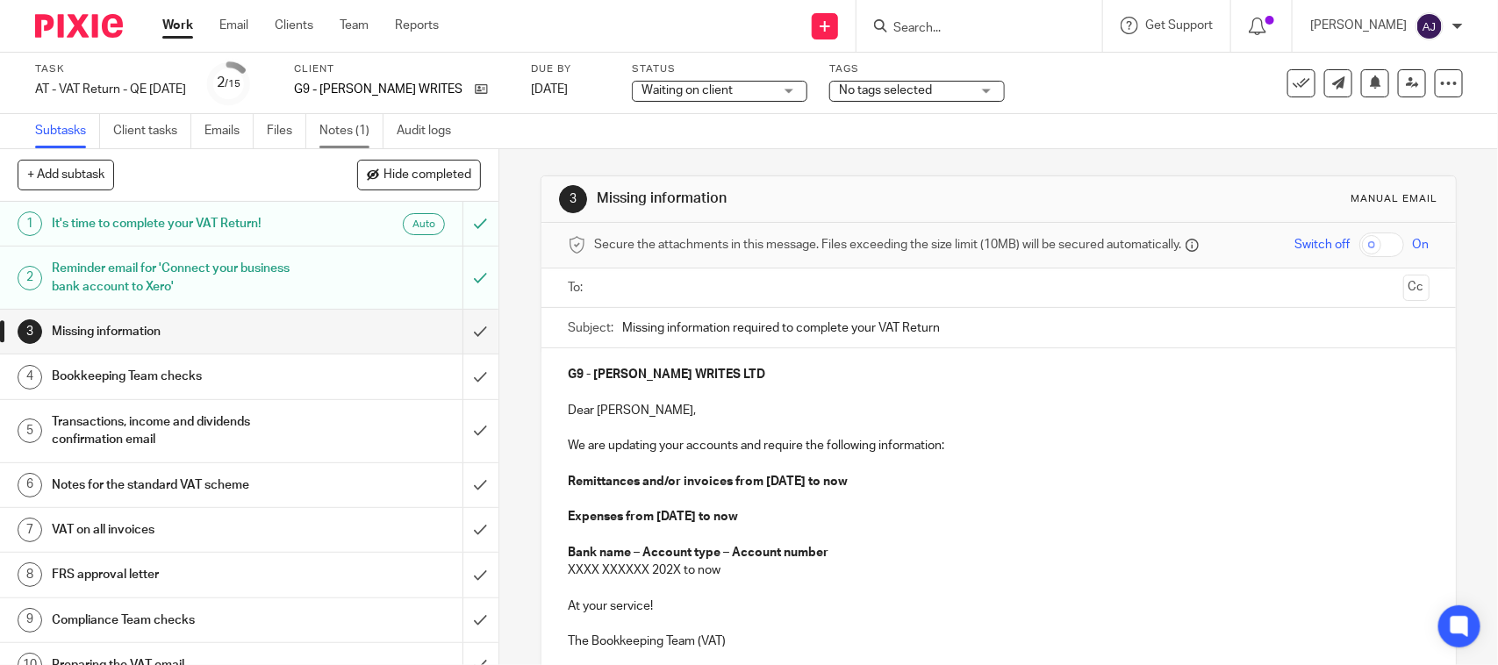
click at [349, 119] on link "Notes (1)" at bounding box center [351, 131] width 64 height 34
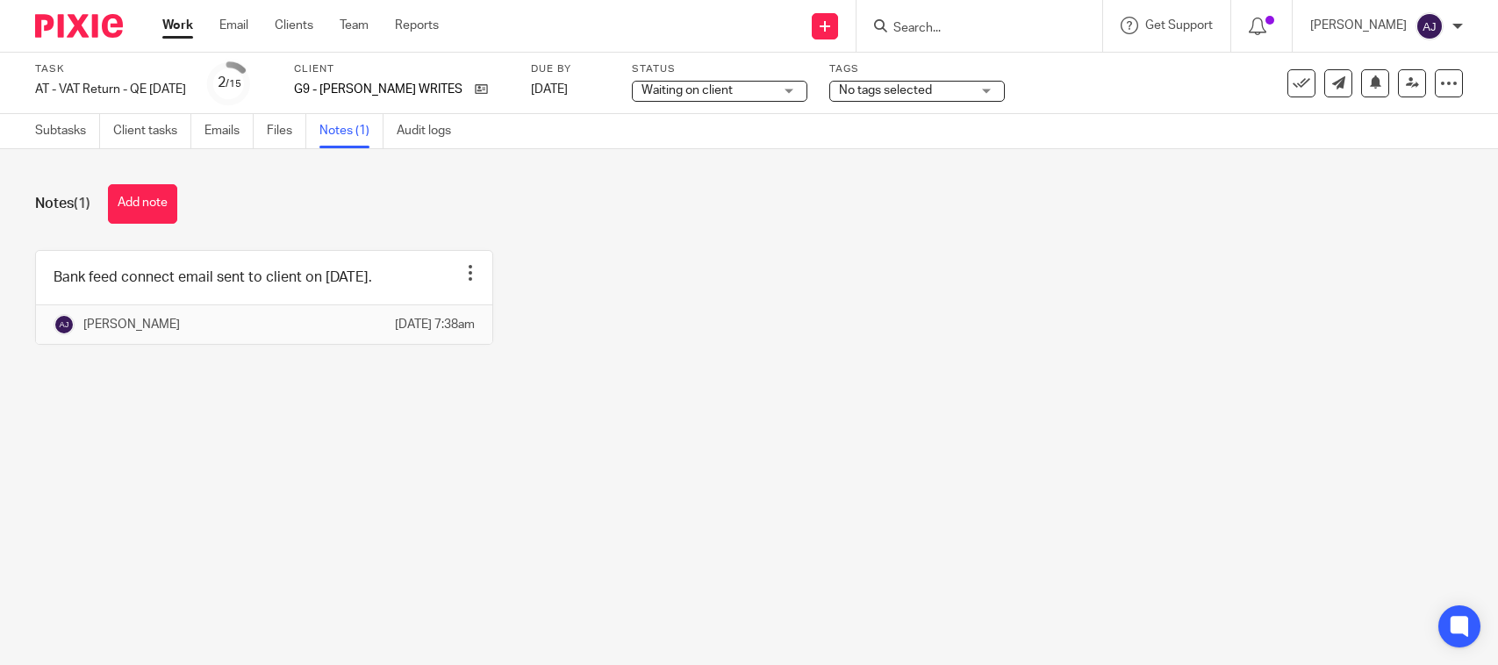
click at [260, 283] on link at bounding box center [264, 297] width 456 height 93
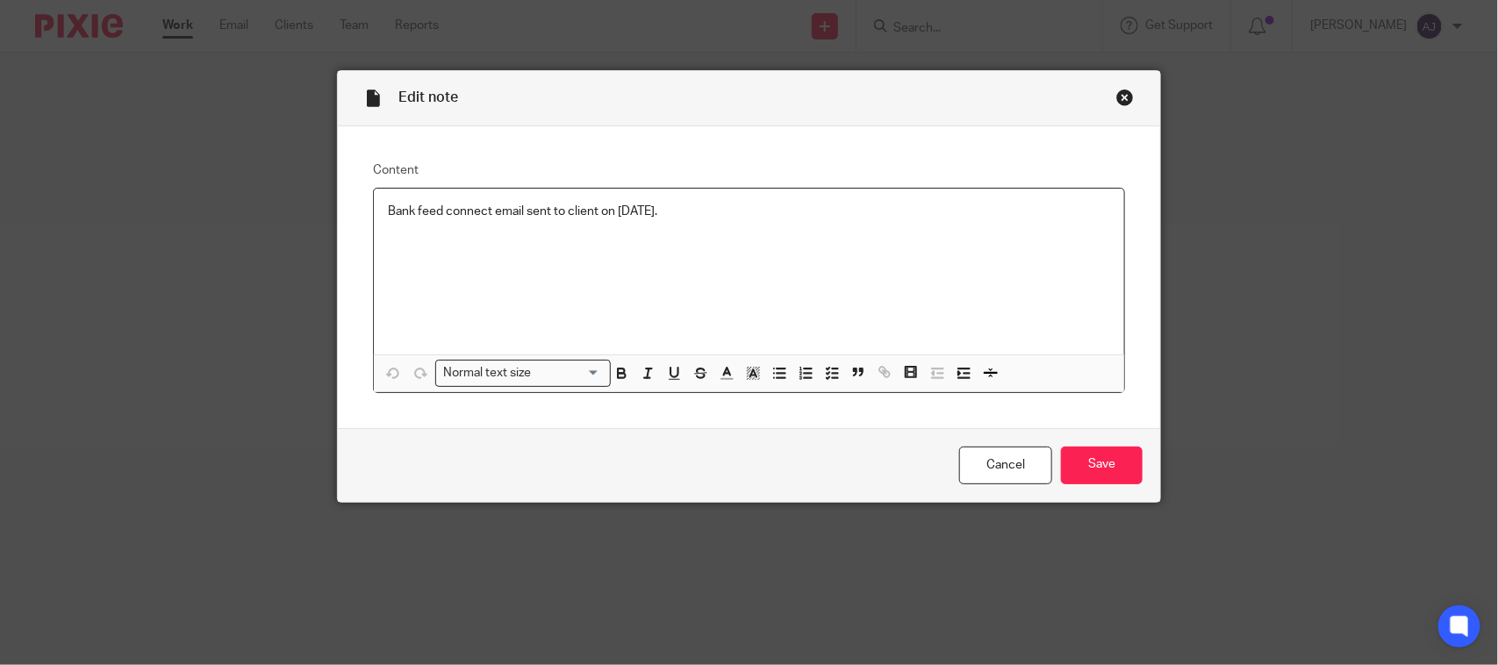
click at [573, 218] on p "Bank feed connect email sent to client on [DATE]." at bounding box center [749, 212] width 722 height 18
click at [738, 204] on p "Bank feed connect email sent to client on [DATE]." at bounding box center [749, 212] width 722 height 18
click at [1082, 462] on input "Save" at bounding box center [1102, 466] width 82 height 38
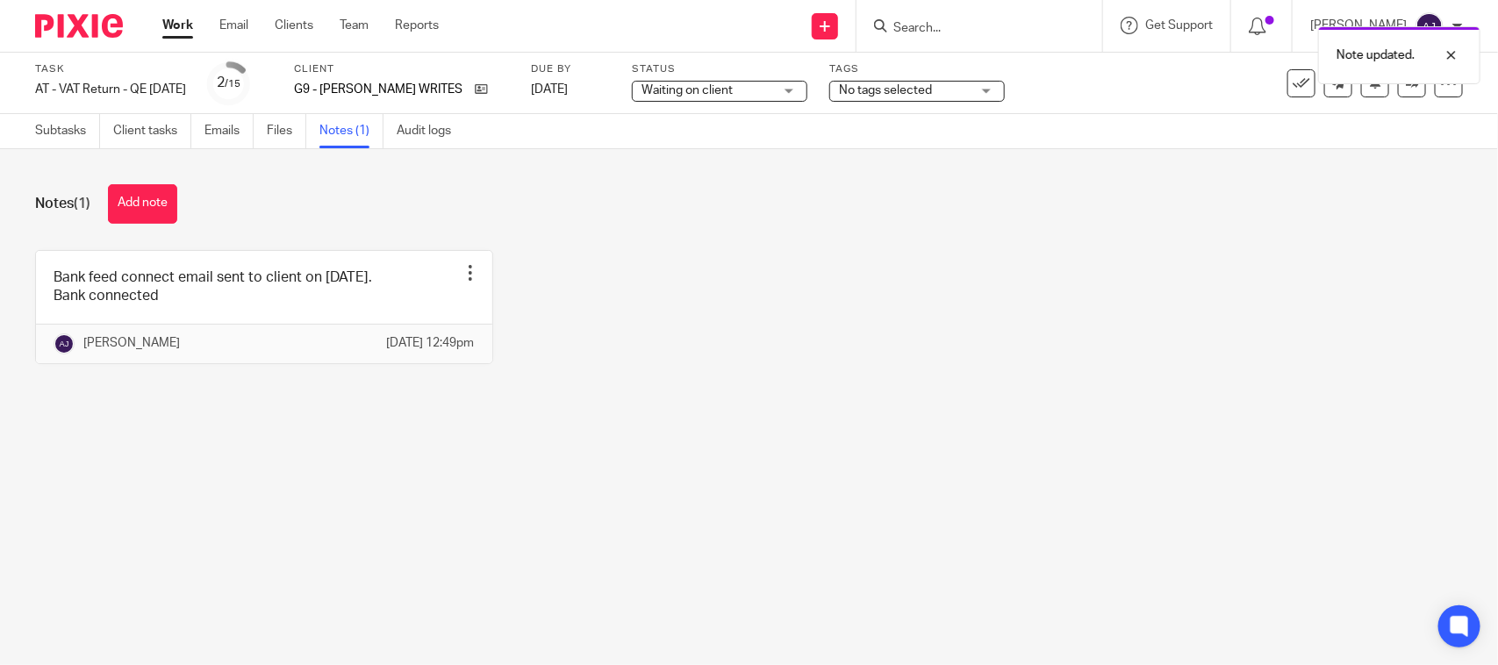
click at [733, 86] on span "Waiting on client" at bounding box center [686, 90] width 91 height 12
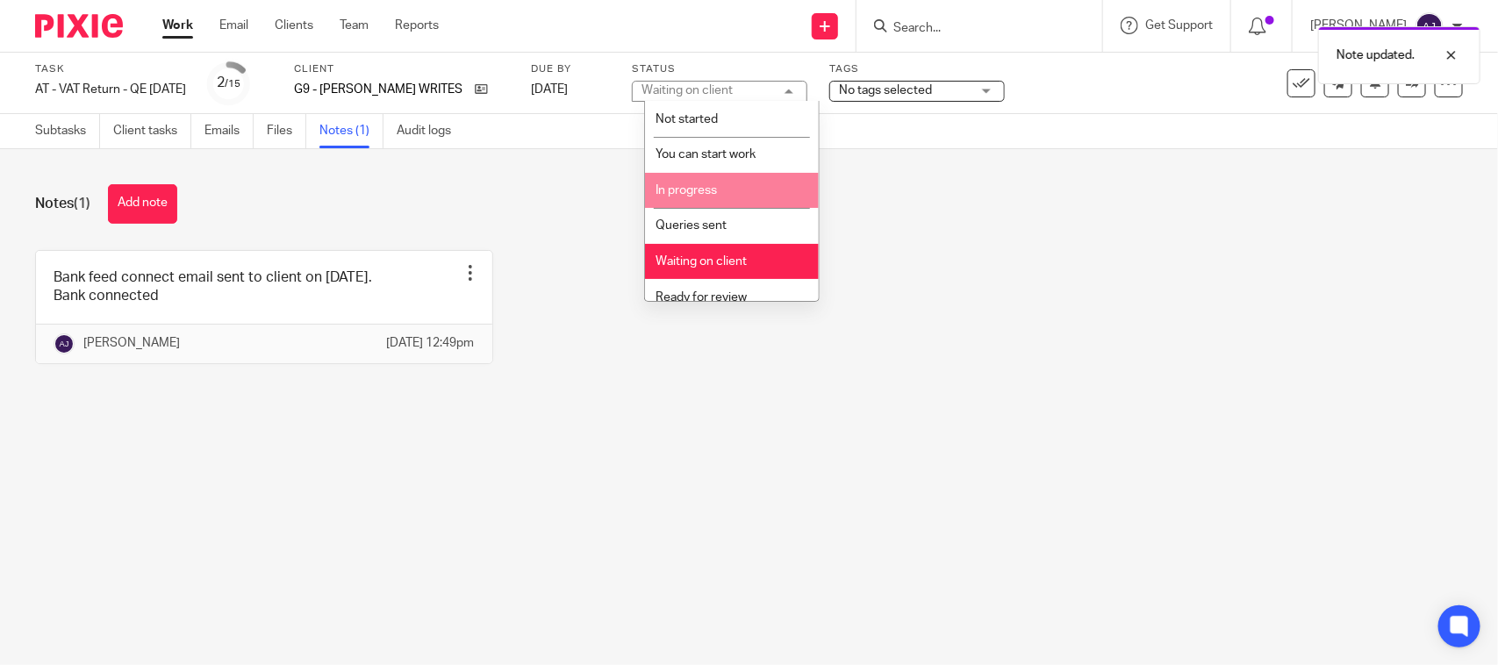
click at [725, 197] on li "In progress" at bounding box center [732, 191] width 174 height 36
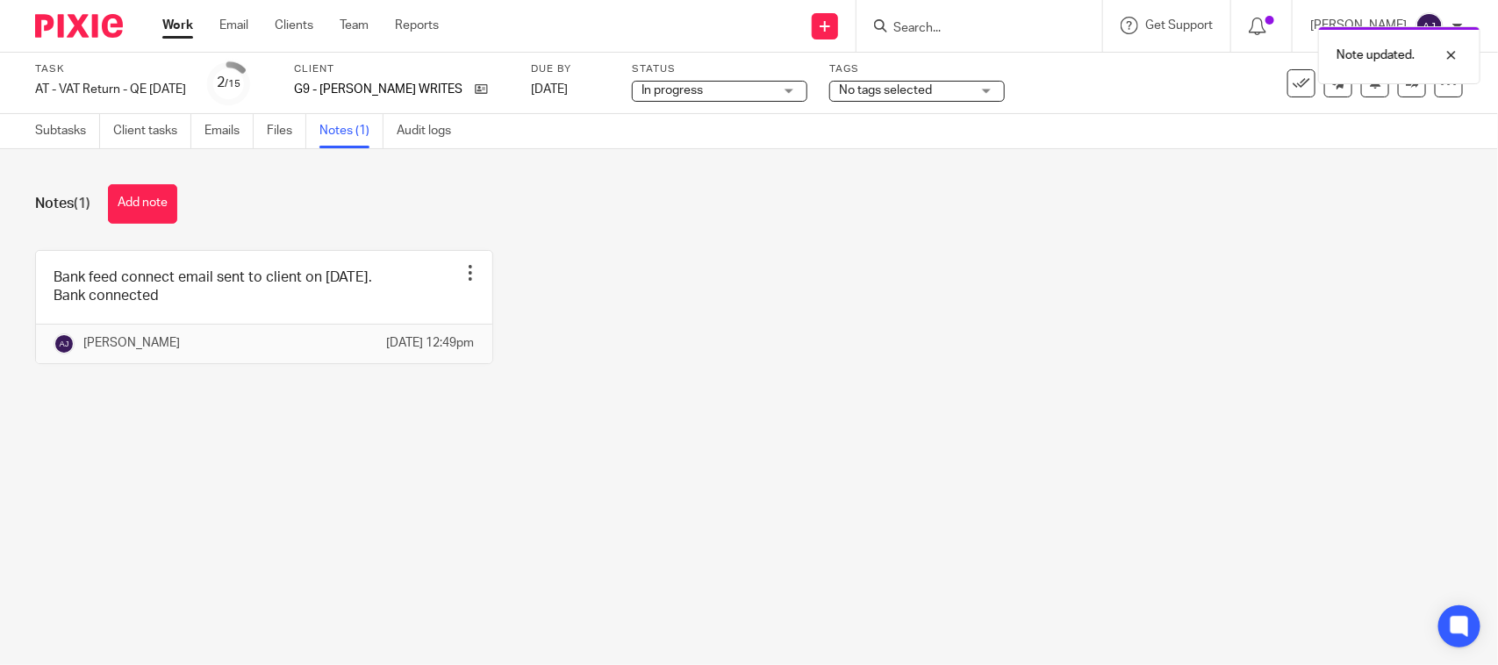
click at [956, 217] on div "Notes (1) Add note" at bounding box center [749, 203] width 1428 height 39
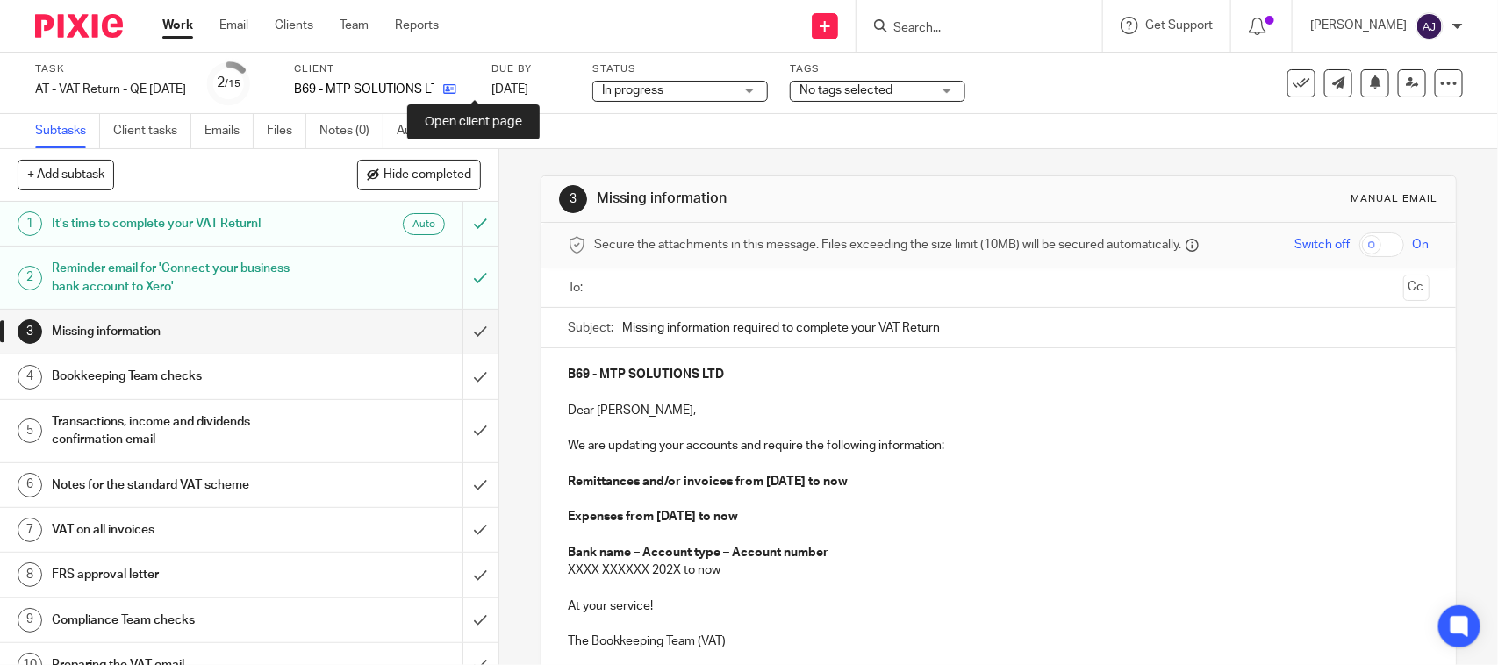
click at [456, 89] on icon at bounding box center [449, 88] width 13 height 13
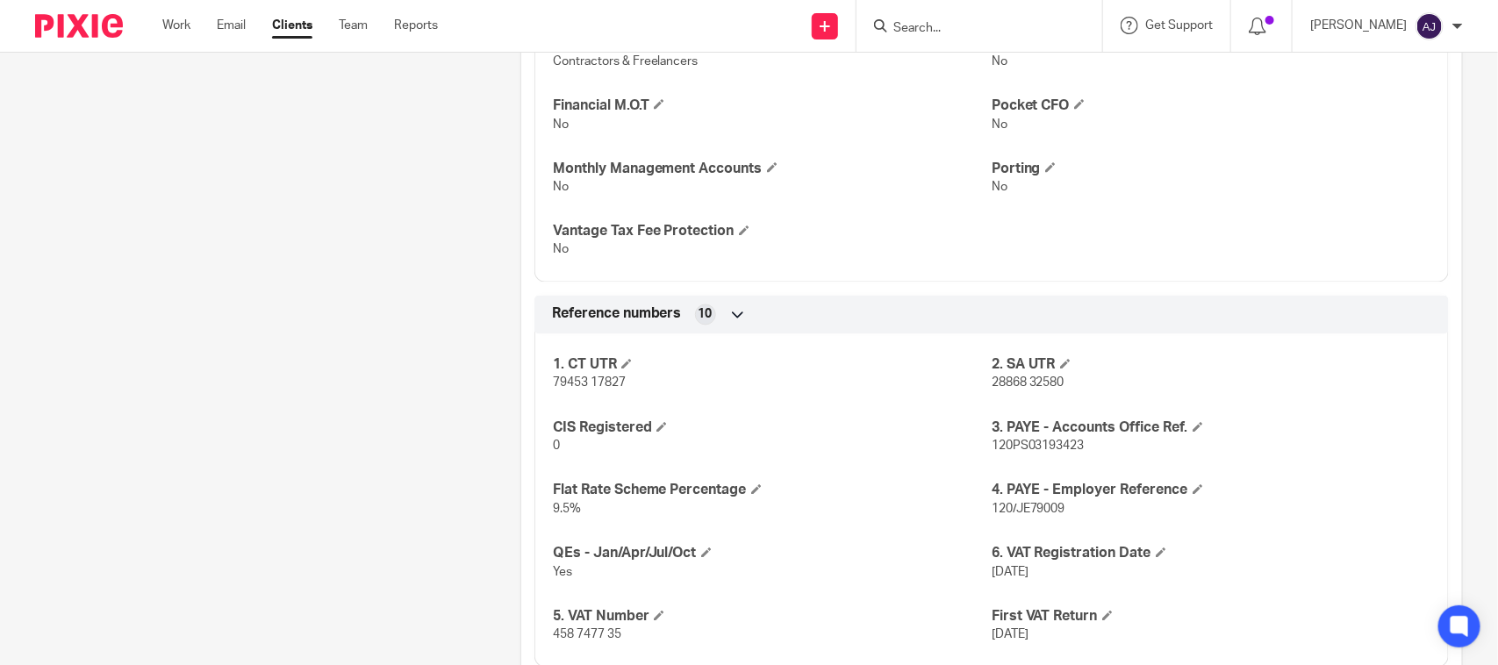
scroll to position [1859, 0]
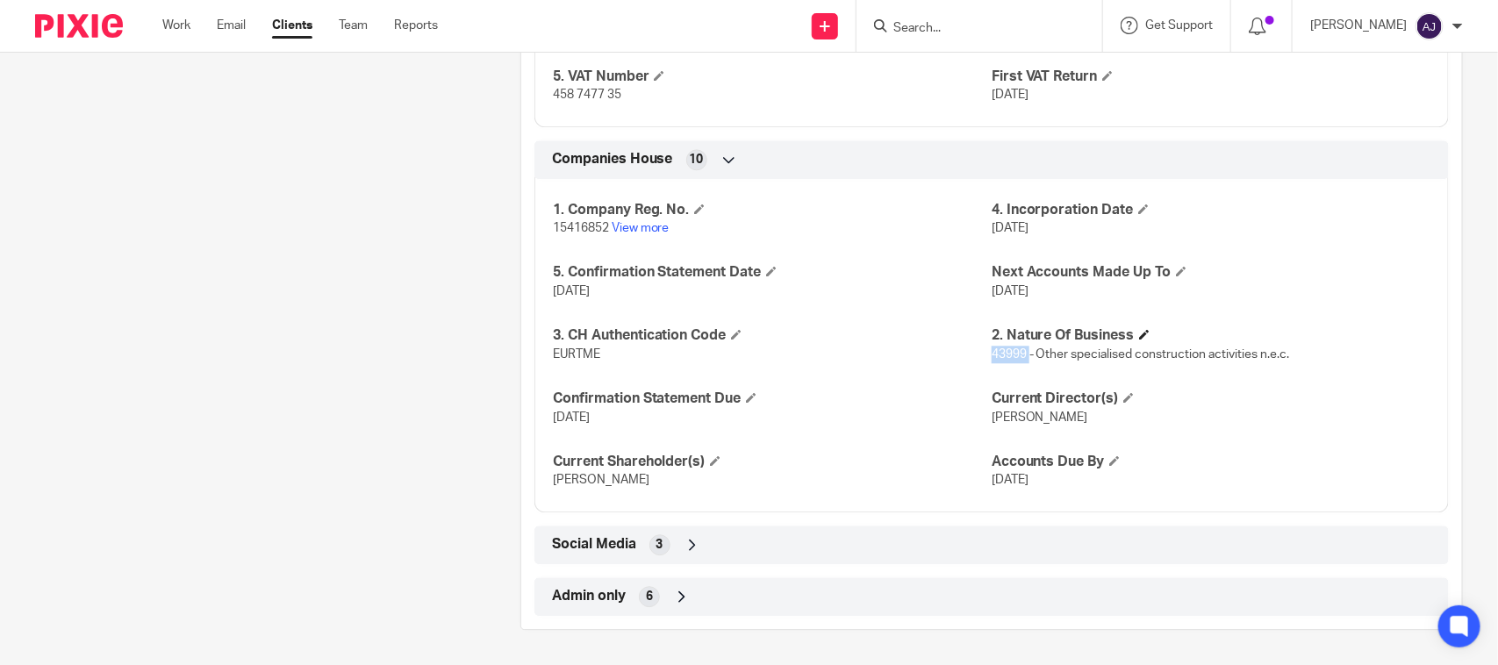
drag, startPoint x: 1020, startPoint y: 362, endPoint x: 1313, endPoint y: 339, distance: 294.0
click at [1301, 342] on div "2. Nature Of Business 43999 - Other specialised construction activities n.e.c." at bounding box center [1211, 344] width 439 height 37
click at [1044, 364] on div "1. Company Reg. No. 15416852 View more 4. Incorporation Date [DATE] 5. Confirma…" at bounding box center [991, 339] width 914 height 347
drag, startPoint x: 1027, startPoint y: 351, endPoint x: 1292, endPoint y: 343, distance: 265.1
click at [1292, 343] on div "2. Nature Of Business 43999 - Other specialised construction activities n.e.c." at bounding box center [1211, 344] width 439 height 37
